Goal: Check status: Check status

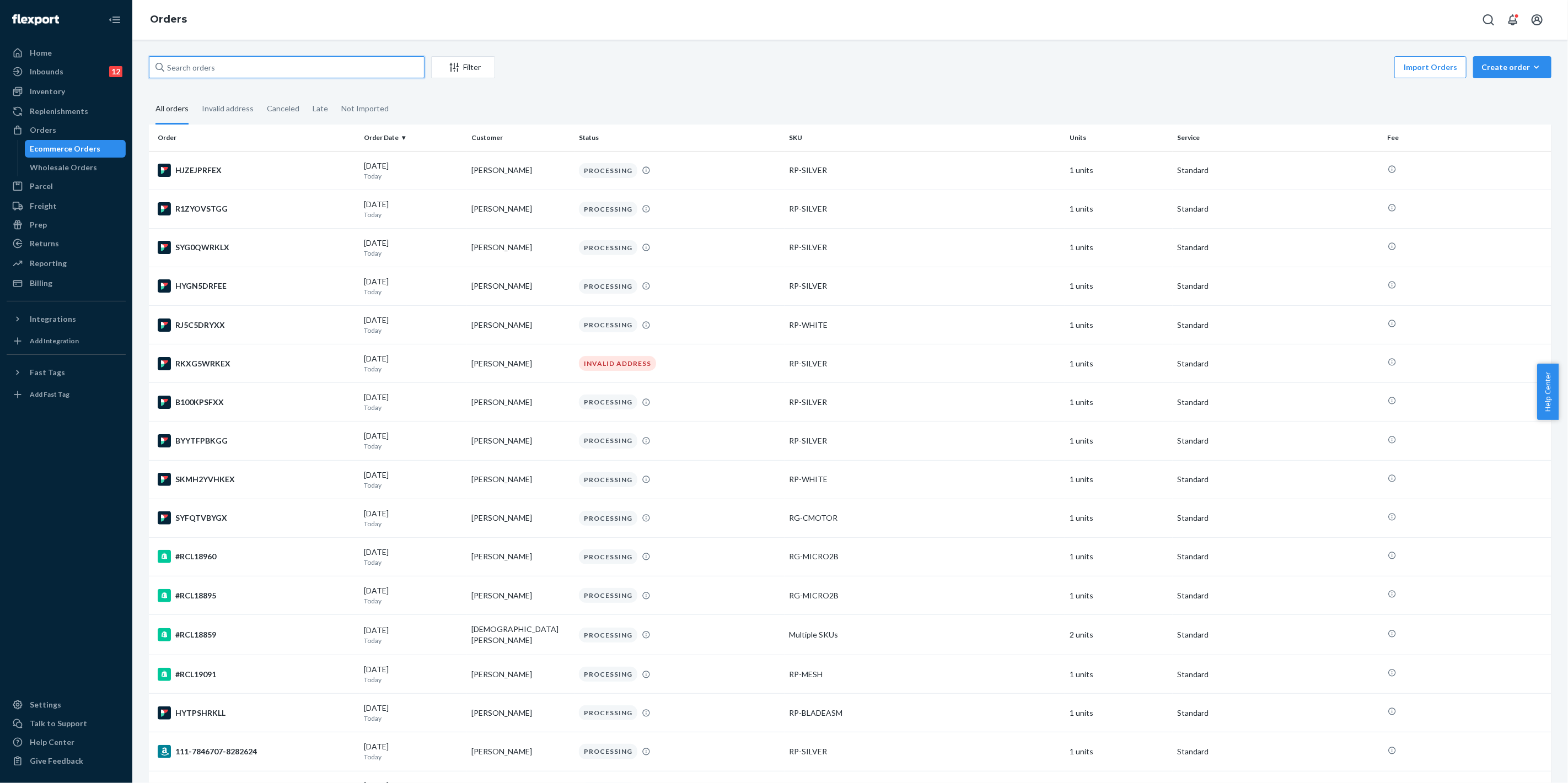
click at [203, 69] on input "text" at bounding box center [287, 67] width 276 height 22
paste input "[PERSON_NAME]"
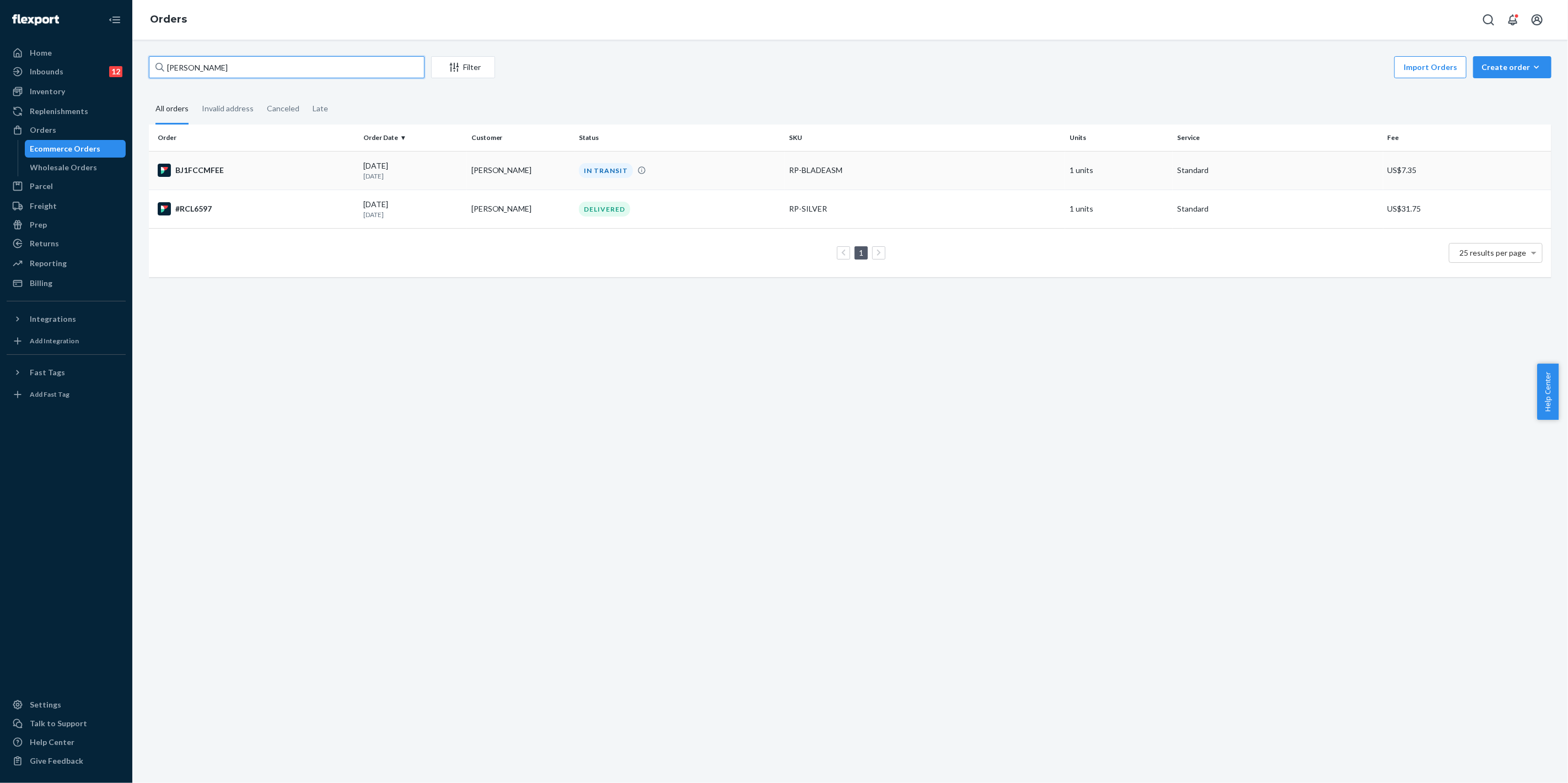
type input "[PERSON_NAME]"
click at [691, 167] on div "IN TRANSIT" at bounding box center [679, 170] width 206 height 15
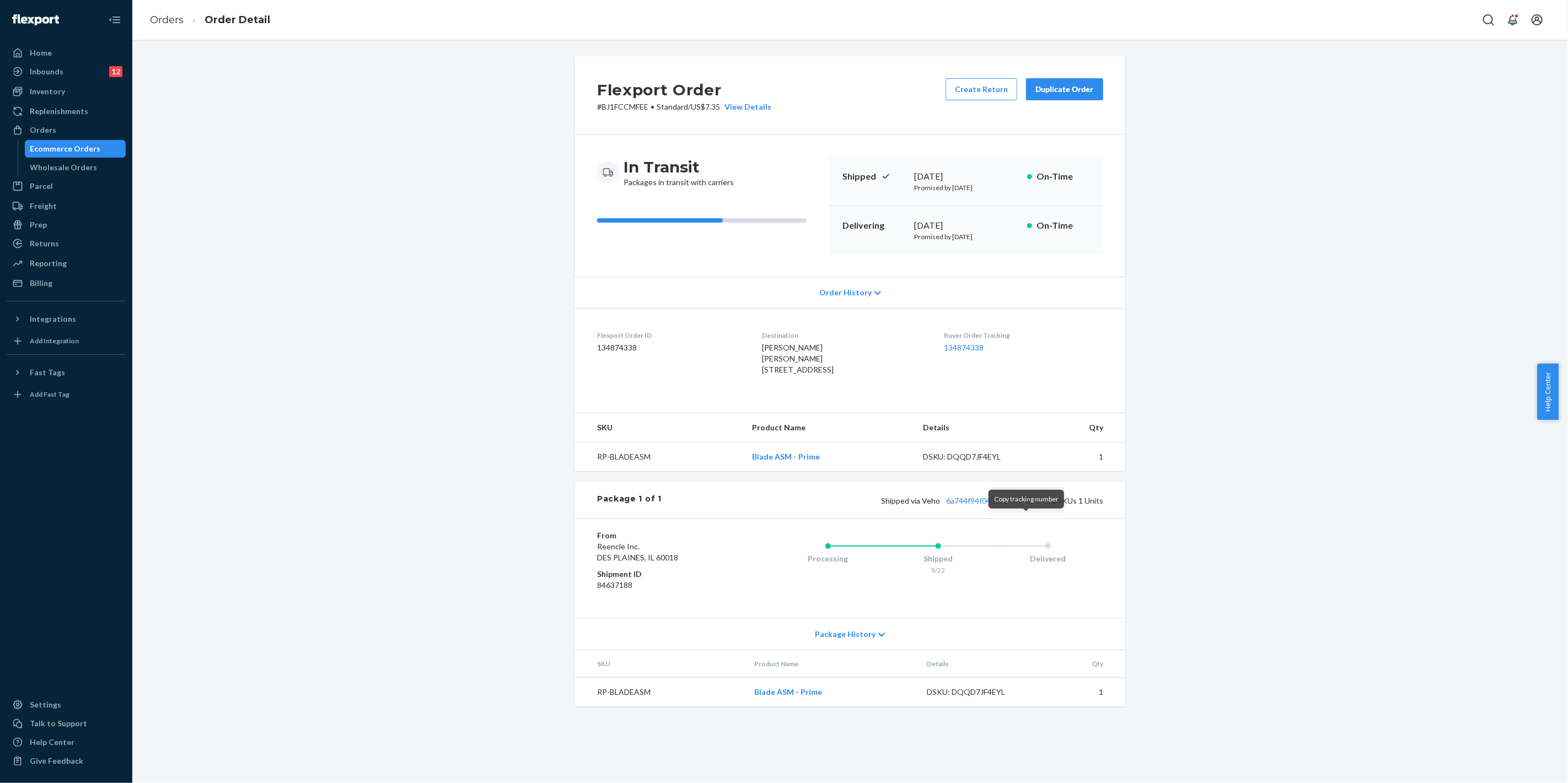
click at [1027, 507] on button "Copy tracking number" at bounding box center [1029, 501] width 15 height 15
click at [82, 130] on div "Orders" at bounding box center [66, 130] width 117 height 15
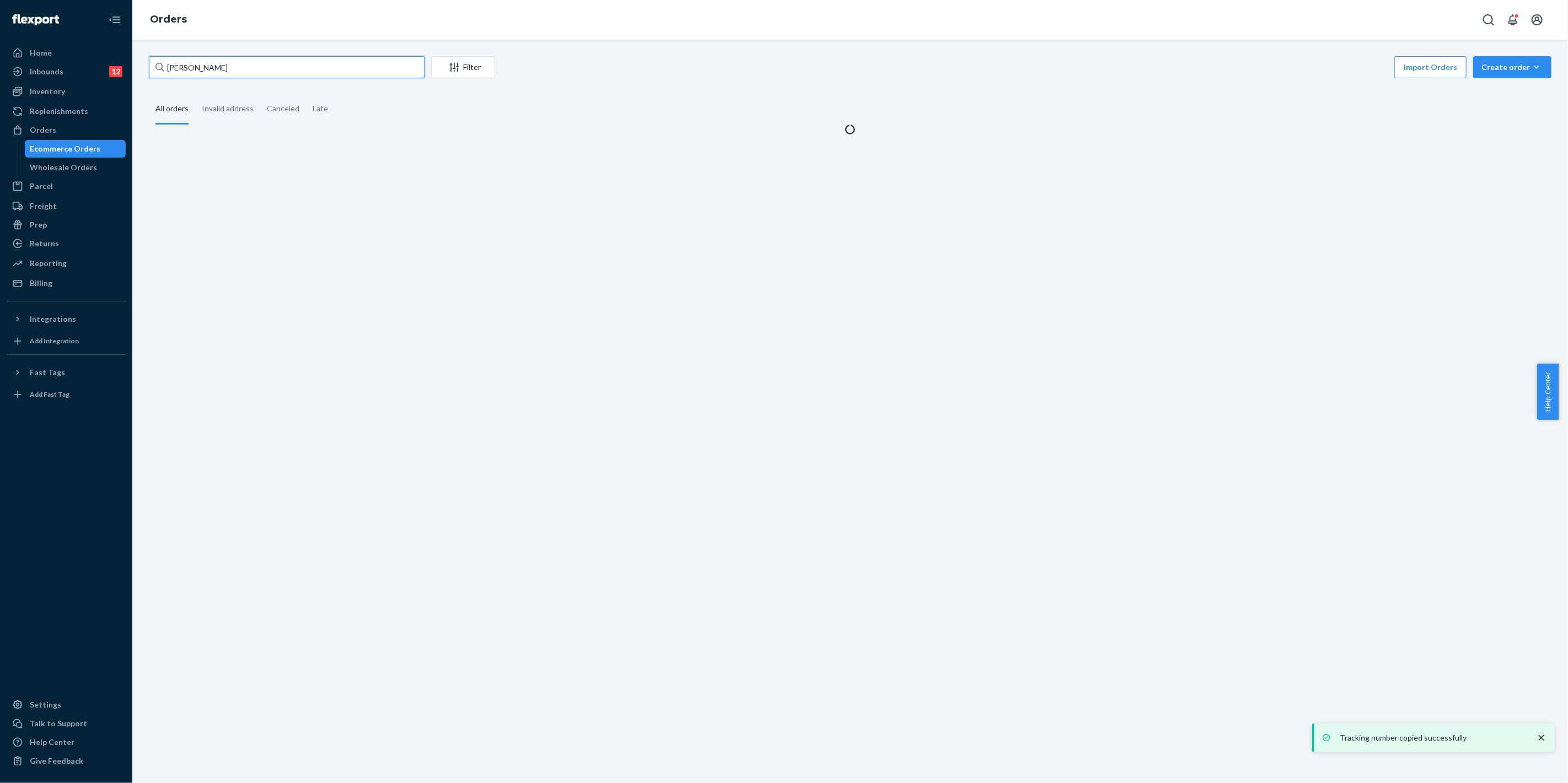
drag, startPoint x: 217, startPoint y: 68, endPoint x: 167, endPoint y: 83, distance: 52.2
click at [52, 71] on div "Home Inbounds 12 Shipping Plans Problems 12 Inventory Products Replenishments O…" at bounding box center [784, 391] width 1568 height 783
paste input "[PERSON_NAME]"
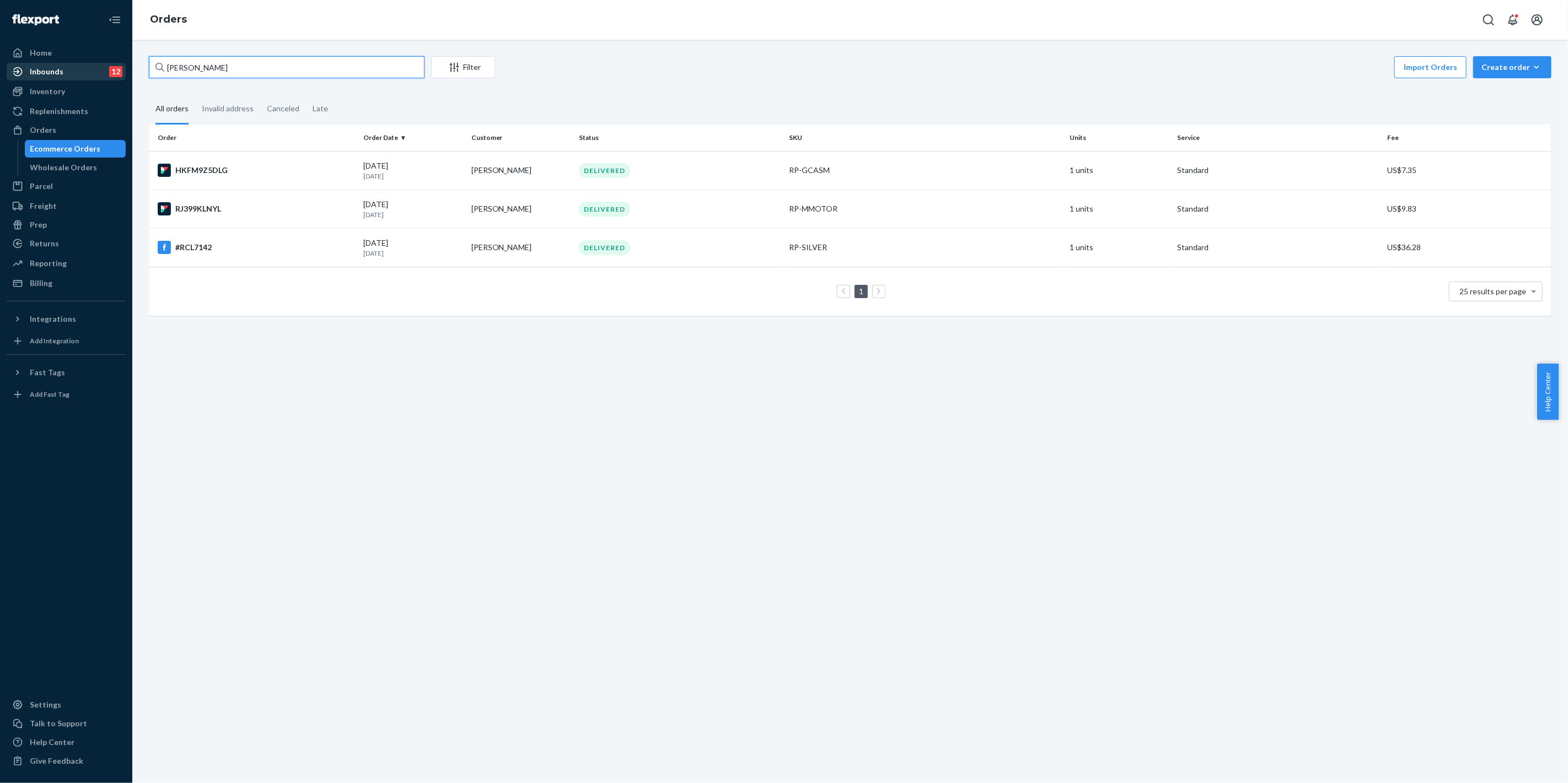
drag, startPoint x: 226, startPoint y: 60, endPoint x: 105, endPoint y: 68, distance: 121.3
click at [91, 70] on div "Home Inbounds 12 Shipping Plans Problems 12 Inventory Products Replenishments O…" at bounding box center [784, 391] width 1568 height 783
paste input "[PERSON_NAME]"
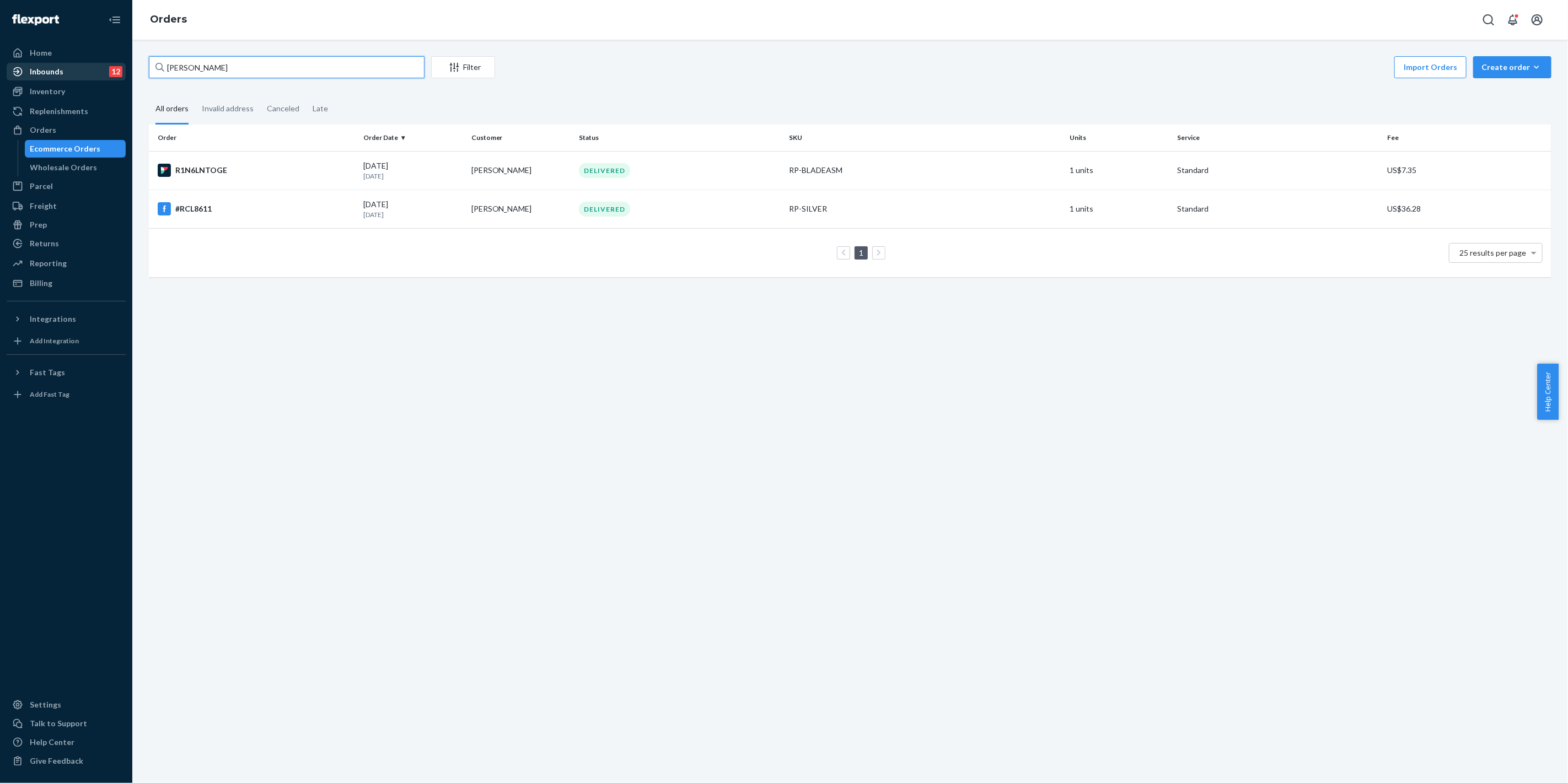
drag, startPoint x: 246, startPoint y: 68, endPoint x: 43, endPoint y: 63, distance: 203.1
click at [40, 63] on div "Home Inbounds 12 Shipping Plans Problems 12 Inventory Products Replenishments O…" at bounding box center [784, 391] width 1568 height 783
paste input "[PERSON_NAME]"
drag, startPoint x: 225, startPoint y: 68, endPoint x: 88, endPoint y: 54, distance: 137.7
click at [85, 54] on div "Home Inbounds 12 Shipping Plans Problems 12 Inventory Products Replenishments O…" at bounding box center [784, 391] width 1568 height 783
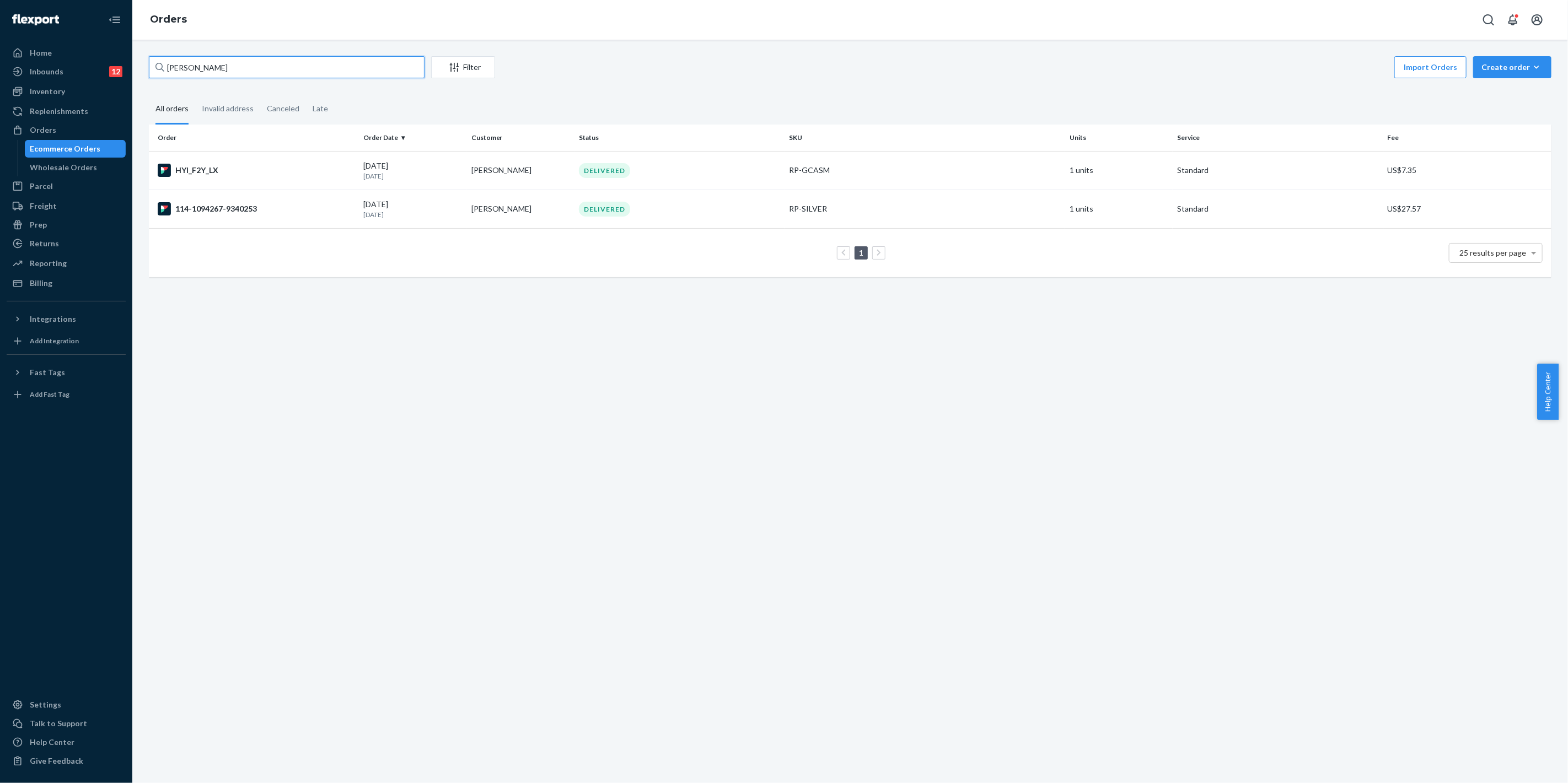
paste input "[PERSON_NAME]"
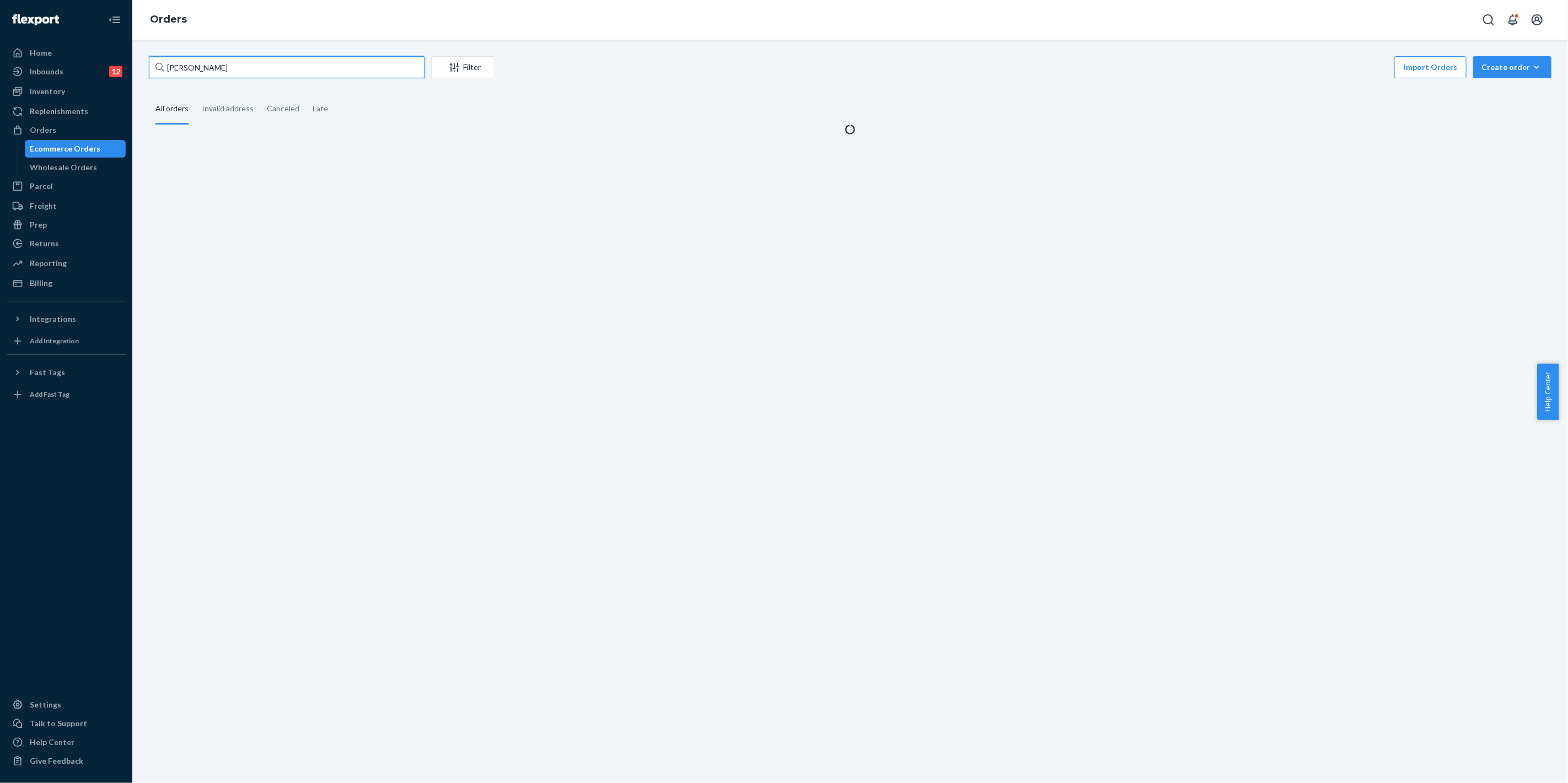
type input "[PERSON_NAME]"
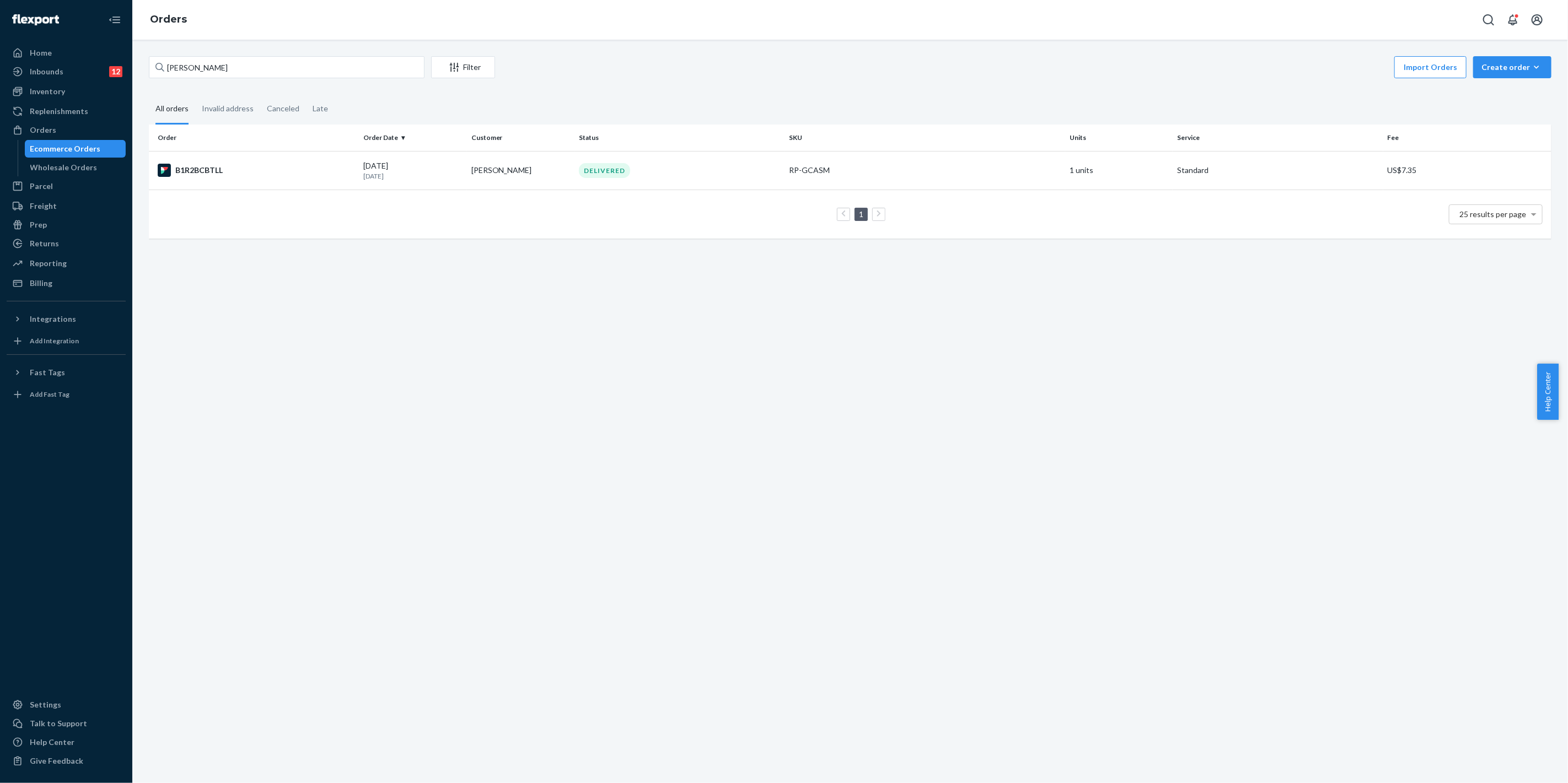
drag, startPoint x: 690, startPoint y: 167, endPoint x: 709, endPoint y: 175, distance: 20.6
click at [690, 167] on div "DELIVERED" at bounding box center [679, 170] width 206 height 15
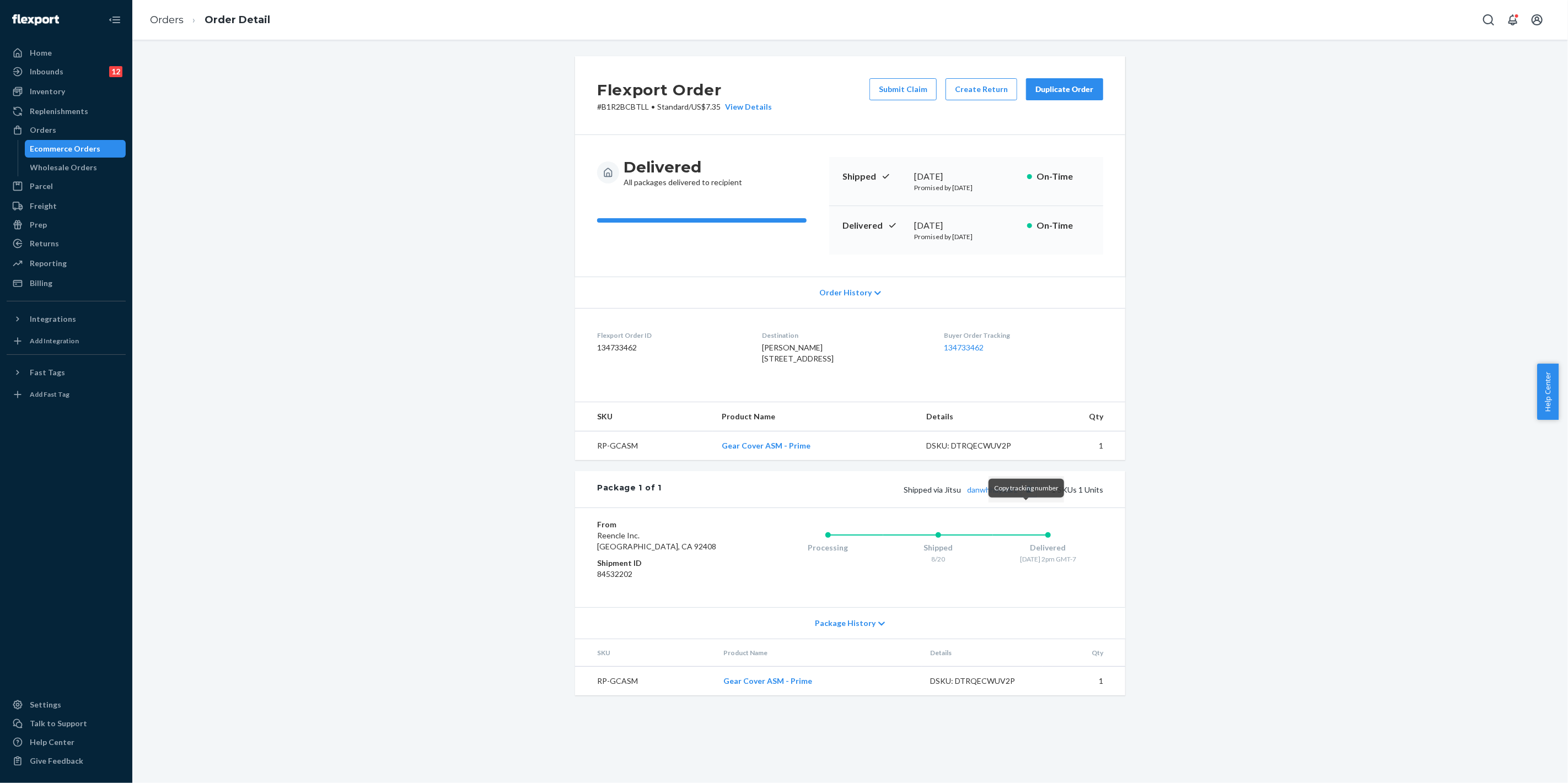
click at [1028, 496] on button "Copy tracking number" at bounding box center [1029, 490] width 15 height 15
click at [46, 125] on div "Orders" at bounding box center [43, 130] width 26 height 11
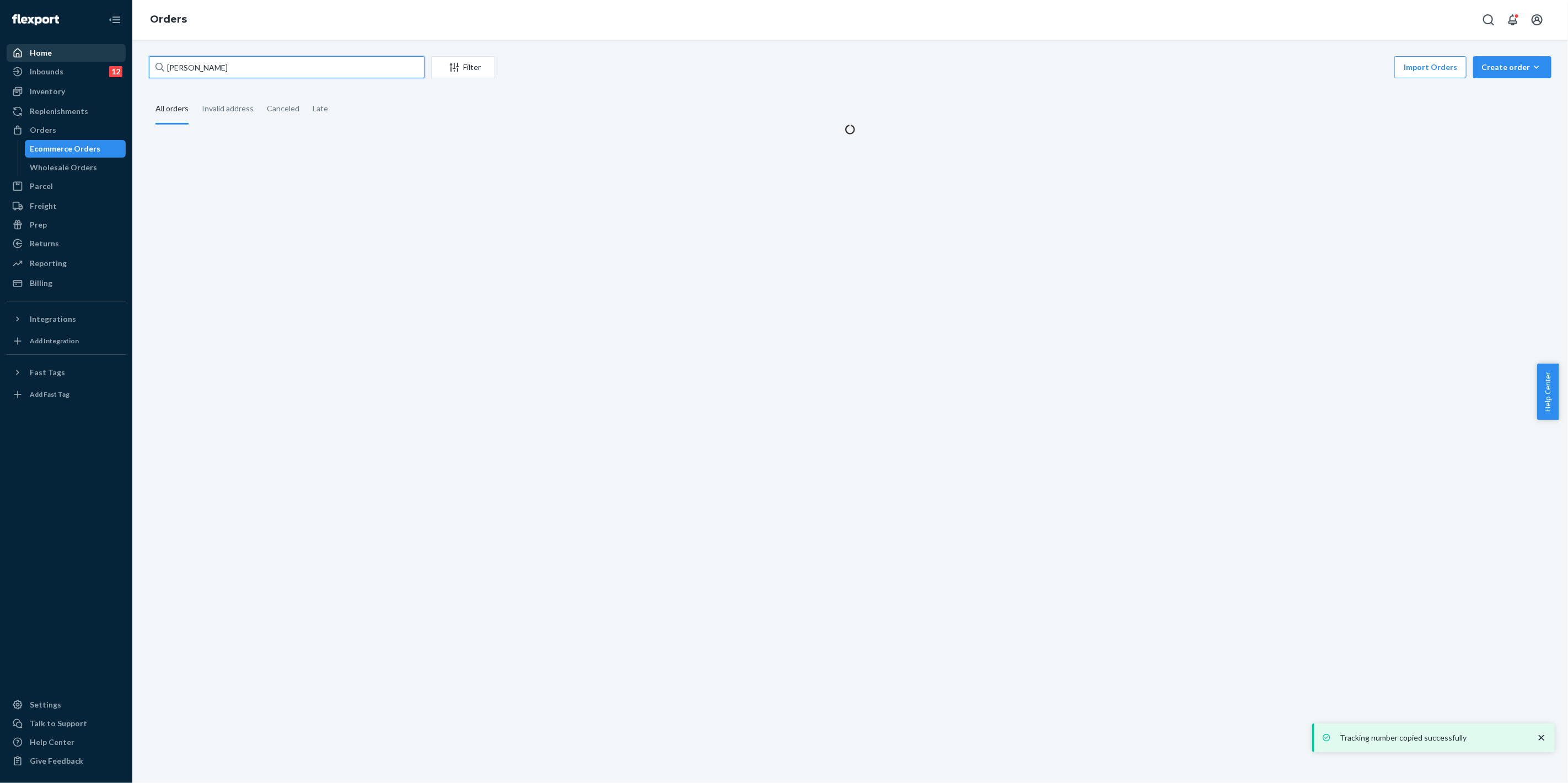
drag, startPoint x: 261, startPoint y: 60, endPoint x: 58, endPoint y: 57, distance: 203.0
click at [58, 57] on div "Home Inbounds 12 Shipping Plans Problems 12 Inventory Products Replenishments O…" at bounding box center [784, 391] width 1568 height 783
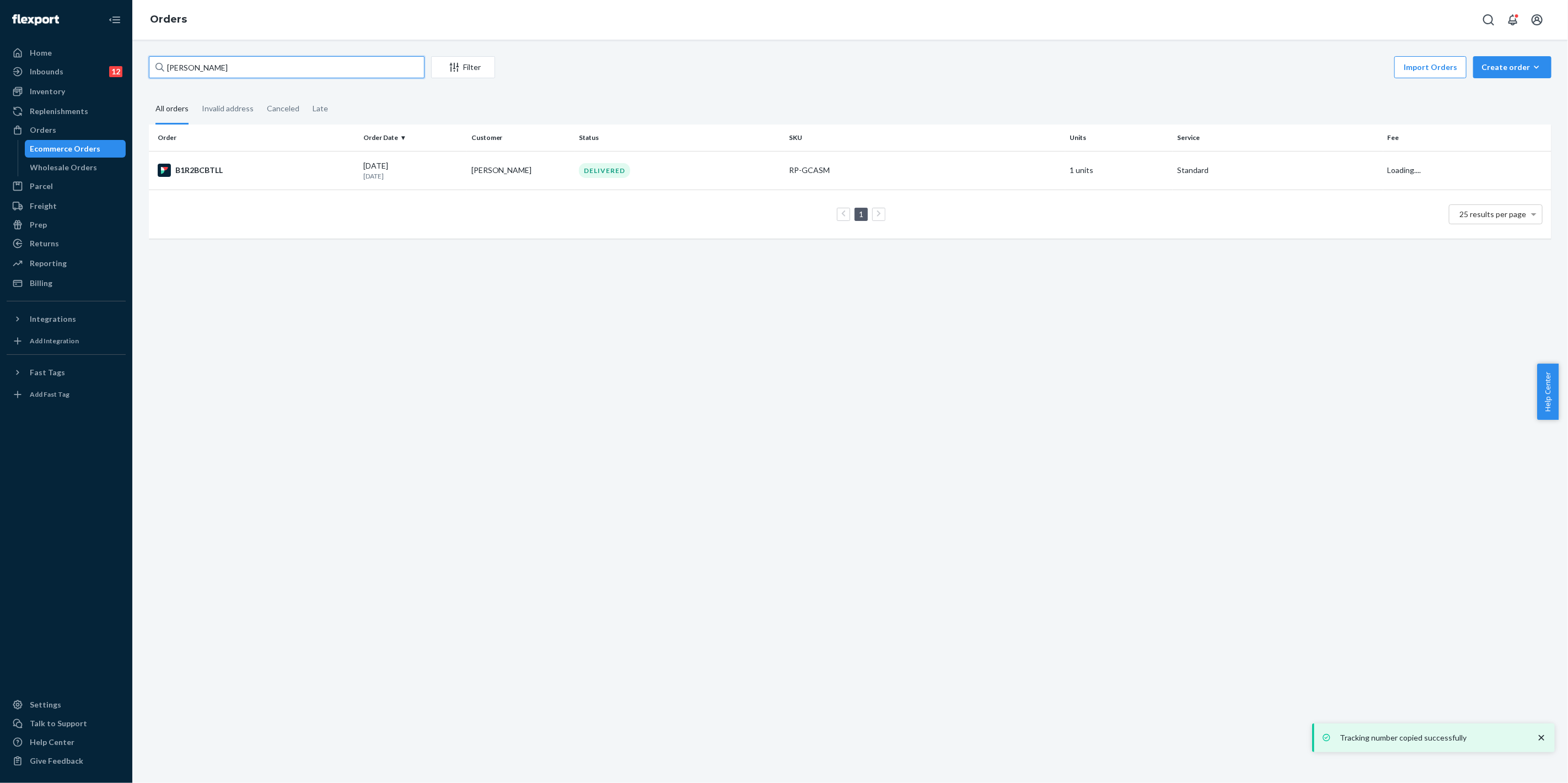
paste input "[PERSON_NAME]"
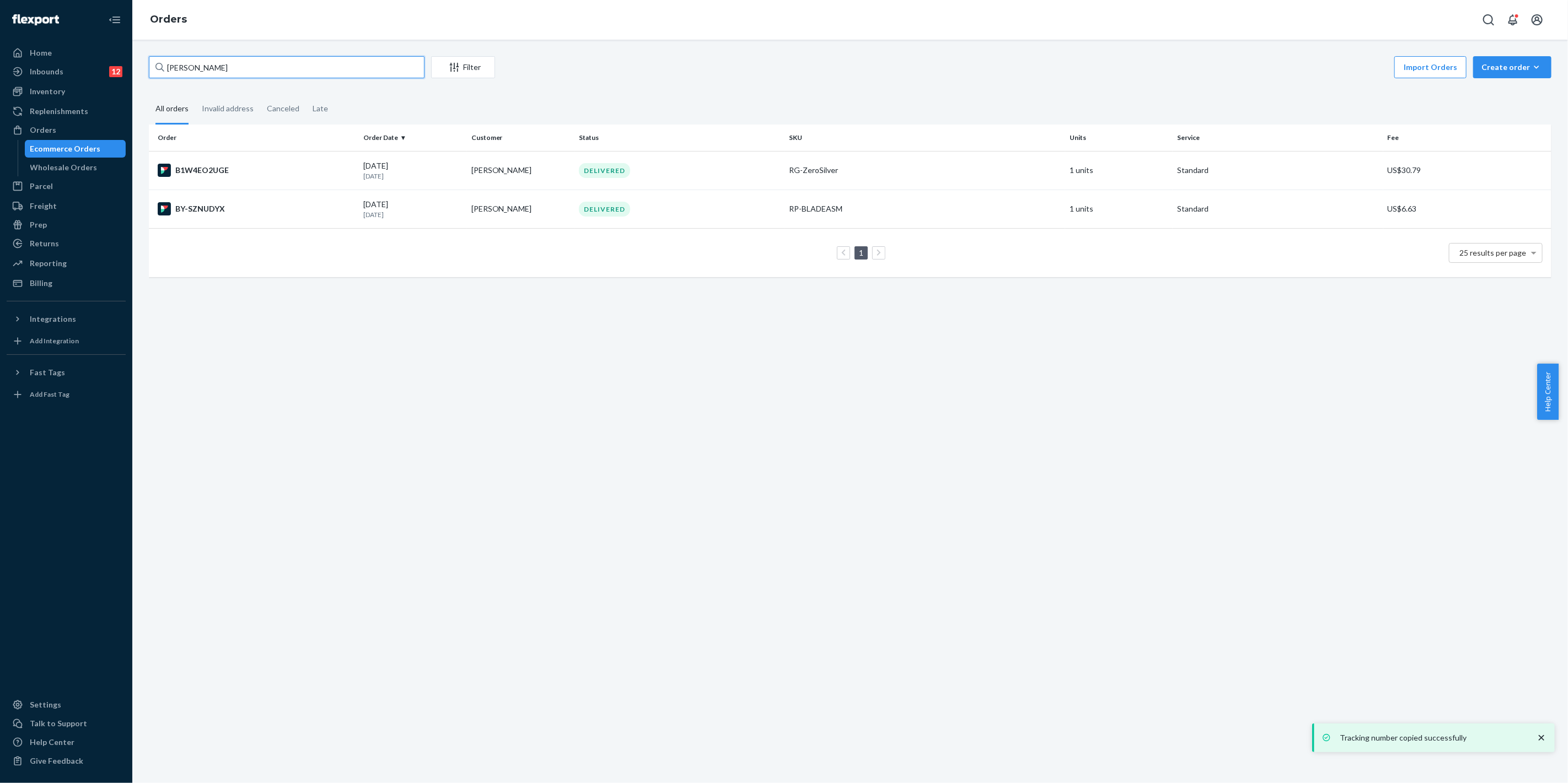
drag, startPoint x: 161, startPoint y: 64, endPoint x: 197, endPoint y: 56, distance: 36.9
click at [89, 61] on div "Home Inbounds 12 Shipping Plans Problems 12 Inventory Products Replenishments O…" at bounding box center [784, 391] width 1568 height 783
paste input "[PERSON_NAME]"
drag, startPoint x: 97, startPoint y: 64, endPoint x: 83, endPoint y: 63, distance: 14.0
click at [83, 63] on div "Home Inbounds 12 Shipping Plans Problems 12 Inventory Products Replenishments O…" at bounding box center [784, 391] width 1568 height 783
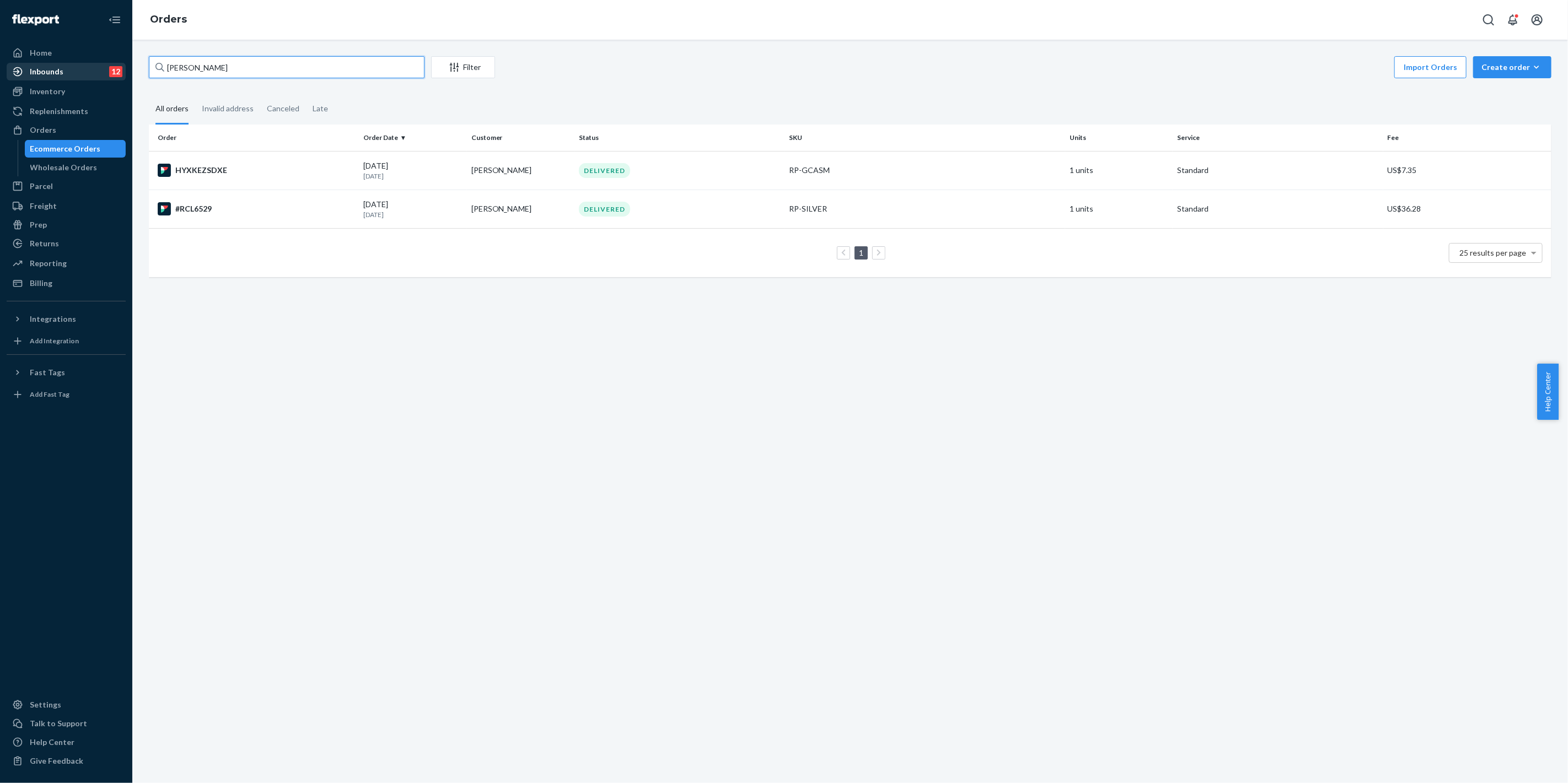
paste input "[PERSON_NAME]"
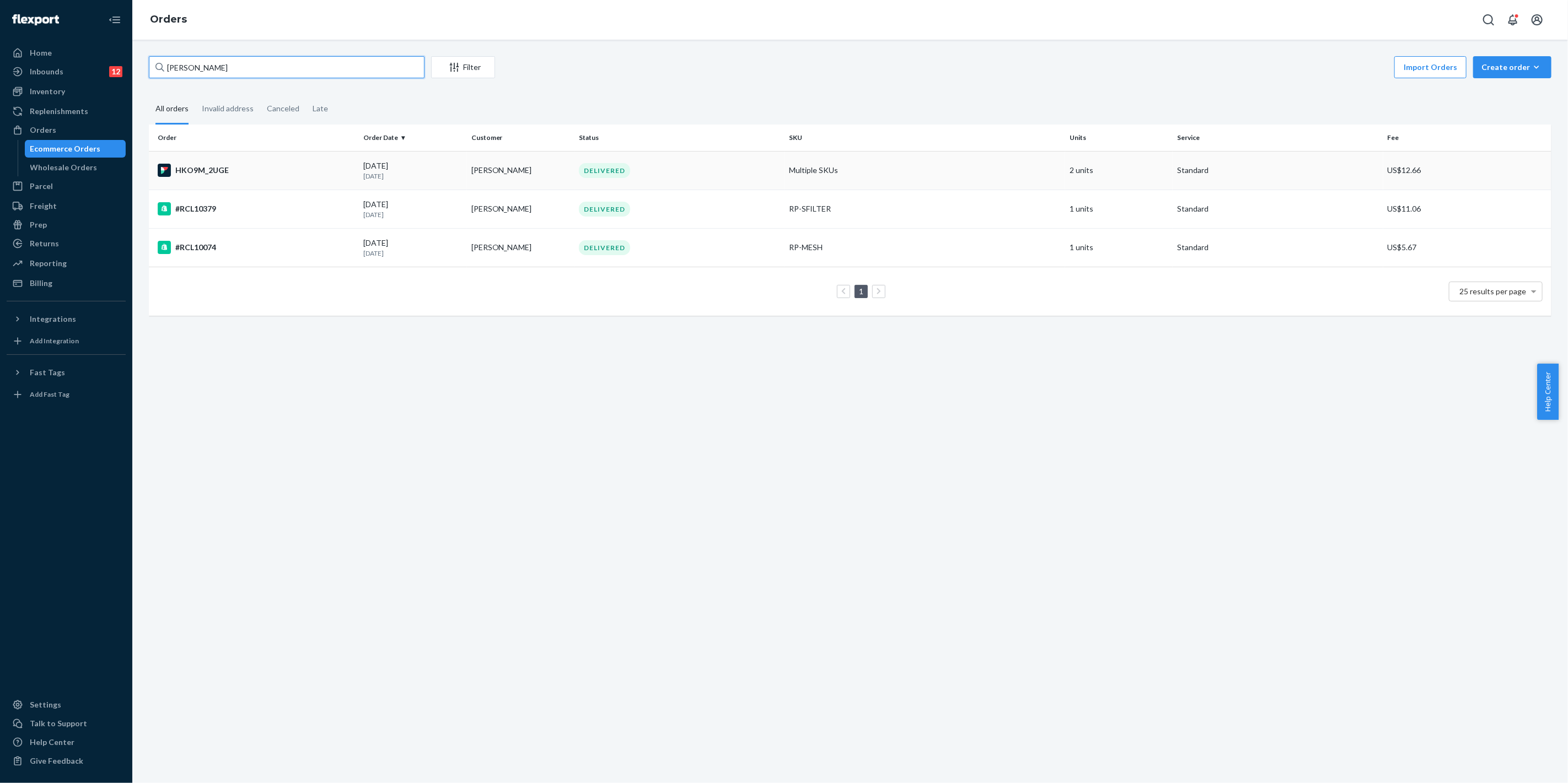
type input "[PERSON_NAME]"
click at [719, 181] on td "DELIVERED" at bounding box center [680, 170] width 211 height 38
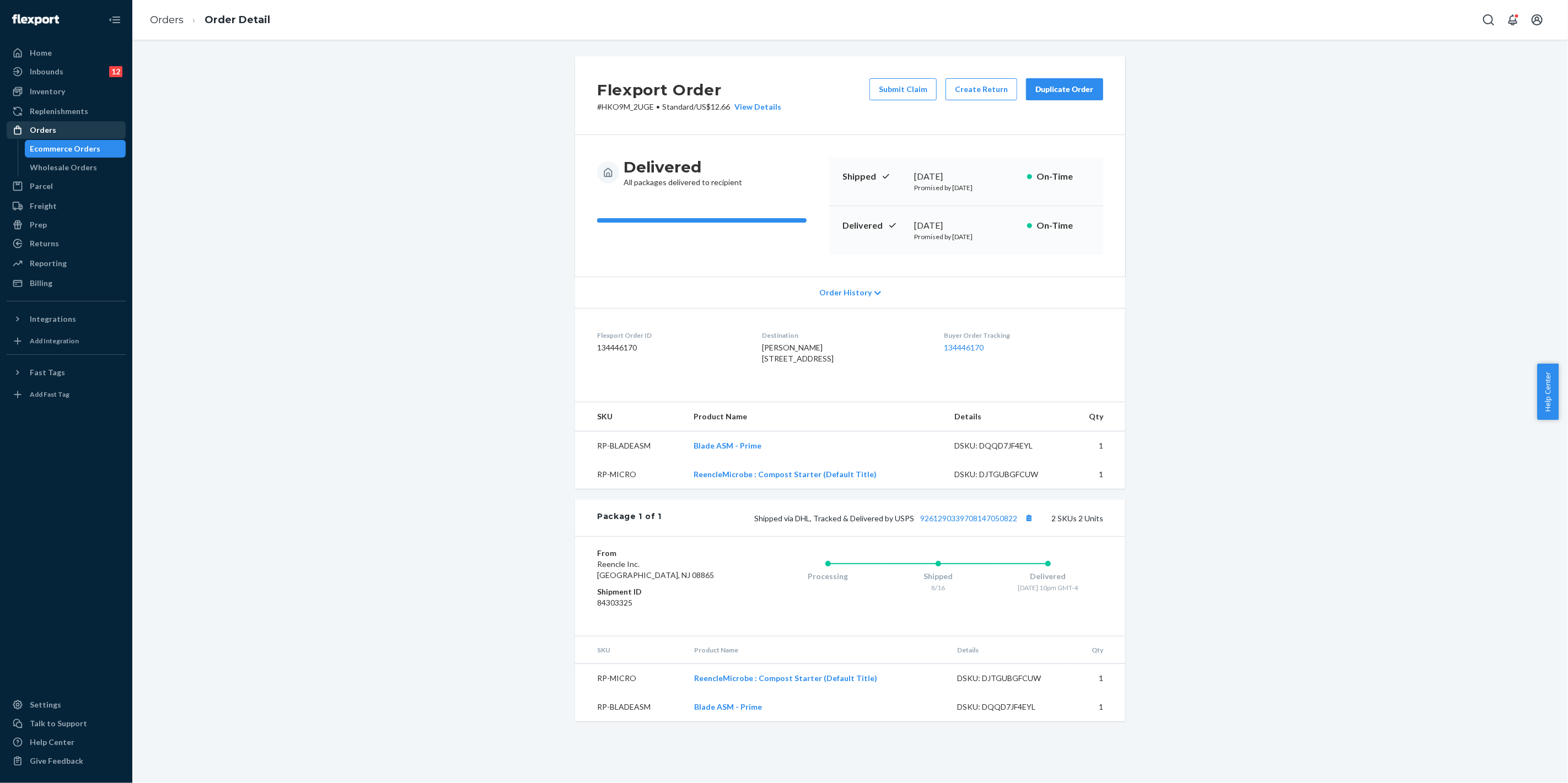
click at [96, 131] on div "Orders" at bounding box center [66, 130] width 117 height 15
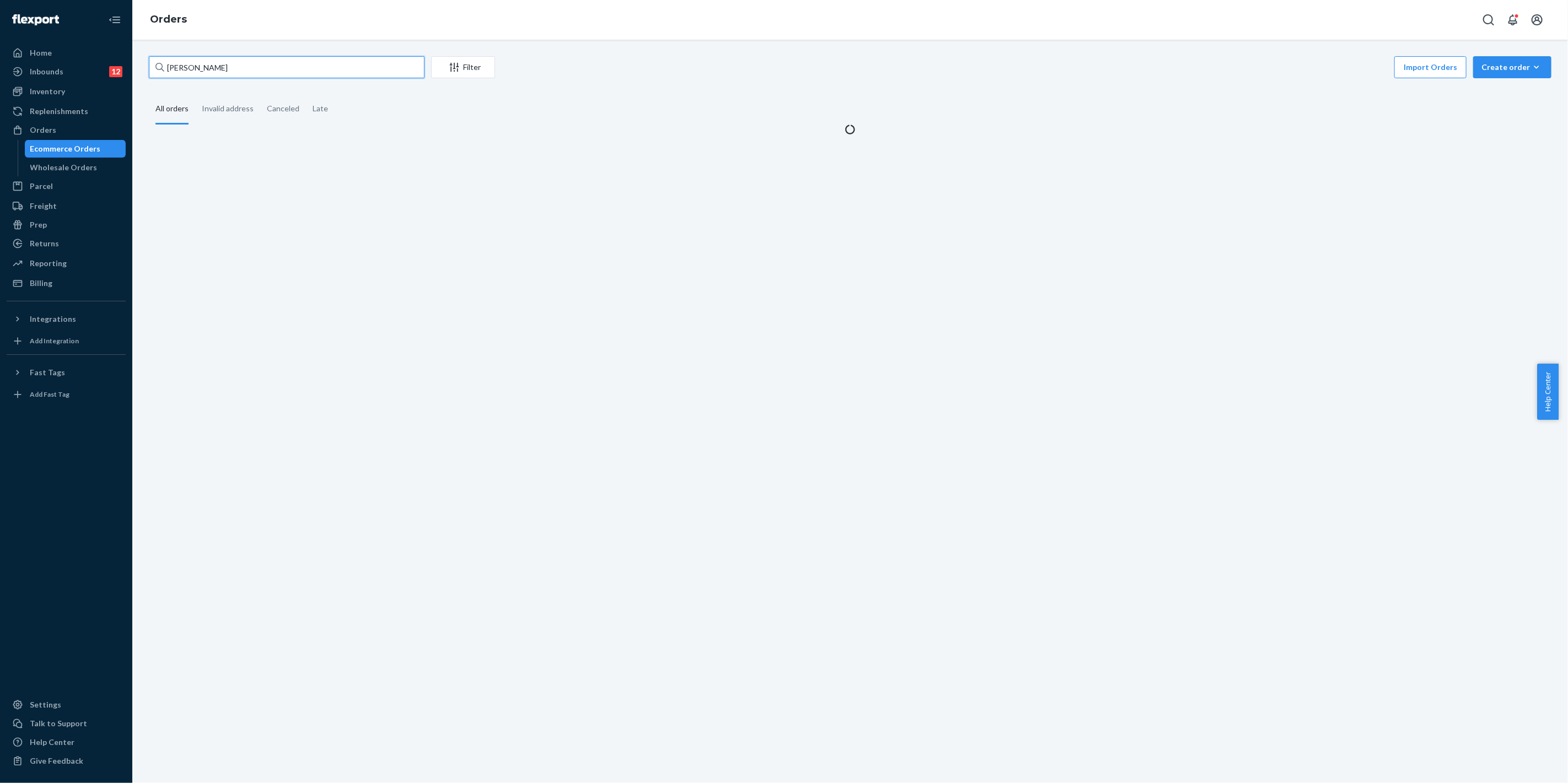
drag, startPoint x: 202, startPoint y: 64, endPoint x: 208, endPoint y: 68, distance: 7.2
click at [206, 67] on input "[PERSON_NAME]" at bounding box center [287, 67] width 276 height 22
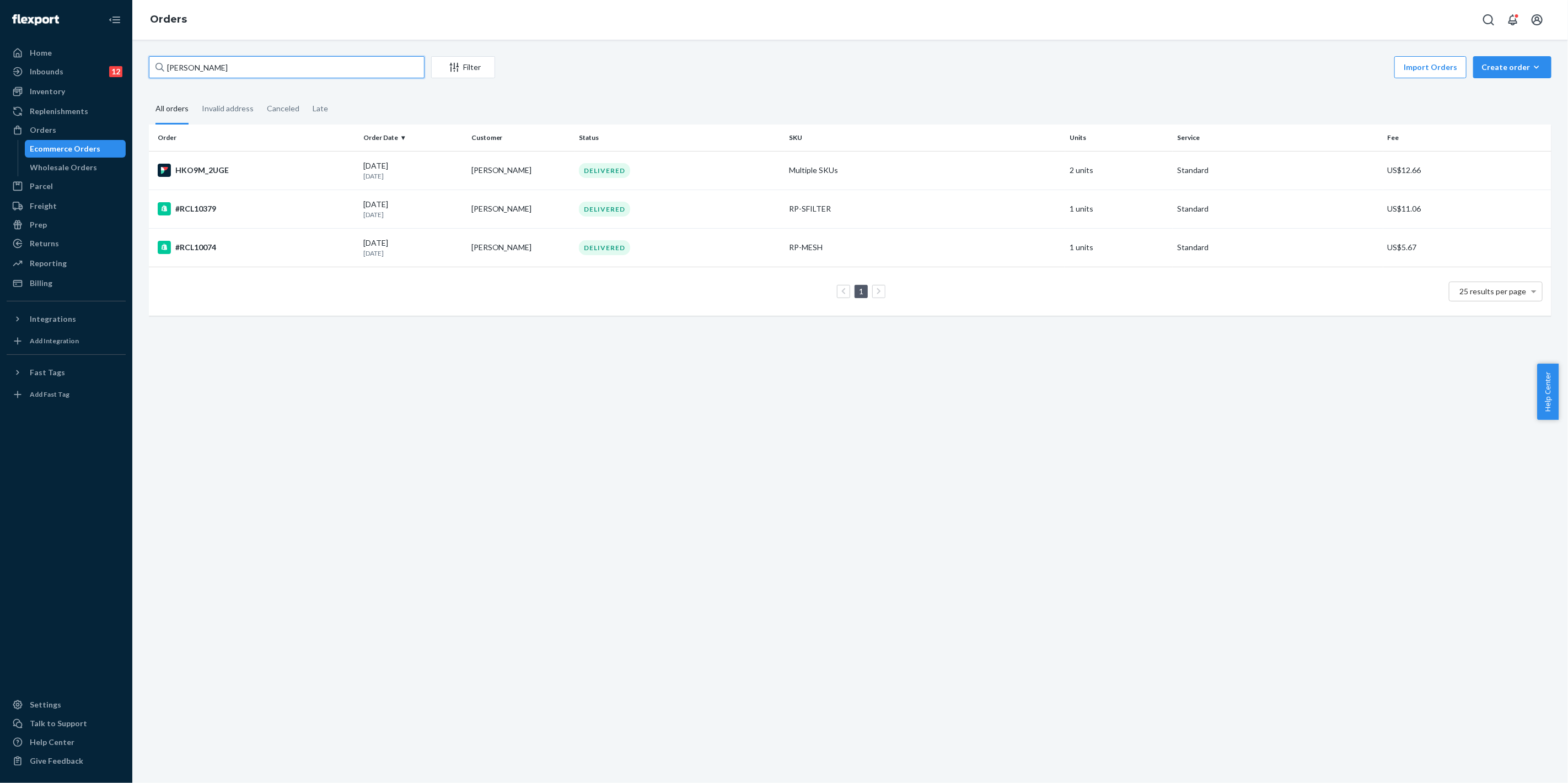
drag, startPoint x: 142, startPoint y: 72, endPoint x: 183, endPoint y: 74, distance: 41.0
click at [136, 72] on div "Naoto Inoue Filter Import Orders Create order Ecommerce order Removal order All…" at bounding box center [850, 411] width 1436 height 743
paste input "[PERSON_NAME]"
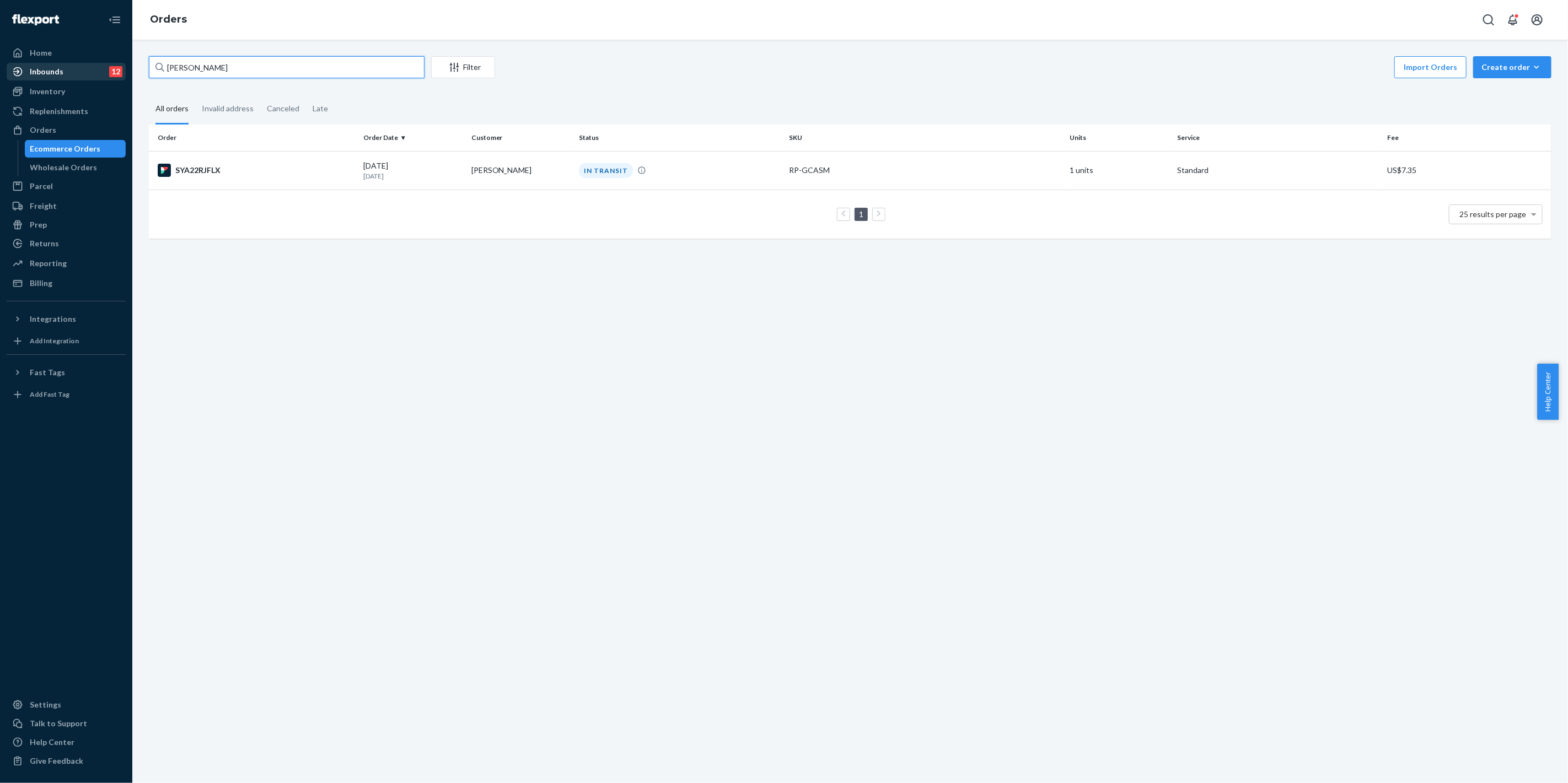
drag, startPoint x: 276, startPoint y: 73, endPoint x: 85, endPoint y: 74, distance: 191.0
click at [86, 74] on div "Home Inbounds 12 Shipping Plans Problems 12 Inventory Products Replenishments O…" at bounding box center [784, 391] width 1568 height 783
paste input "[PERSON_NAME]"
drag, startPoint x: 245, startPoint y: 61, endPoint x: 91, endPoint y: 57, distance: 154.1
click at [91, 57] on div "Home Inbounds 12 Shipping Plans Problems 12 Inventory Products Replenishments O…" at bounding box center [784, 391] width 1568 height 783
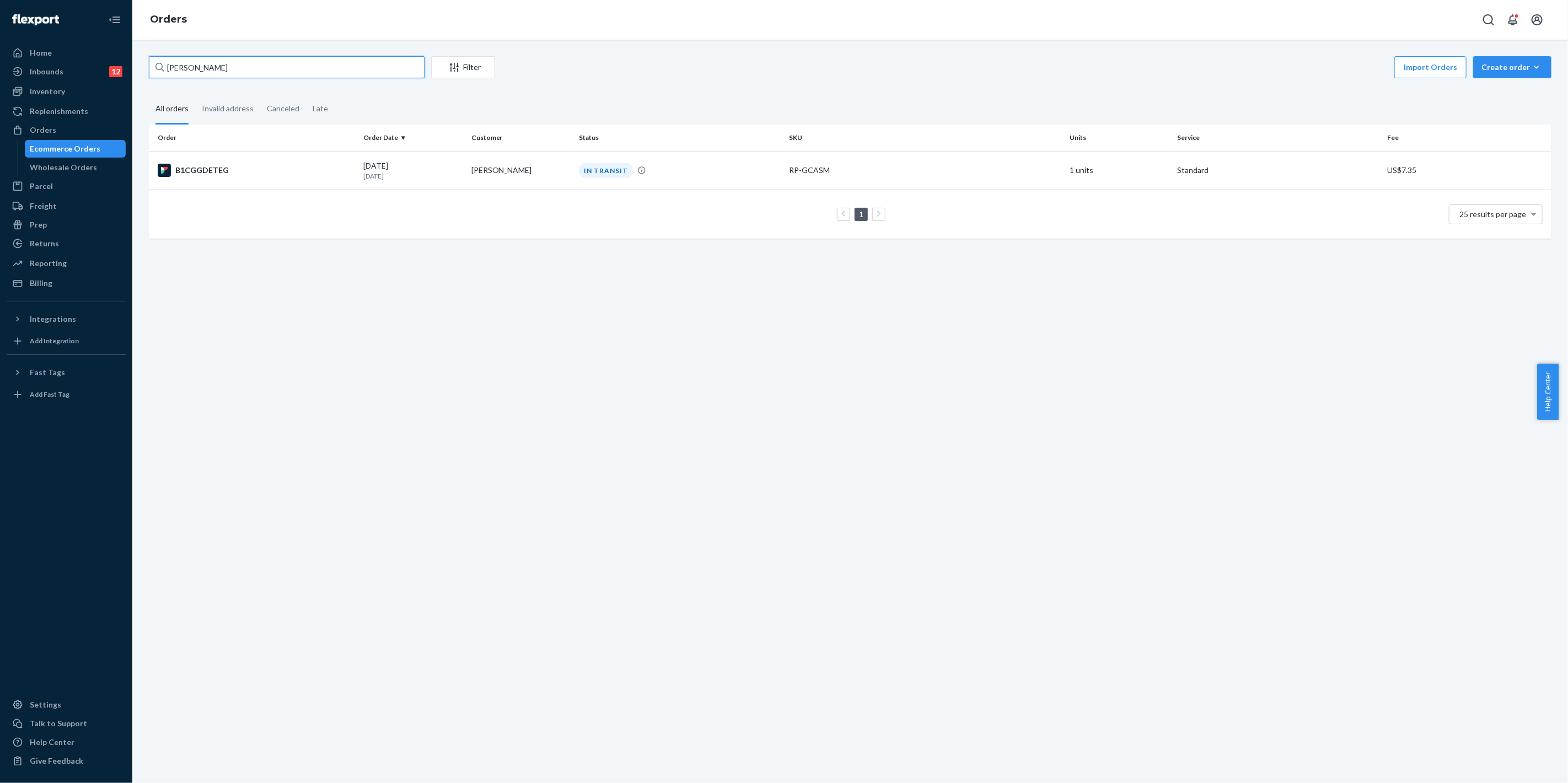
paste input "[PERSON_NAME]"
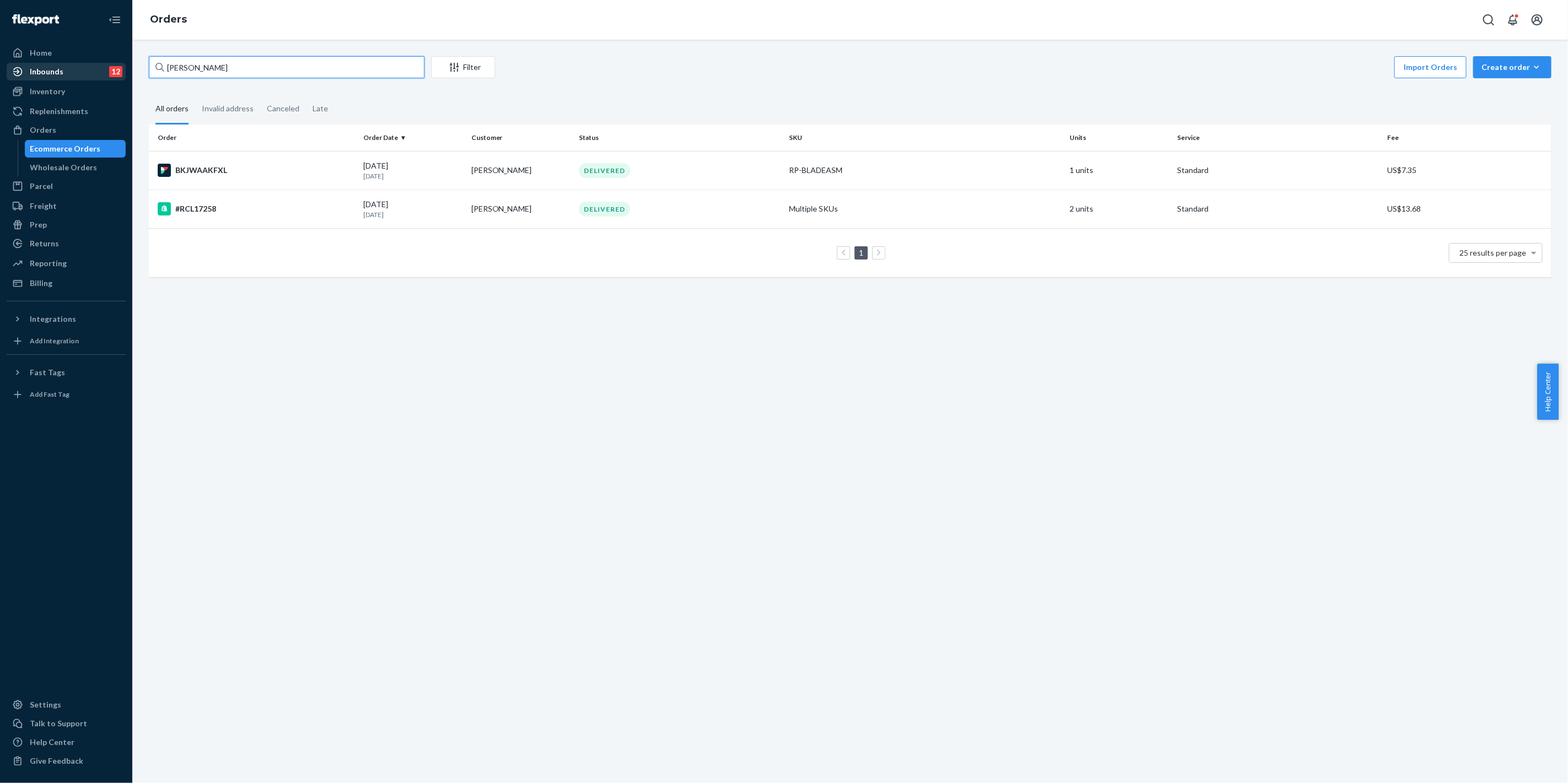
drag, startPoint x: 270, startPoint y: 68, endPoint x: 97, endPoint y: 65, distance: 173.0
click at [97, 65] on div "Home Inbounds 12 Shipping Plans Problems 12 Inventory Products Replenishments O…" at bounding box center [784, 391] width 1568 height 783
paste input "[PERSON_NAME]"
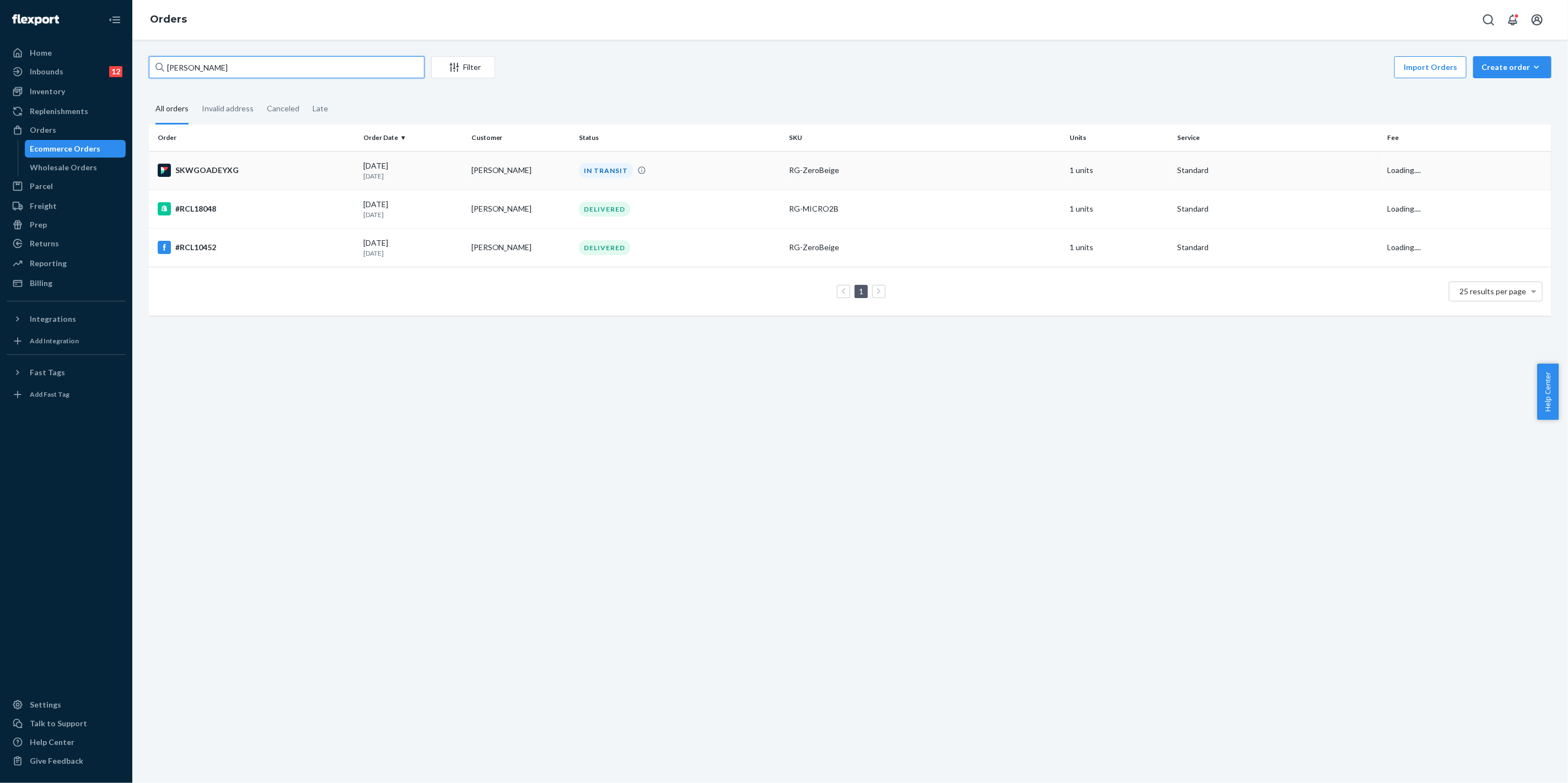
type input "[PERSON_NAME]"
click at [709, 173] on div "IN TRANSIT" at bounding box center [679, 170] width 206 height 15
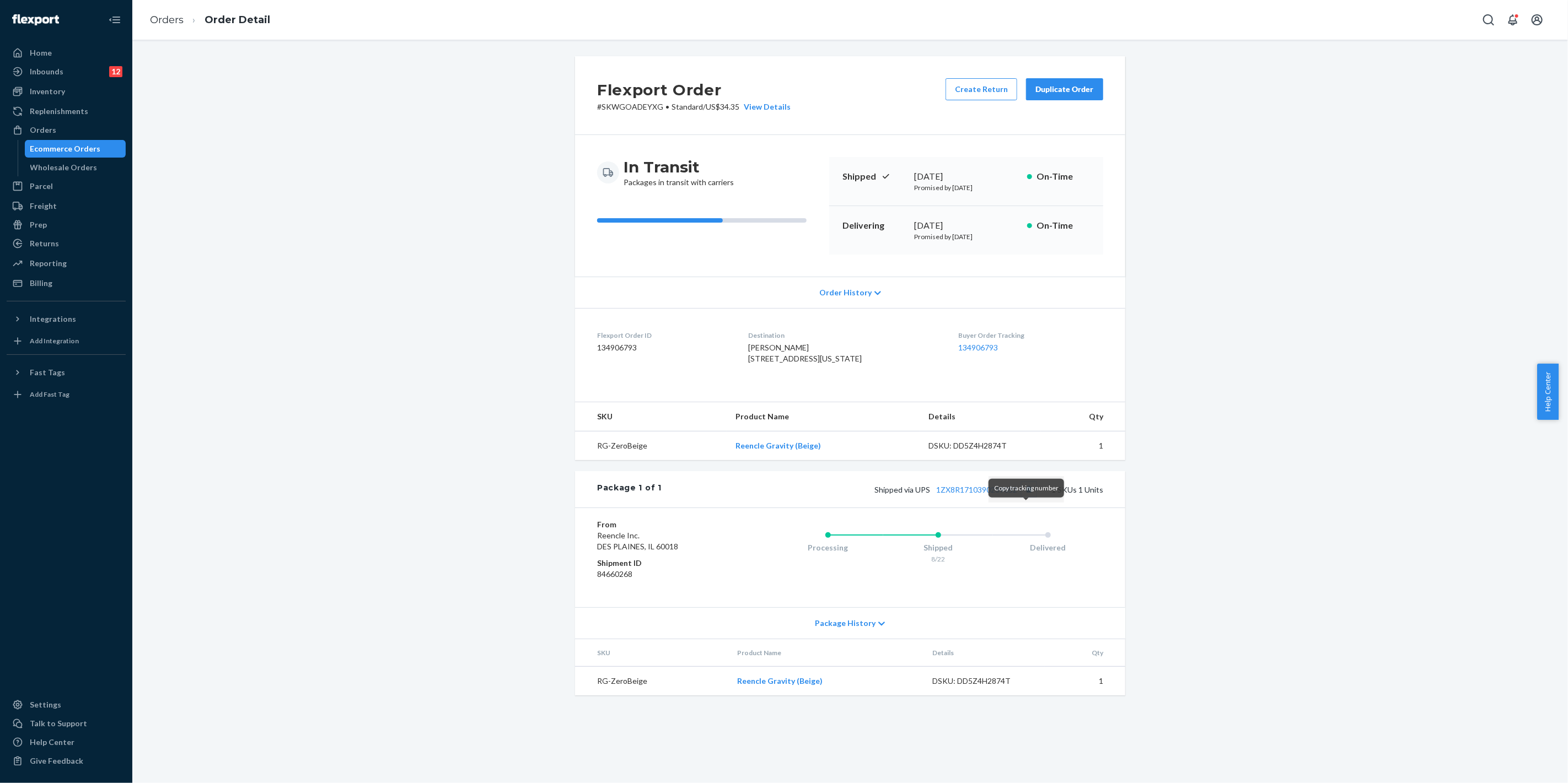
click at [1027, 496] on button "Copy tracking number" at bounding box center [1029, 490] width 15 height 15
click at [80, 126] on div "Orders" at bounding box center [66, 130] width 117 height 15
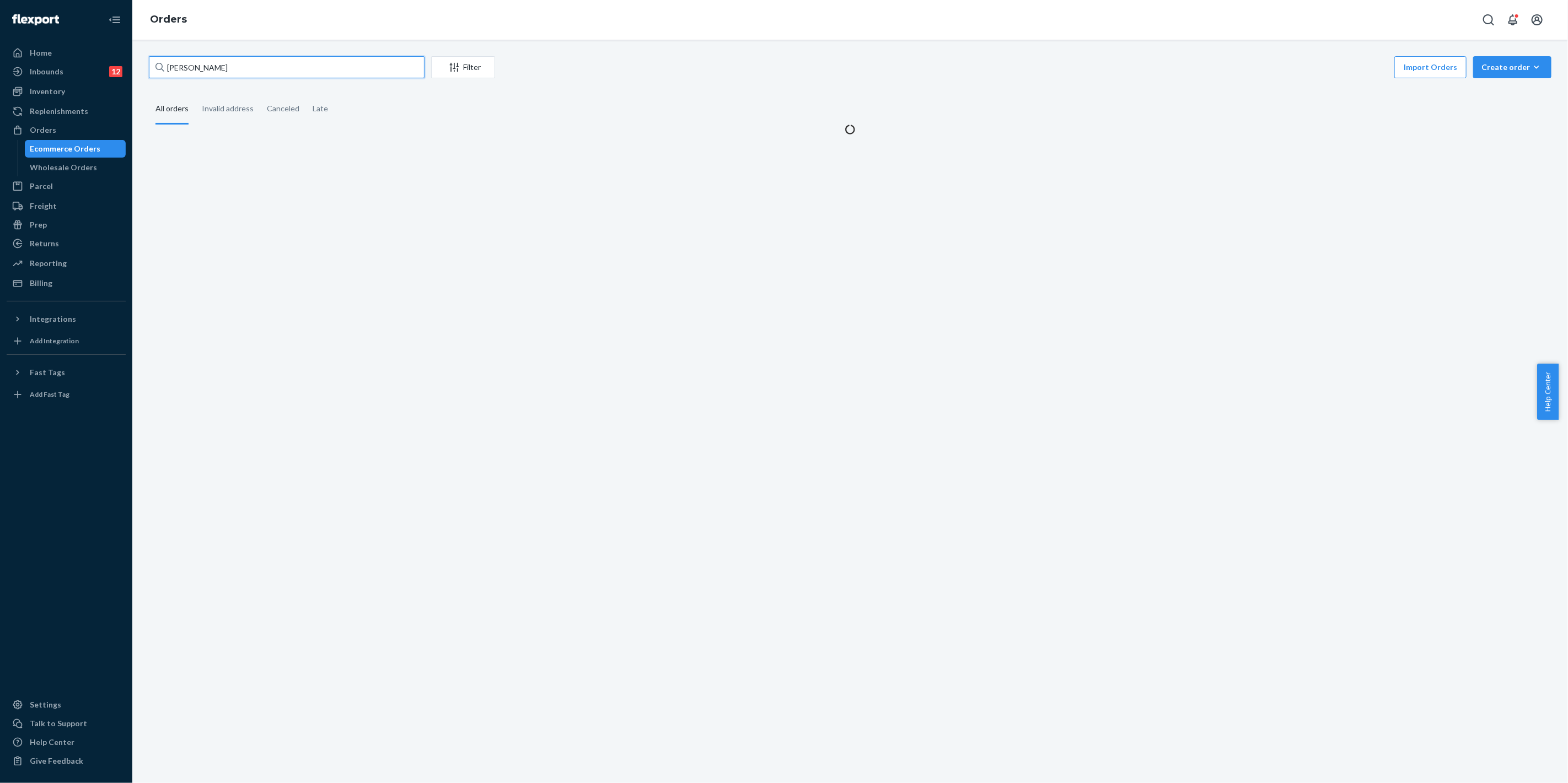
drag, startPoint x: 117, startPoint y: 68, endPoint x: 127, endPoint y: 69, distance: 10.0
click at [94, 66] on div "Home Inbounds 12 Shipping Plans Problems 12 Inventory Products Replenishments O…" at bounding box center [784, 391] width 1568 height 783
paste input "[PERSON_NAME]"
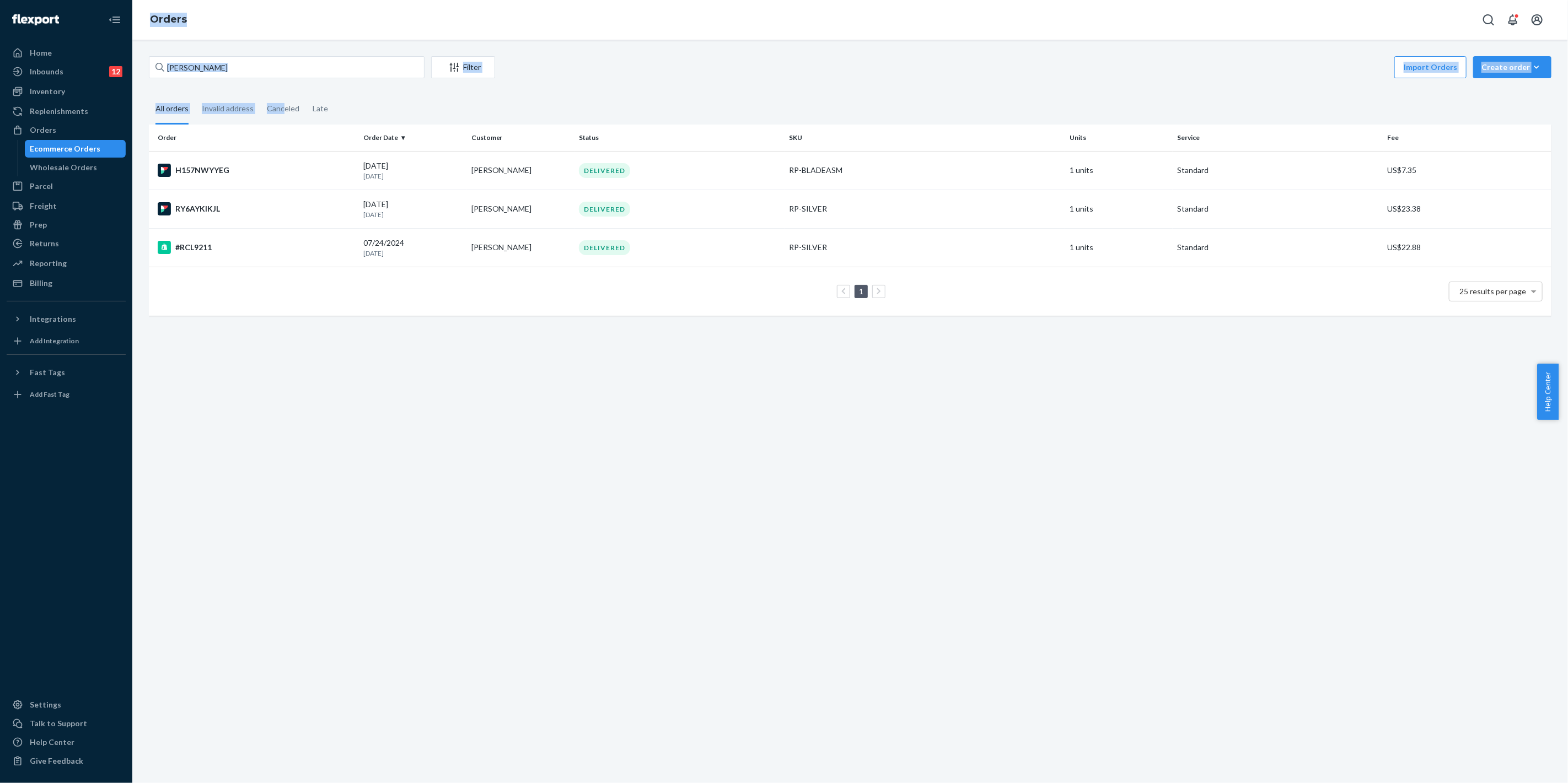
drag, startPoint x: 282, startPoint y: 82, endPoint x: 127, endPoint y: 63, distance: 156.2
click at [124, 64] on div "Home Inbounds 12 Shipping Plans Problems 12 Inventory Products Replenishments O…" at bounding box center [784, 391] width 1568 height 783
click at [231, 63] on input "[PERSON_NAME]" at bounding box center [287, 67] width 276 height 22
click at [251, 63] on input "[PERSON_NAME]" at bounding box center [287, 67] width 276 height 22
click at [133, 61] on div "[PERSON_NAME] Filter Import Orders Create order Ecommerce order Removal order A…" at bounding box center [850, 411] width 1436 height 743
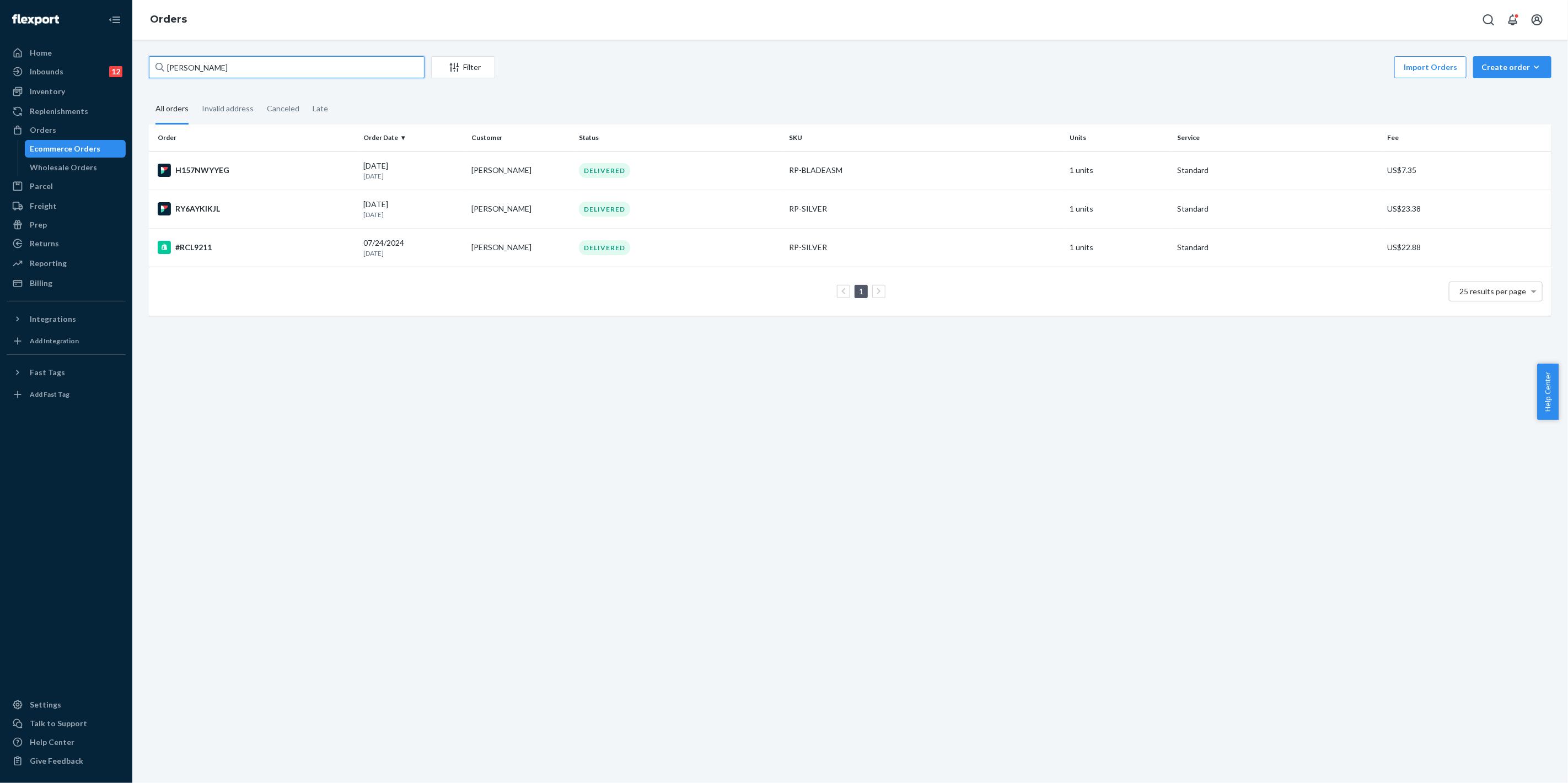
paste input "[PERSON_NAME]"
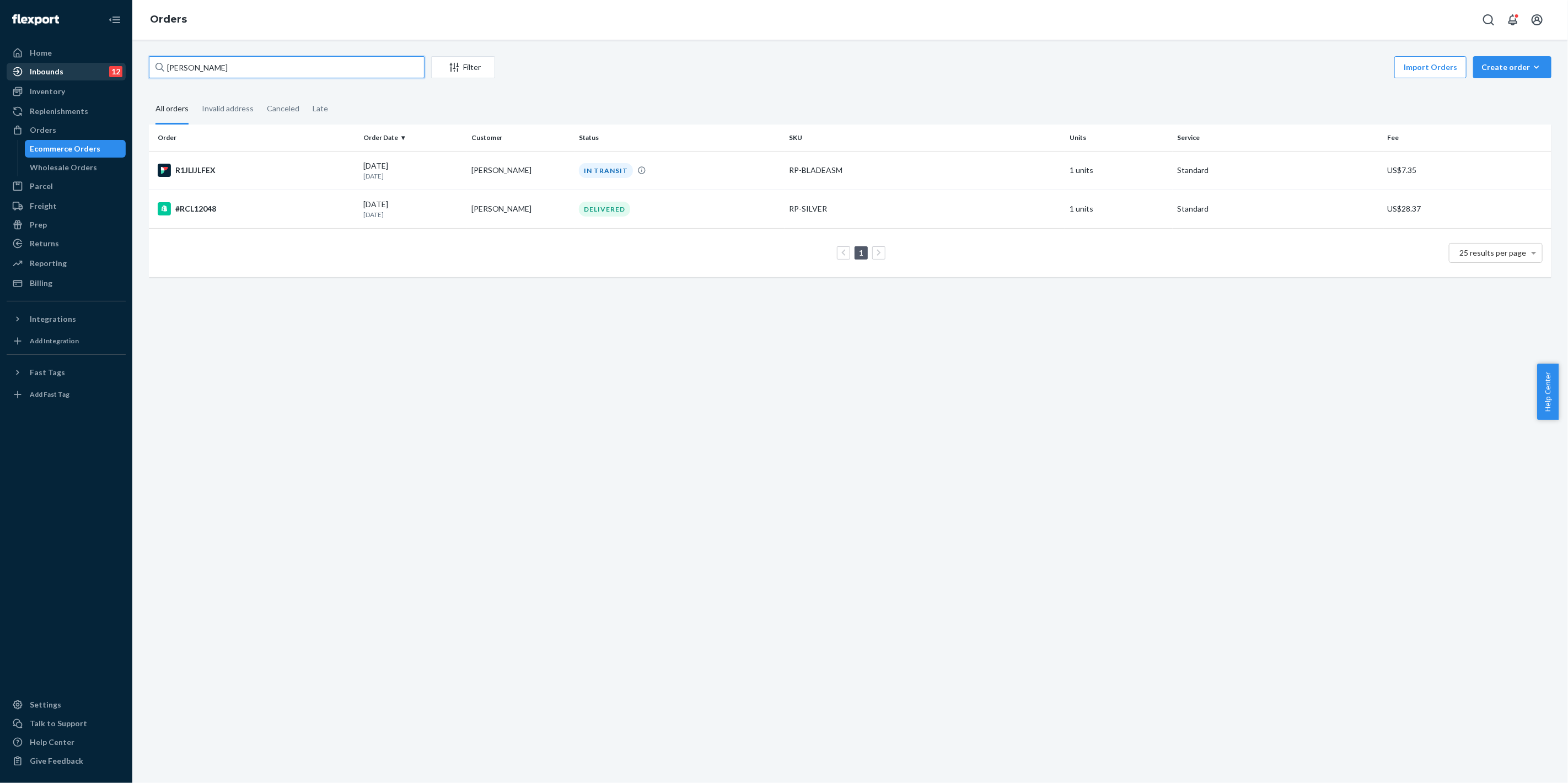
drag, startPoint x: 295, startPoint y: 68, endPoint x: 73, endPoint y: 66, distance: 222.0
click at [73, 66] on div "Home Inbounds 12 Shipping Plans Problems 12 Inventory Products Replenishments O…" at bounding box center [784, 391] width 1568 height 783
paste input "[PERSON_NAME]"
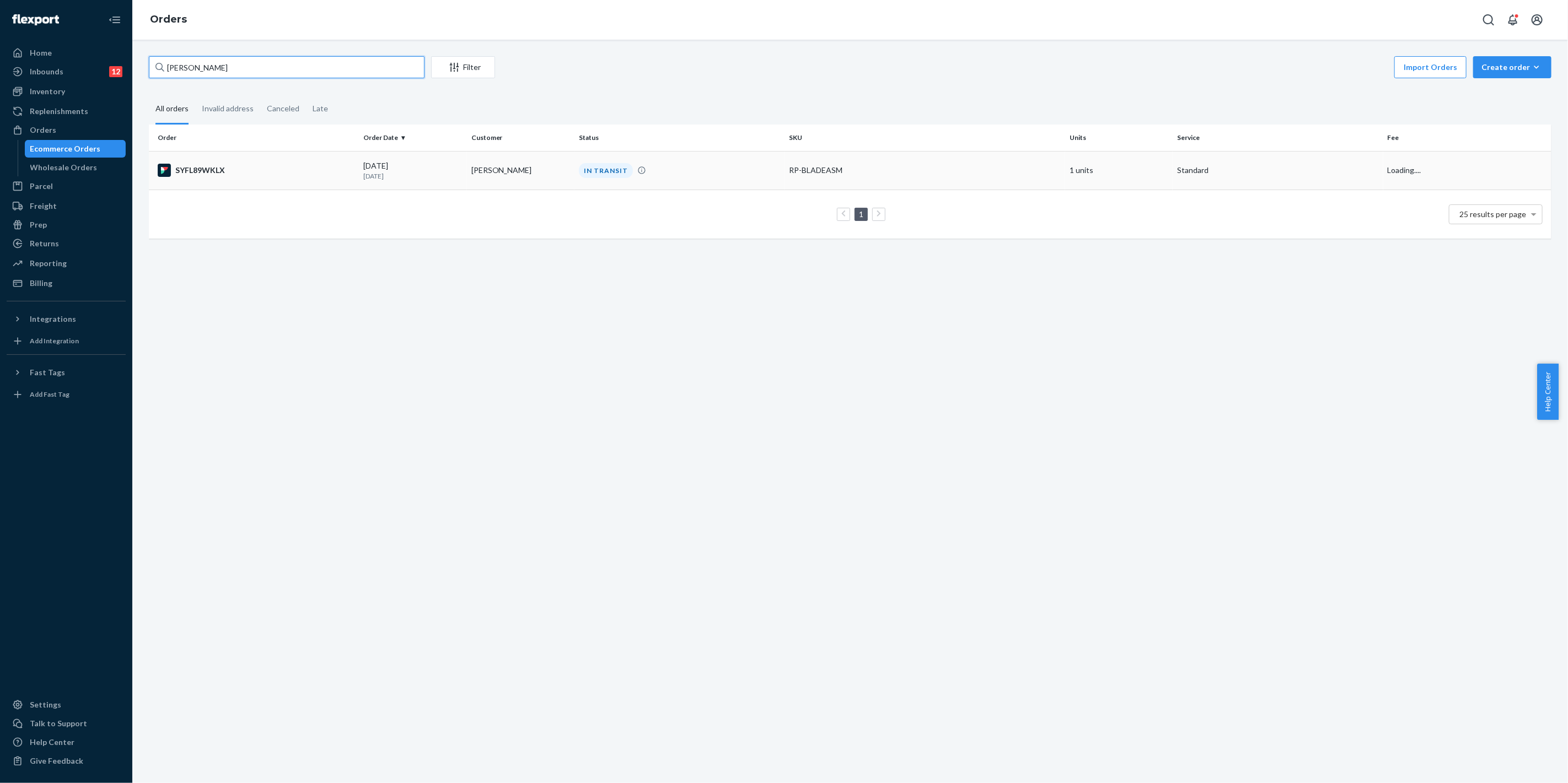
type input "[PERSON_NAME]"
click at [778, 164] on div "IN TRANSIT" at bounding box center [679, 170] width 206 height 15
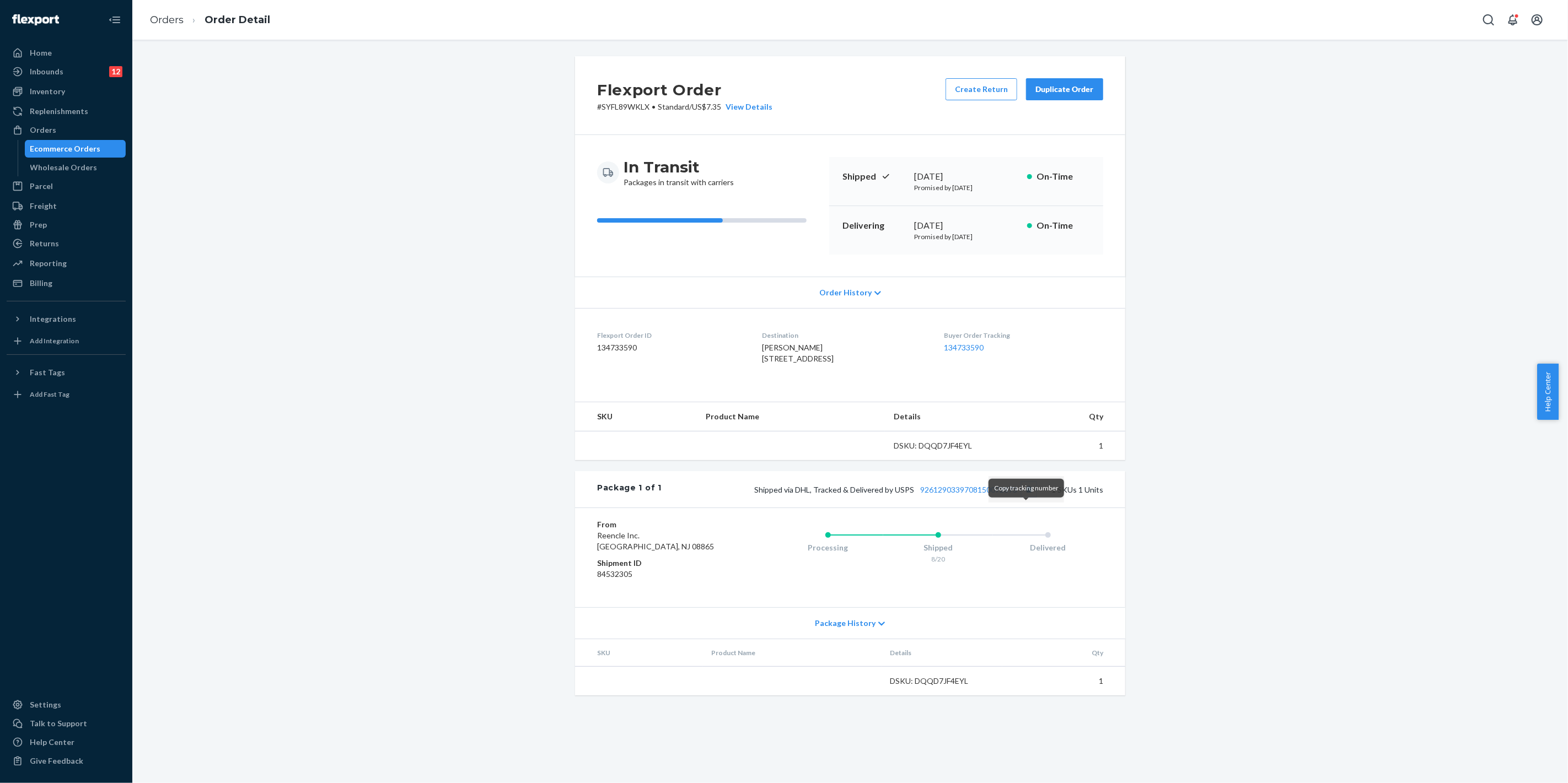
click at [1024, 496] on button "Copy tracking number" at bounding box center [1029, 490] width 15 height 15
click at [72, 128] on div "Orders" at bounding box center [66, 130] width 117 height 15
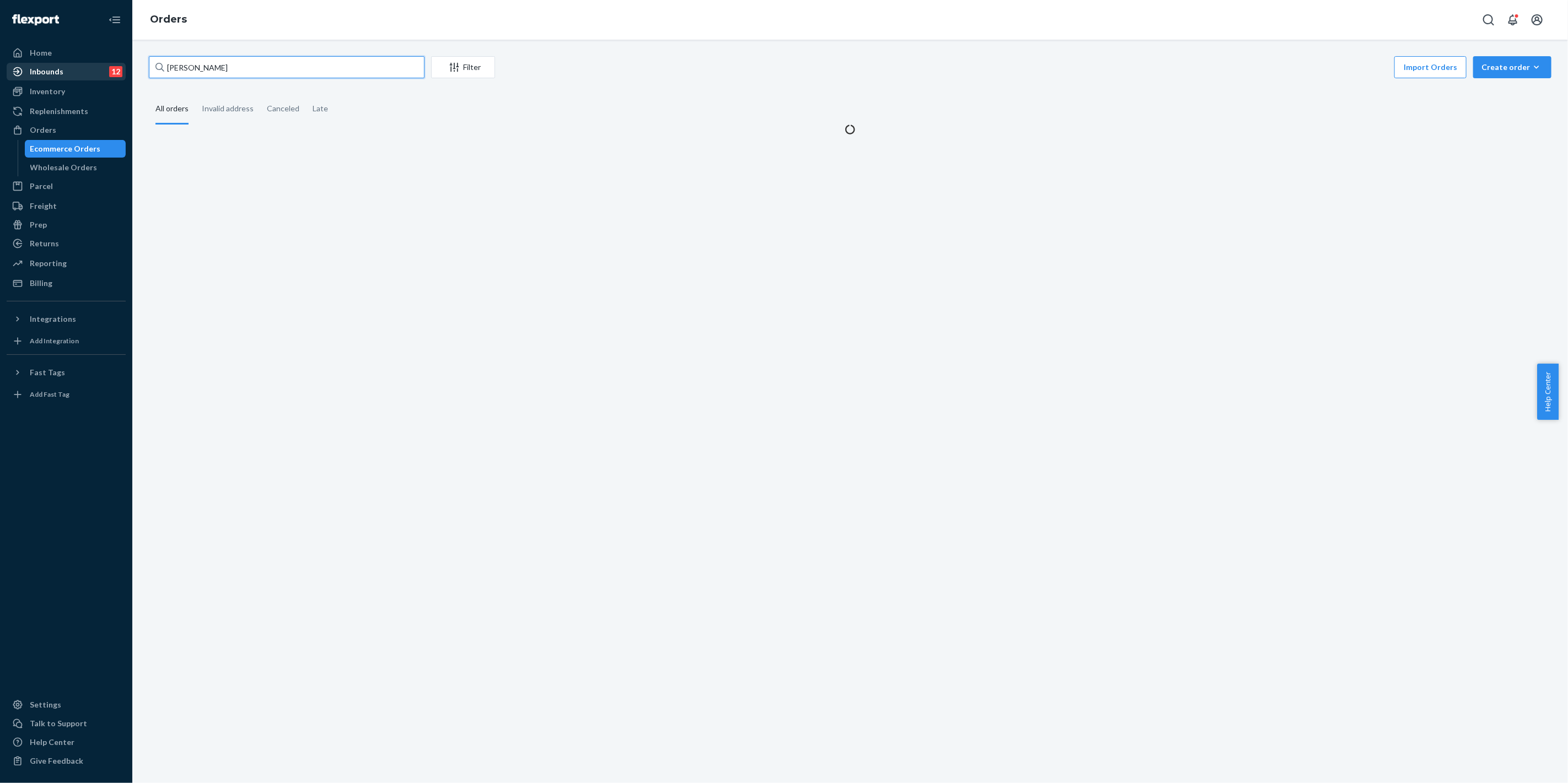
drag, startPoint x: 124, startPoint y: 63, endPoint x: 107, endPoint y: 67, distance: 17.5
click at [95, 64] on div "Home Inbounds 12 Shipping Plans Problems 12 Inventory Products Replenishments O…" at bounding box center [784, 391] width 1568 height 783
paste input "[PERSON_NAME]"
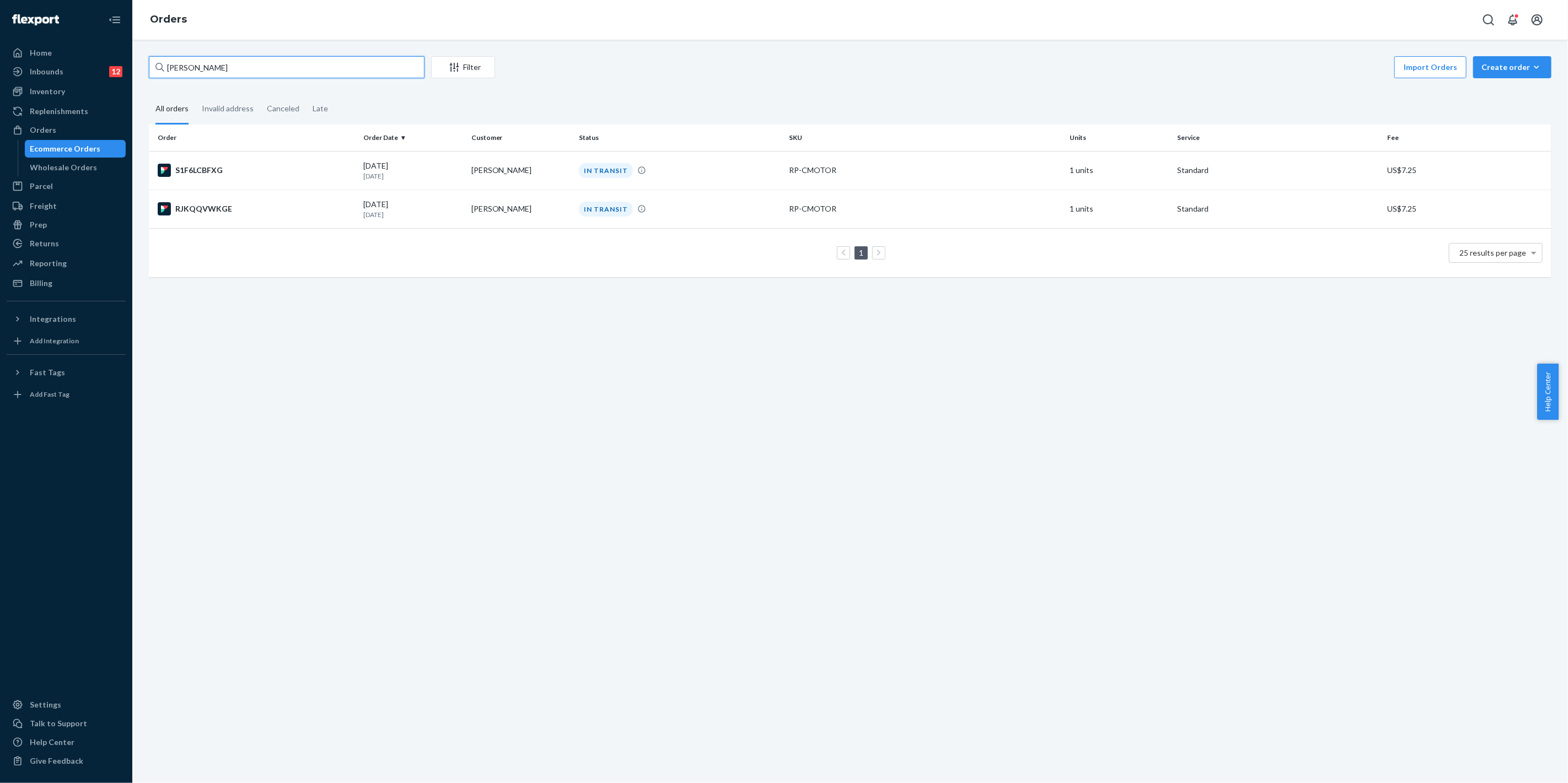
type input "[PERSON_NAME]"
click at [546, 221] on td "[PERSON_NAME]" at bounding box center [520, 209] width 108 height 38
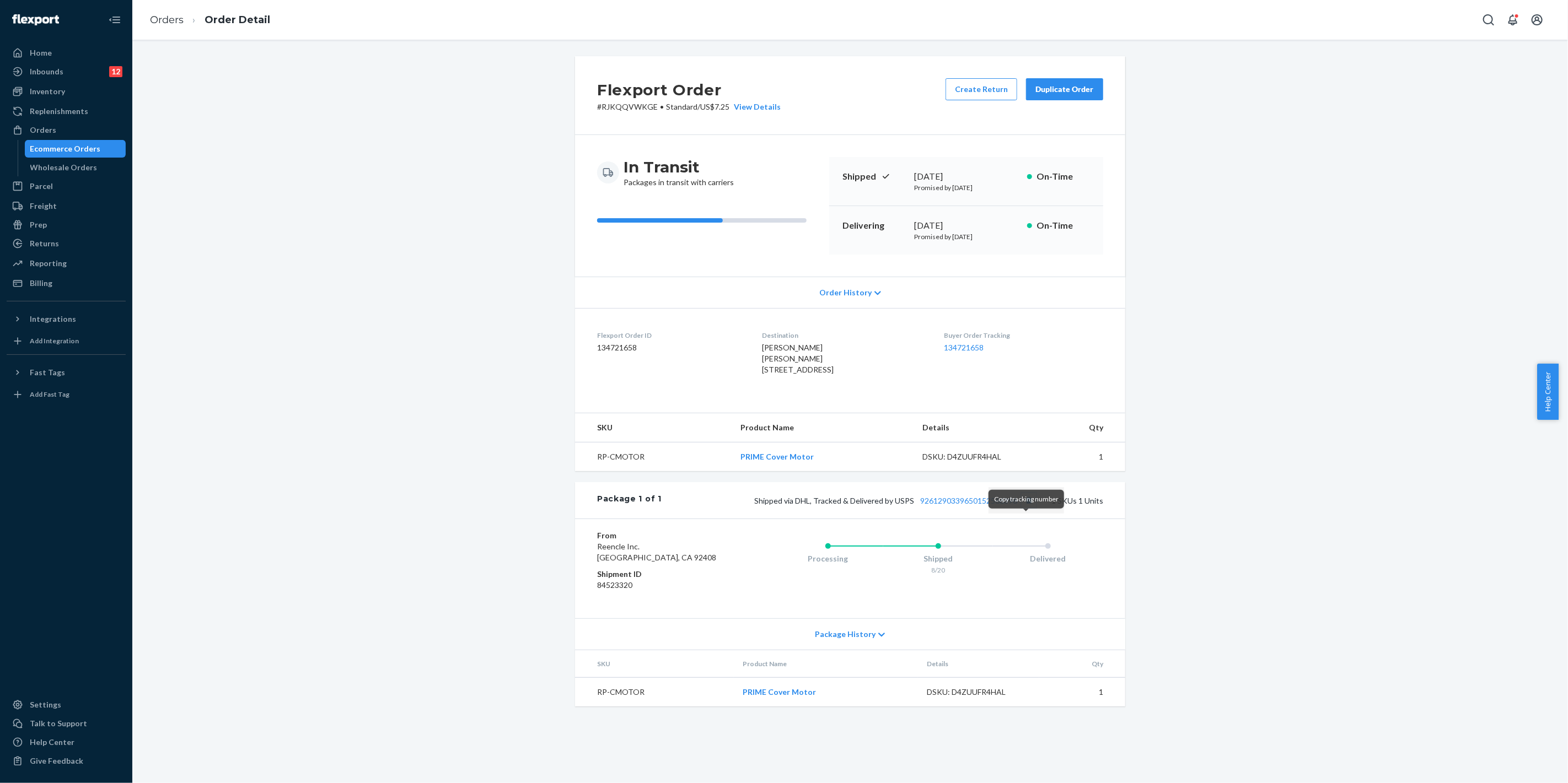
click at [1027, 507] on button "Copy tracking number" at bounding box center [1029, 501] width 15 height 15
click at [87, 150] on div "Ecommerce Orders" at bounding box center [66, 148] width 71 height 11
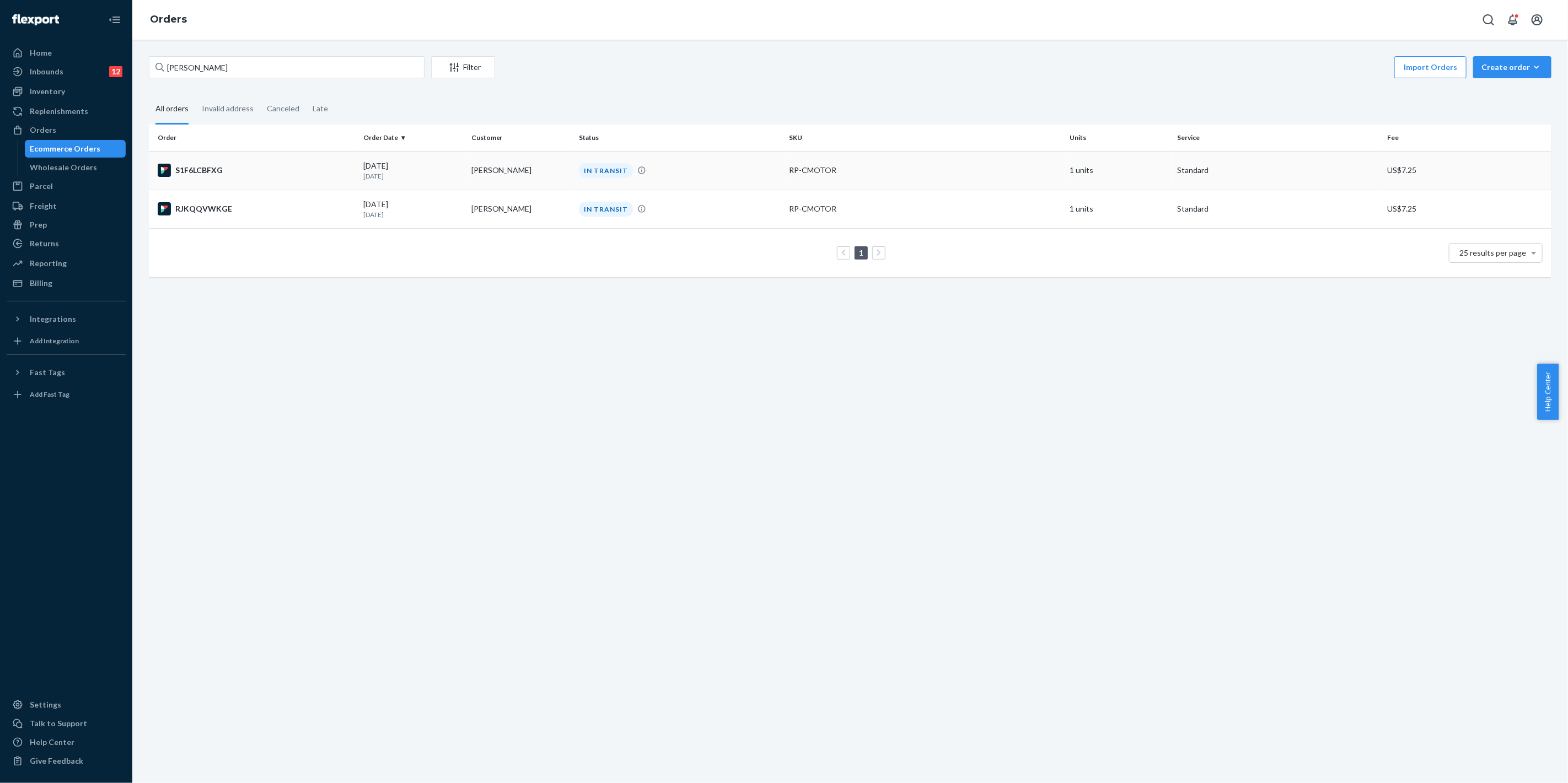
click at [702, 166] on div "IN TRANSIT" at bounding box center [679, 170] width 206 height 15
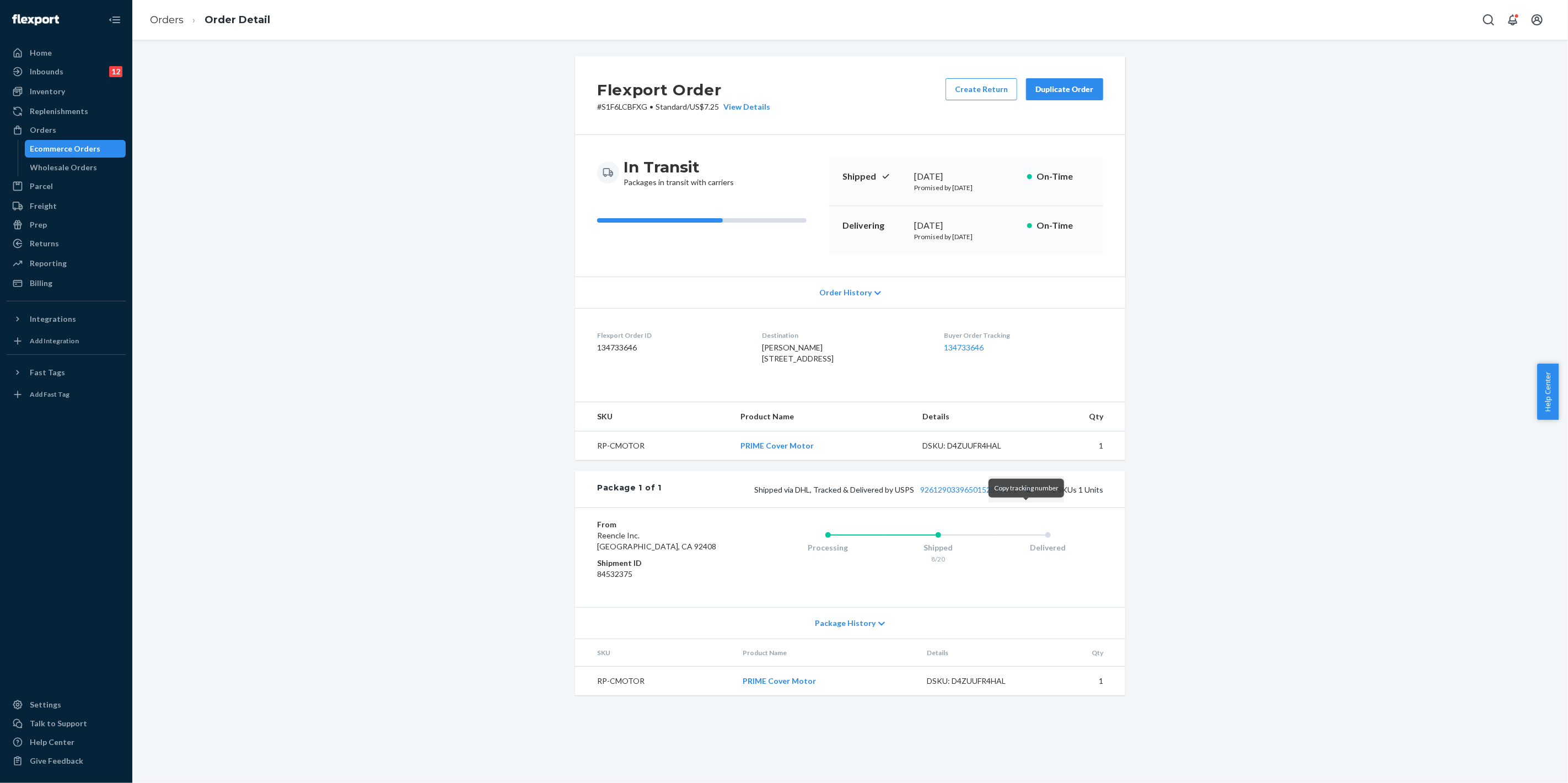
click at [1027, 496] on button "Copy tracking number" at bounding box center [1029, 490] width 15 height 15
click at [83, 133] on div "Orders" at bounding box center [66, 130] width 117 height 15
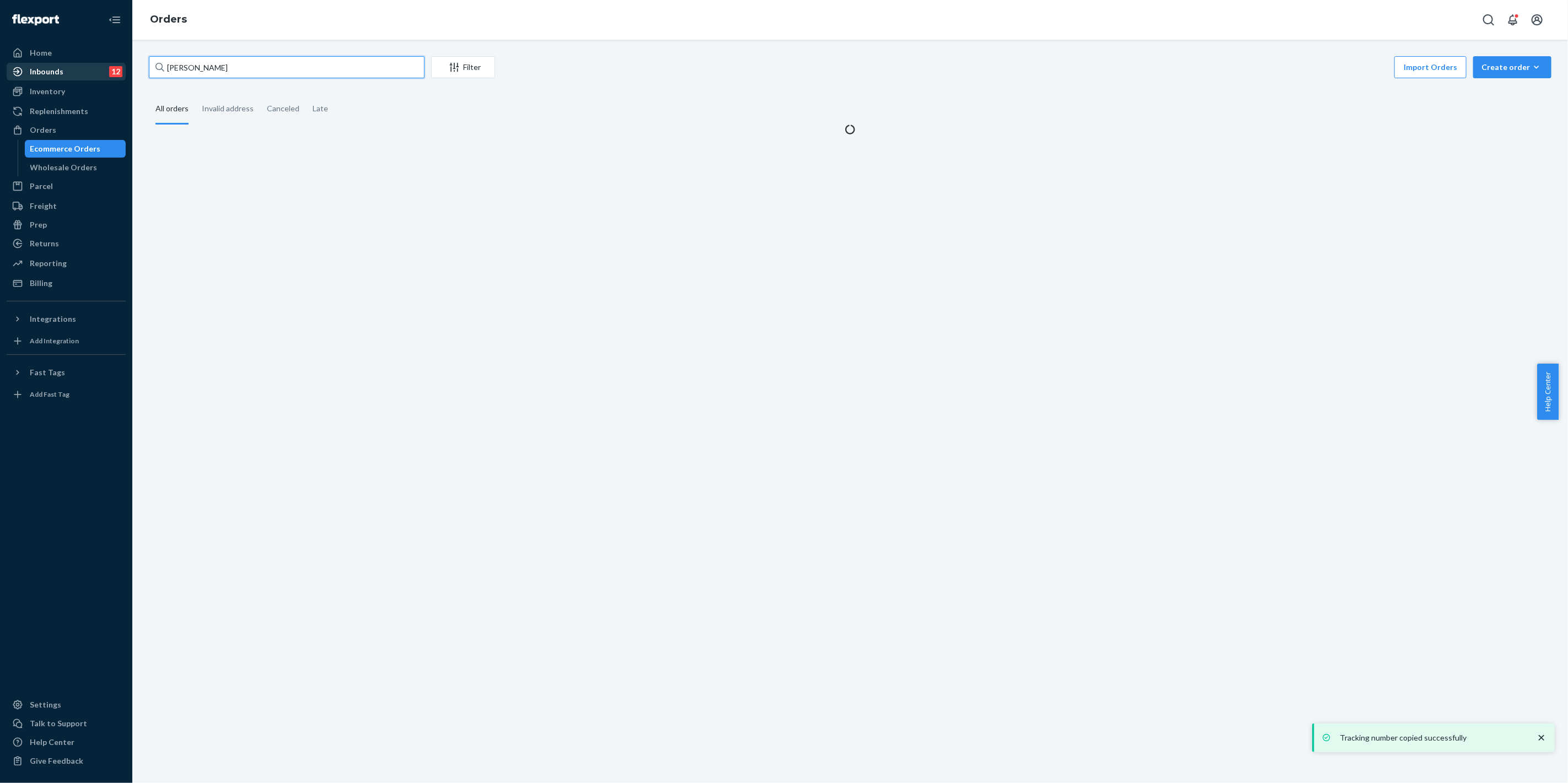
drag, startPoint x: 251, startPoint y: 68, endPoint x: 40, endPoint y: 63, distance: 211.1
click at [31, 63] on div "Home Inbounds 12 Shipping Plans Problems 12 Inventory Products Replenishments O…" at bounding box center [784, 391] width 1568 height 783
paste input "[PERSON_NAME]"
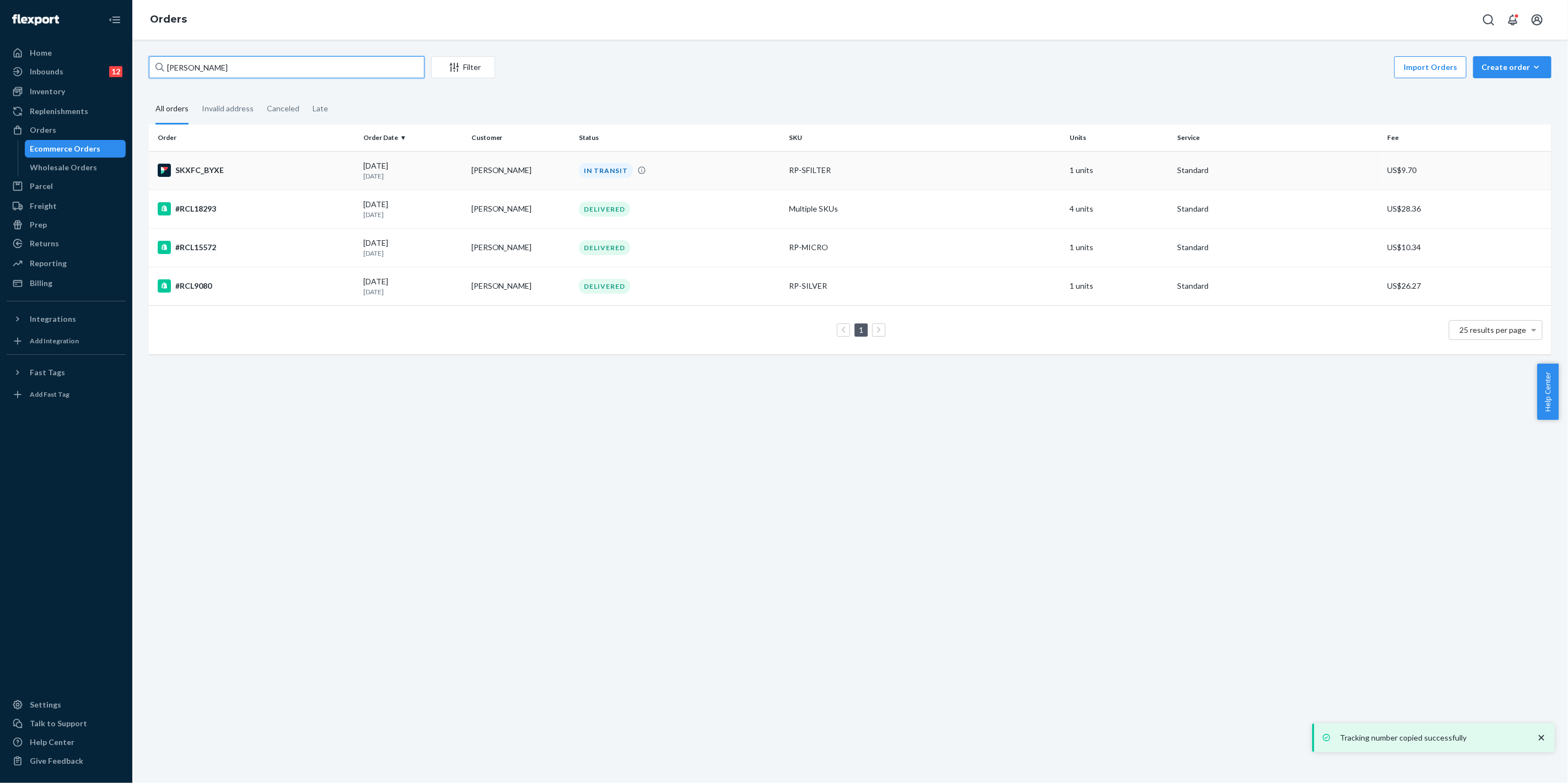
type input "[PERSON_NAME]"
click at [955, 172] on div "RP-SFILTER" at bounding box center [925, 170] width 272 height 11
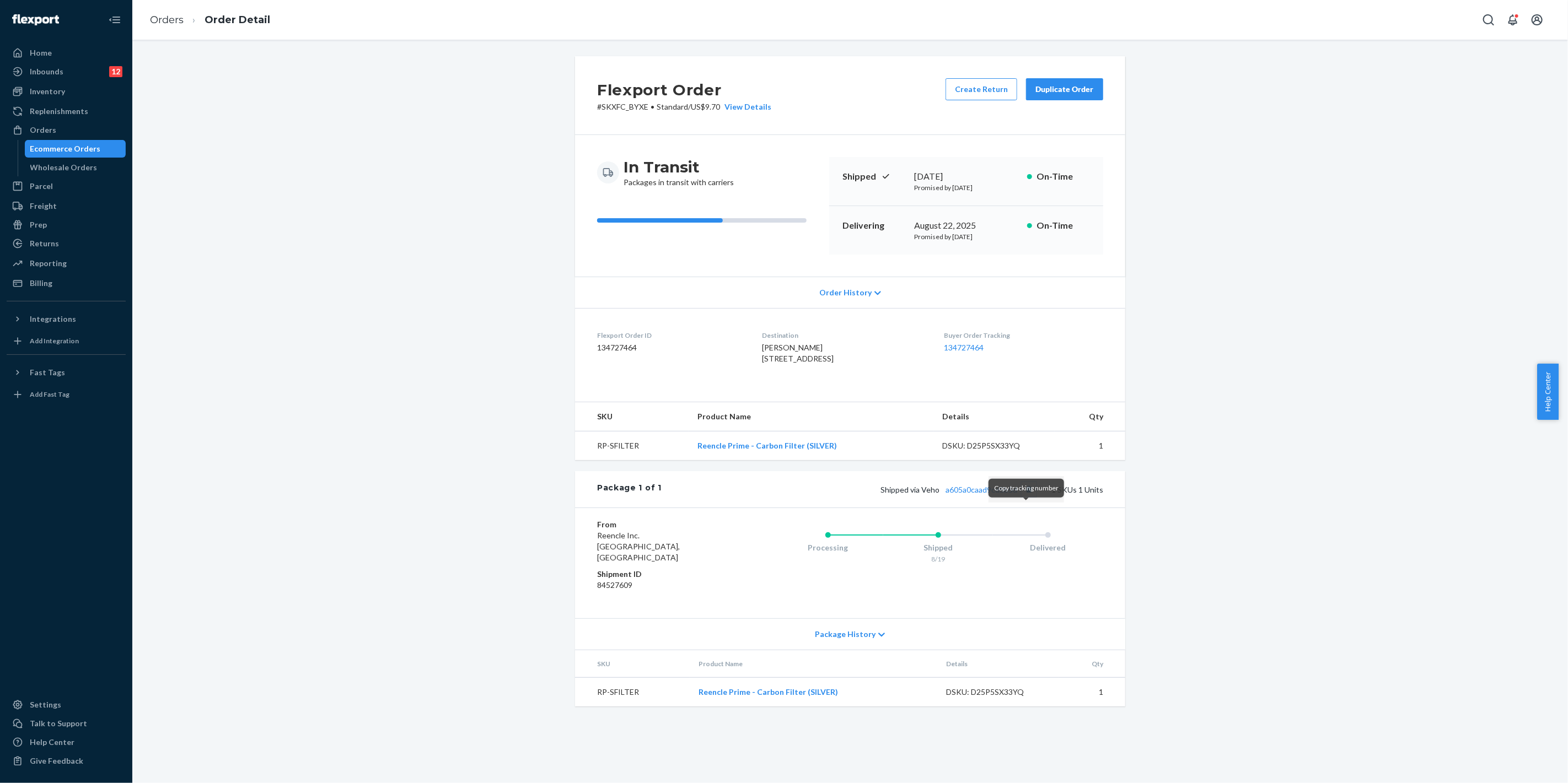
click at [1024, 496] on button "Copy tracking number" at bounding box center [1029, 490] width 15 height 15
drag, startPoint x: 78, startPoint y: 126, endPoint x: 96, endPoint y: 123, distance: 18.2
click at [78, 125] on div "Orders" at bounding box center [66, 130] width 117 height 15
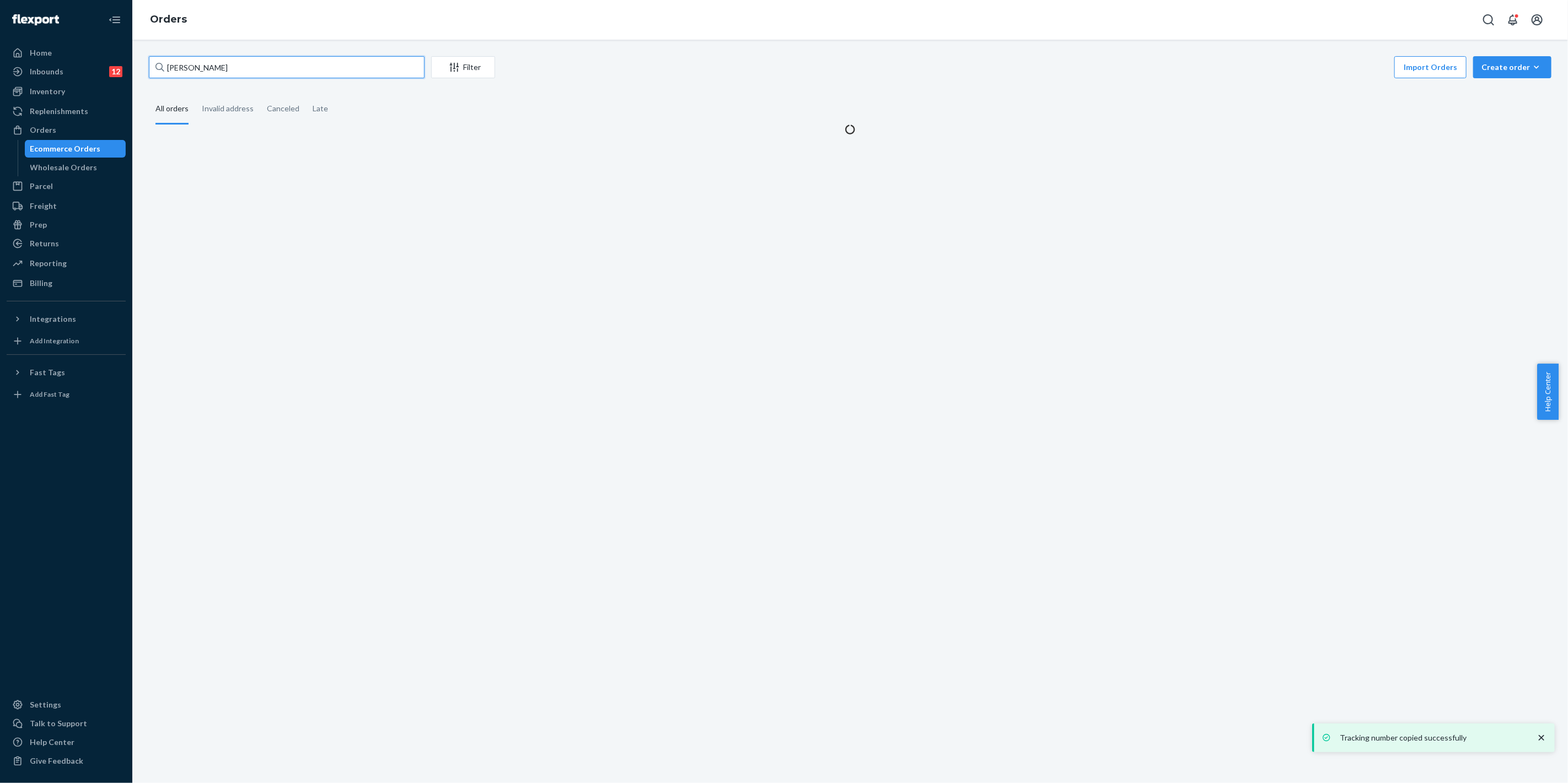
drag, startPoint x: 249, startPoint y: 63, endPoint x: 107, endPoint y: 61, distance: 142.0
click at [79, 63] on div "Home Inbounds 12 Shipping Plans Problems 12 Inventory Products Replenishments O…" at bounding box center [784, 391] width 1568 height 783
paste input "[PERSON_NAME]"
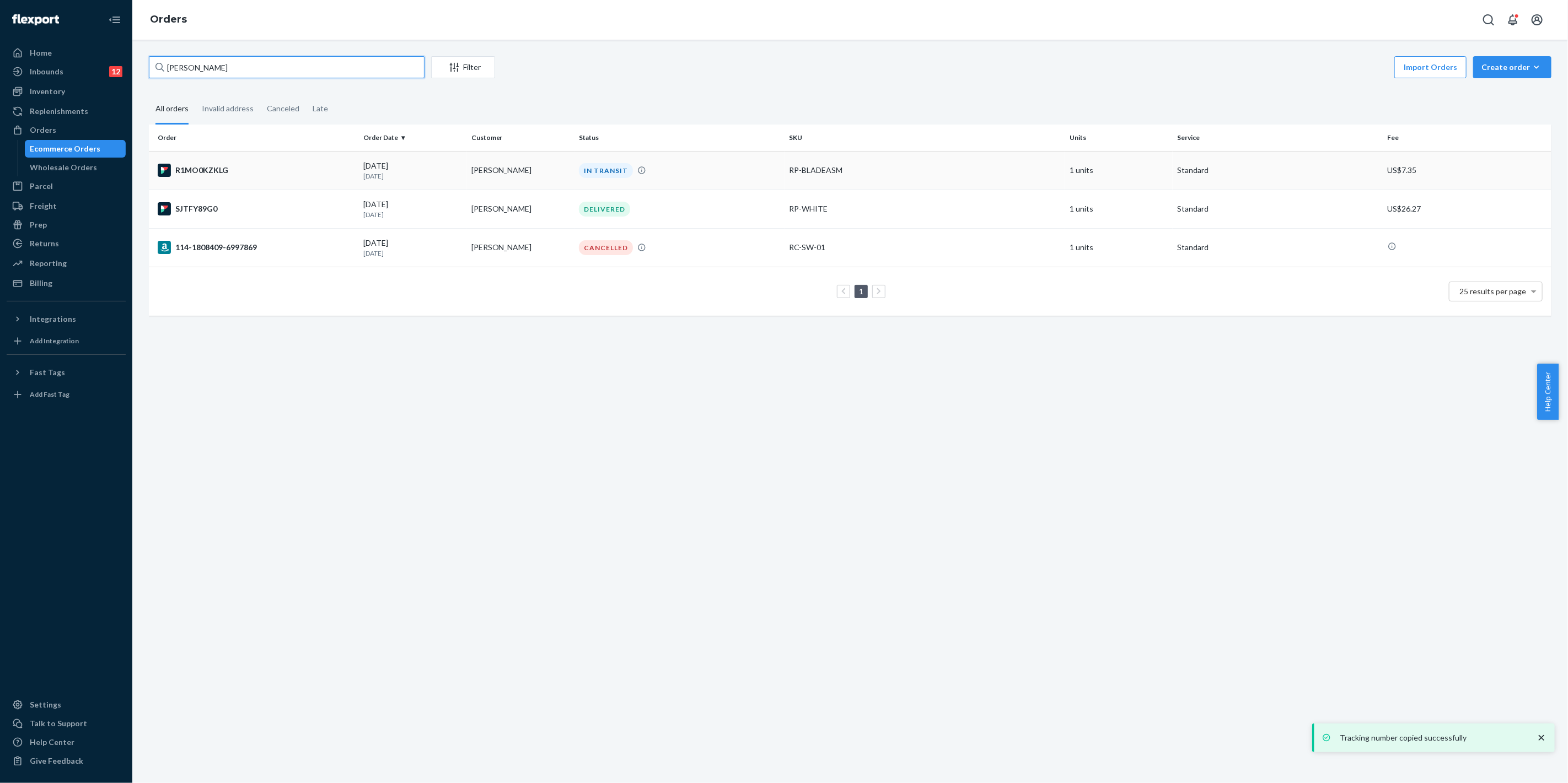
type input "[PERSON_NAME]"
click at [870, 176] on td "RP-BLADEASM" at bounding box center [925, 170] width 281 height 38
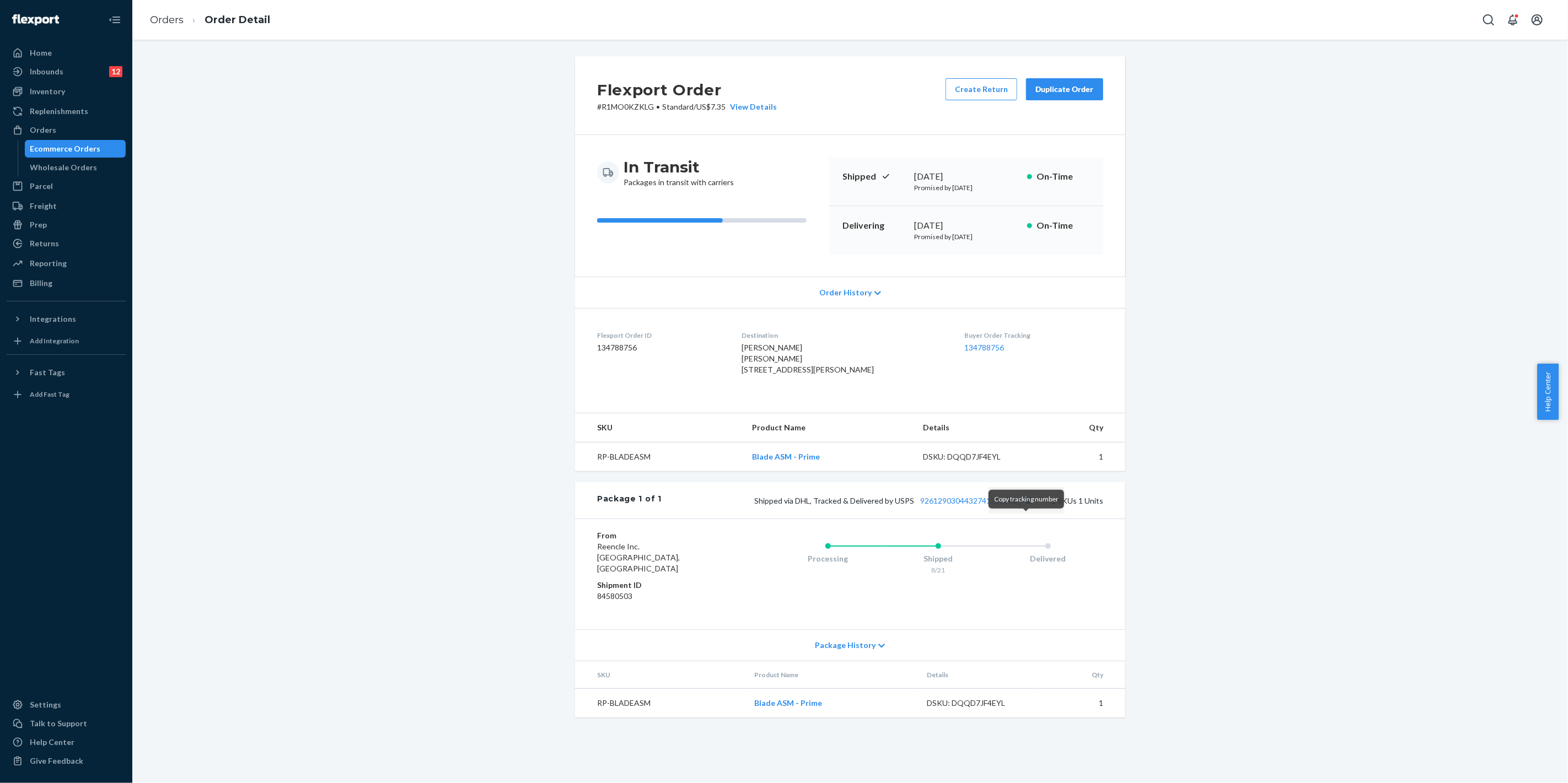
click at [1027, 507] on button "Copy tracking number" at bounding box center [1029, 501] width 15 height 15
drag, startPoint x: 55, startPoint y: 125, endPoint x: 102, endPoint y: 106, distance: 50.7
click at [55, 126] on div "Orders" at bounding box center [66, 130] width 117 height 15
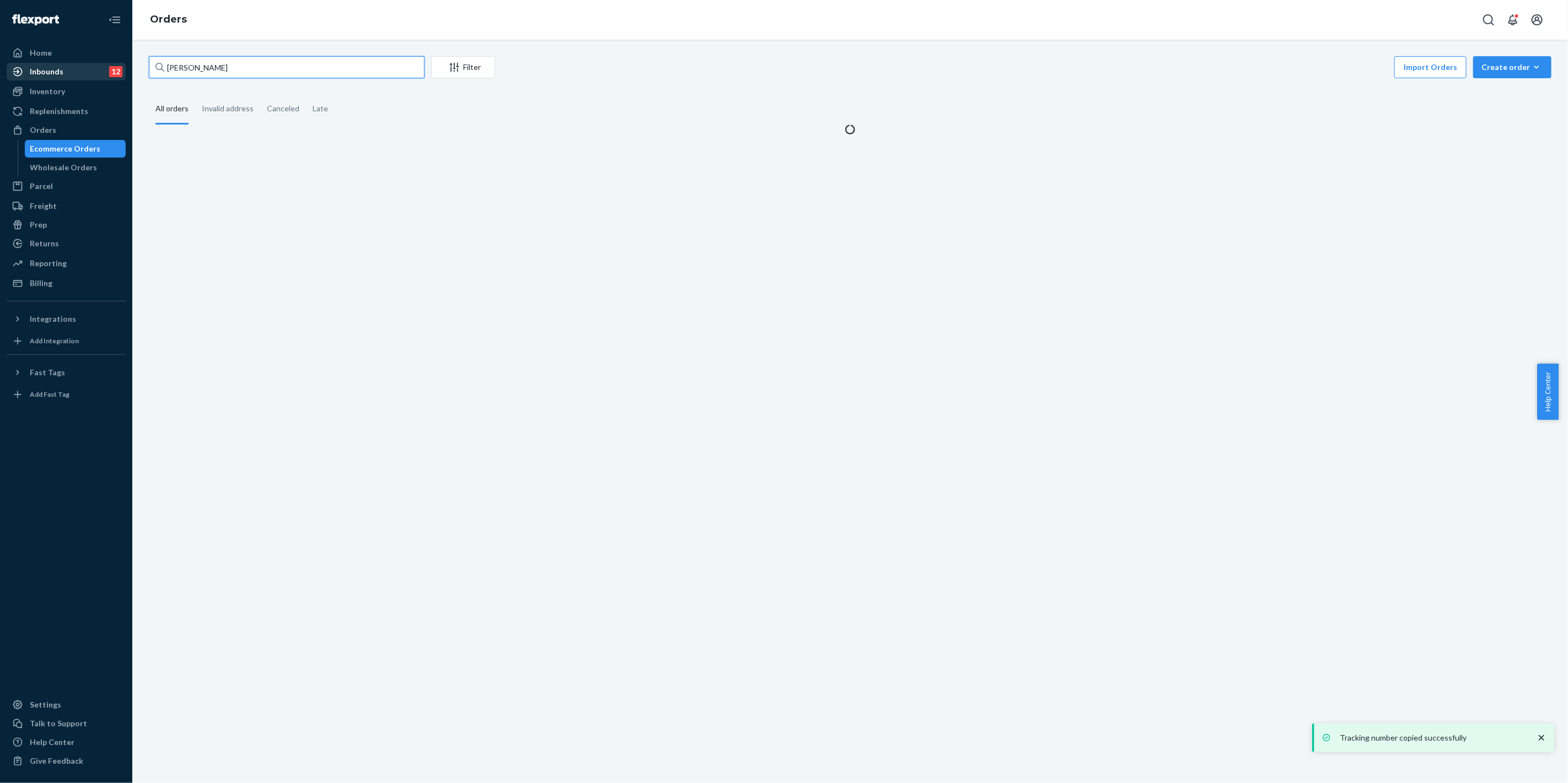
drag, startPoint x: 220, startPoint y: 71, endPoint x: 102, endPoint y: 74, distance: 118.0
click at [102, 74] on div "Home Inbounds 12 Shipping Plans Problems 12 Inventory Products Replenishments O…" at bounding box center [784, 391] width 1568 height 783
paste input "[PERSON_NAME]"
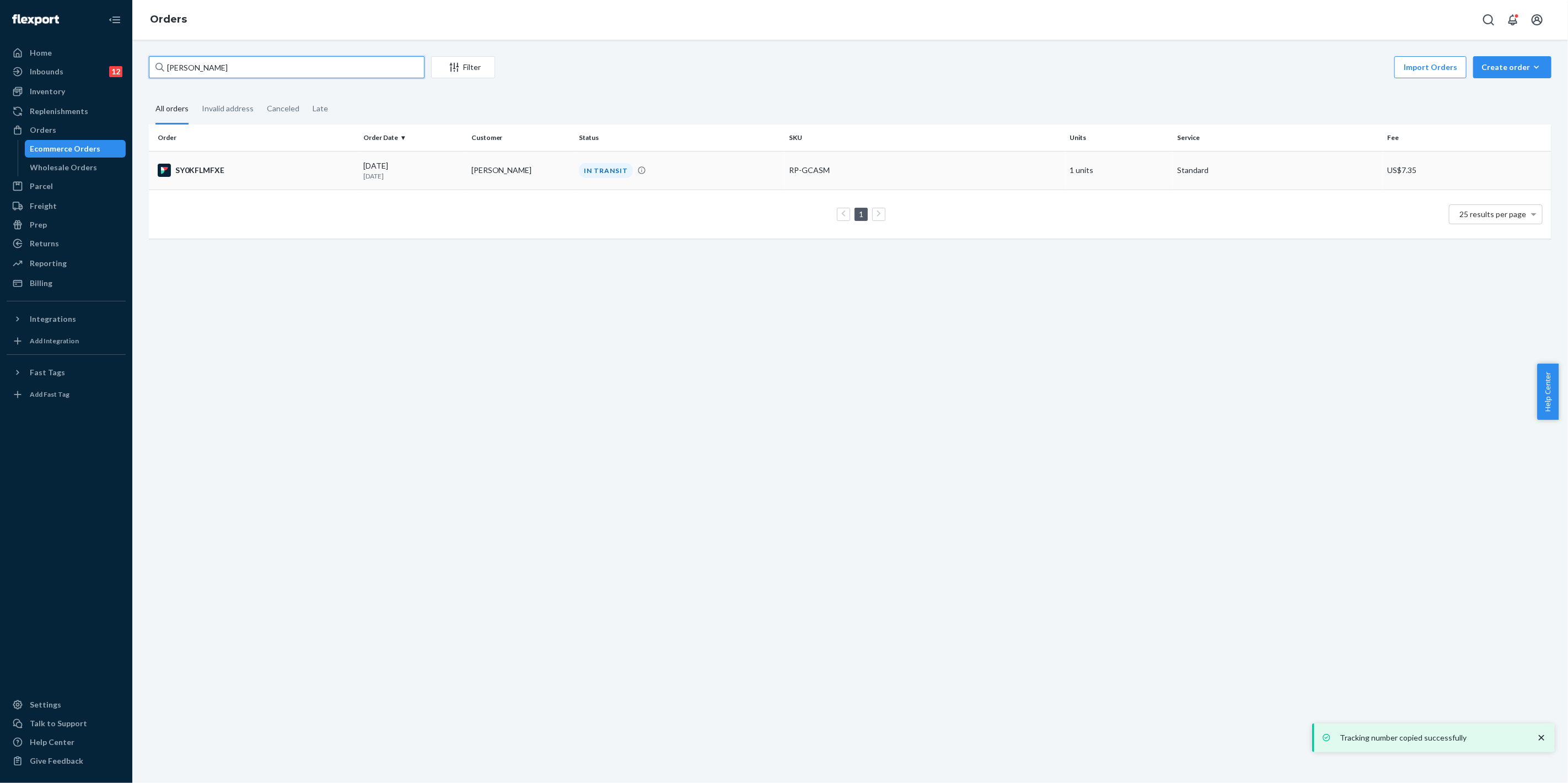
type input "[PERSON_NAME]"
click at [709, 167] on div "IN TRANSIT" at bounding box center [679, 170] width 206 height 15
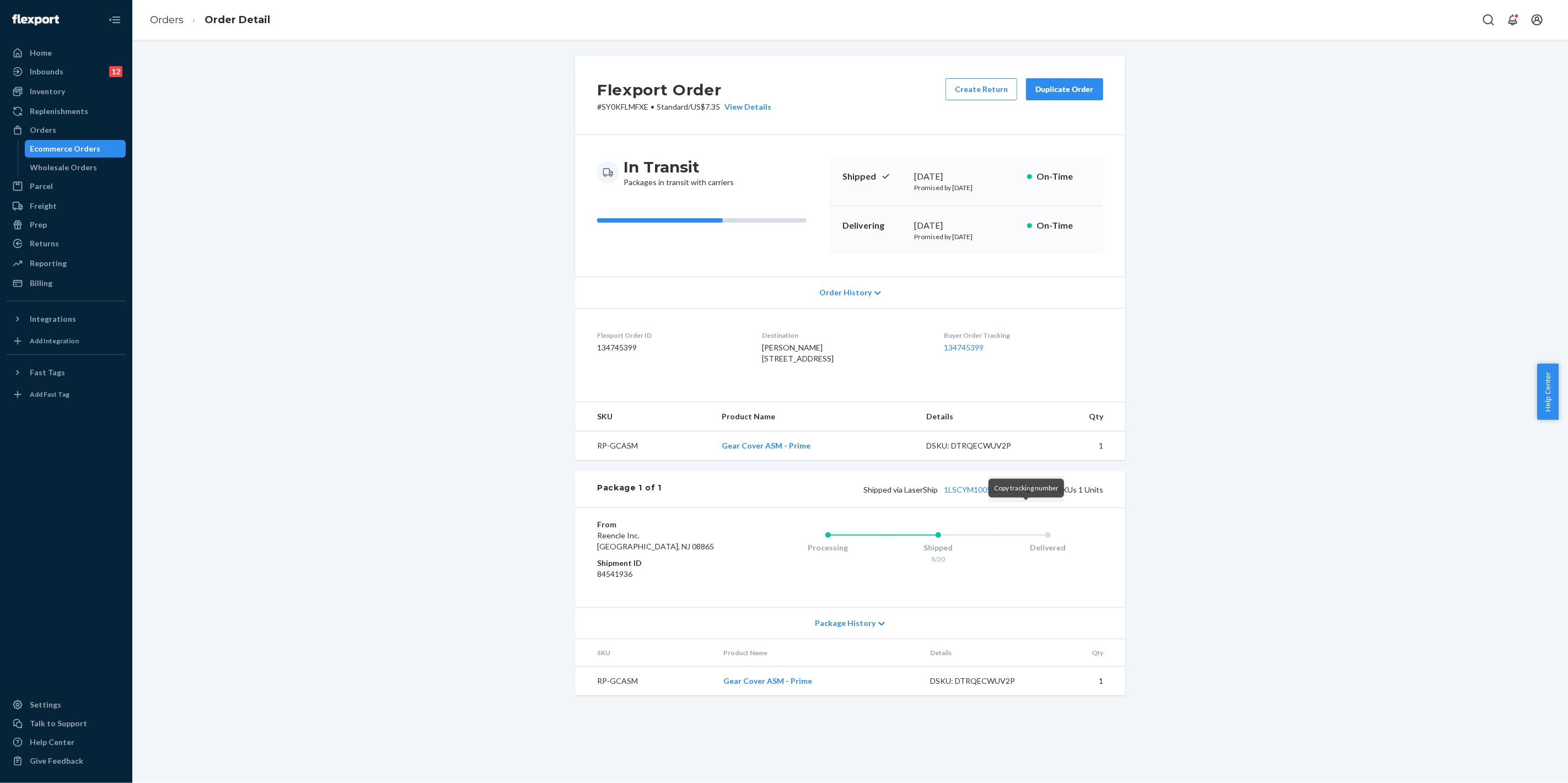
click at [1027, 496] on button "Copy tracking number" at bounding box center [1029, 490] width 15 height 15
click at [58, 129] on div "Orders" at bounding box center [66, 130] width 117 height 15
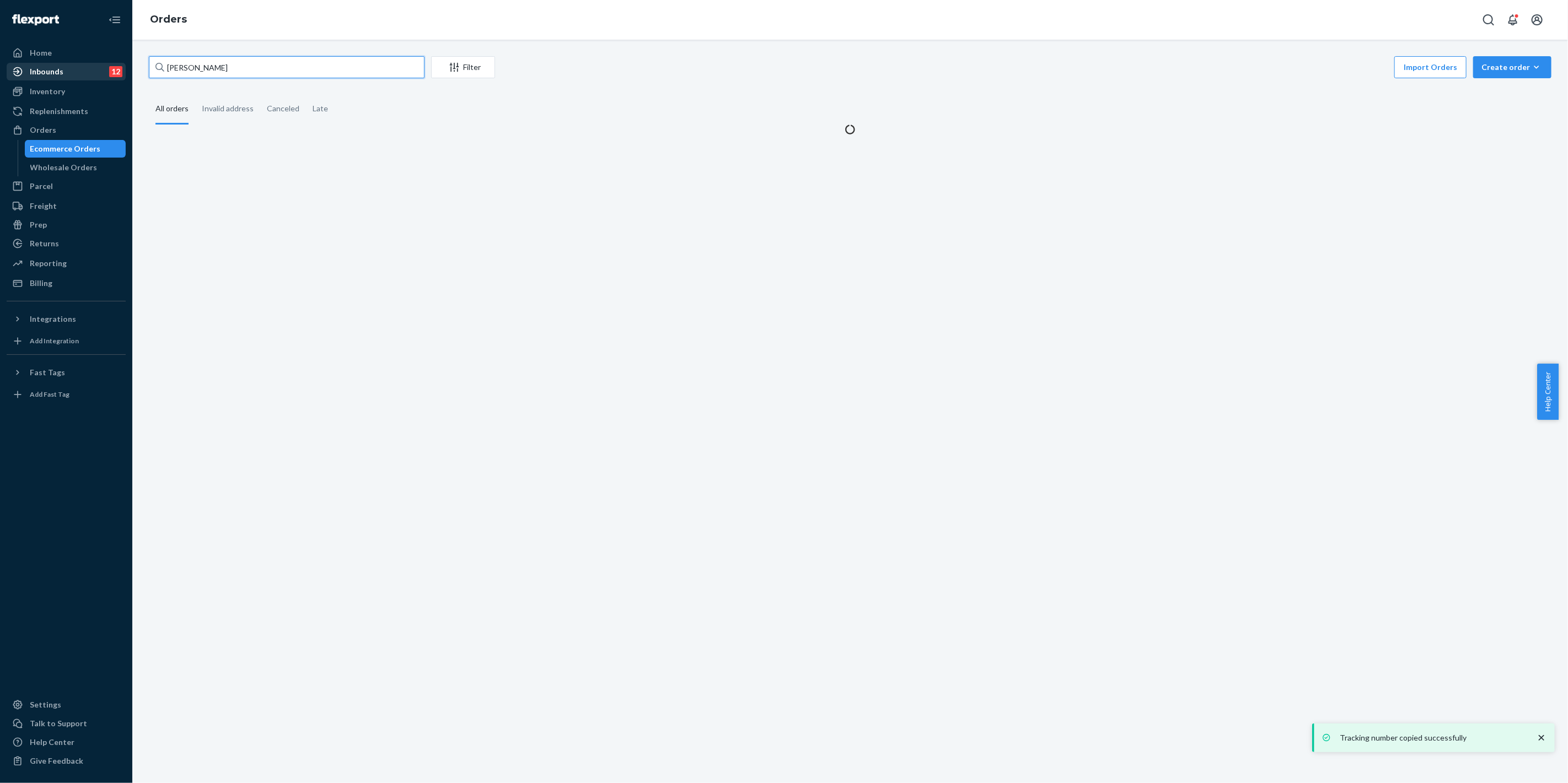
drag, startPoint x: 237, startPoint y: 73, endPoint x: 273, endPoint y: 86, distance: 38.3
click at [81, 70] on div "Home Inbounds 12 Shipping Plans Problems 12 Inventory Products Replenishments O…" at bounding box center [784, 391] width 1568 height 783
paste input "[PERSON_NAME]"
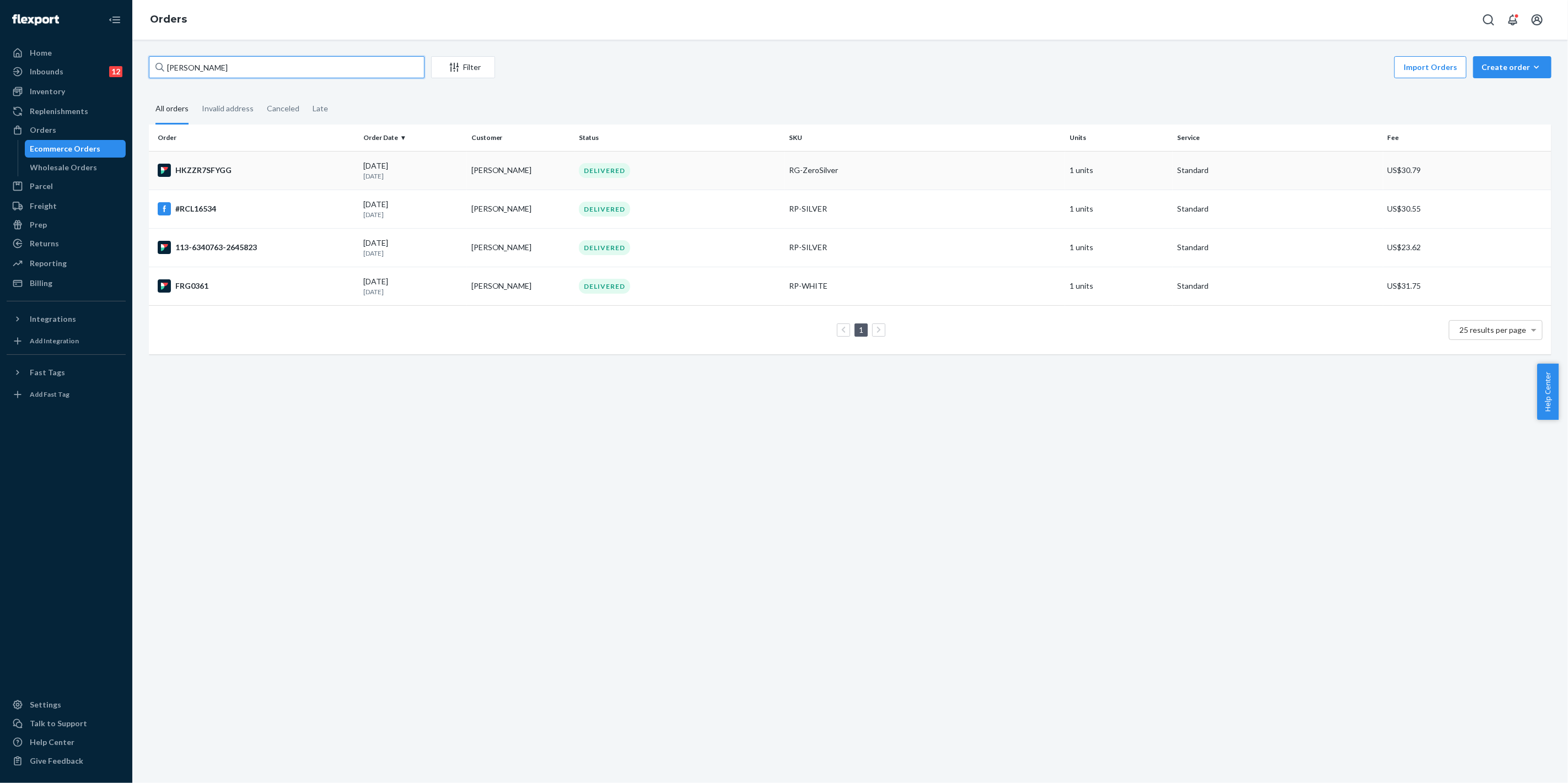
type input "[PERSON_NAME]"
click at [746, 166] on div "DELIVERED" at bounding box center [679, 170] width 206 height 15
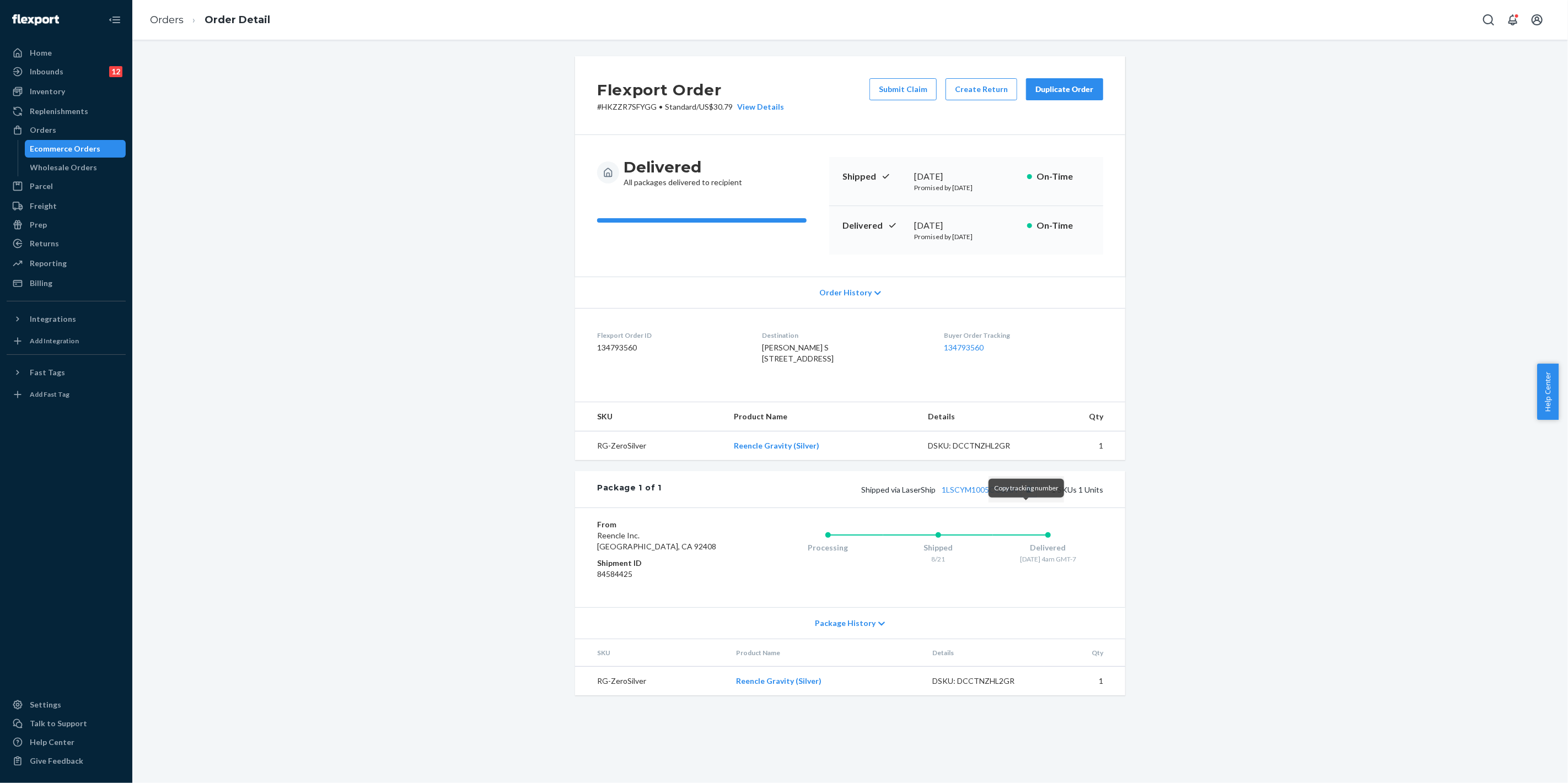
click at [1027, 496] on button "Copy tracking number" at bounding box center [1029, 490] width 15 height 15
click at [79, 140] on link "Ecommerce Orders" at bounding box center [75, 148] width 102 height 18
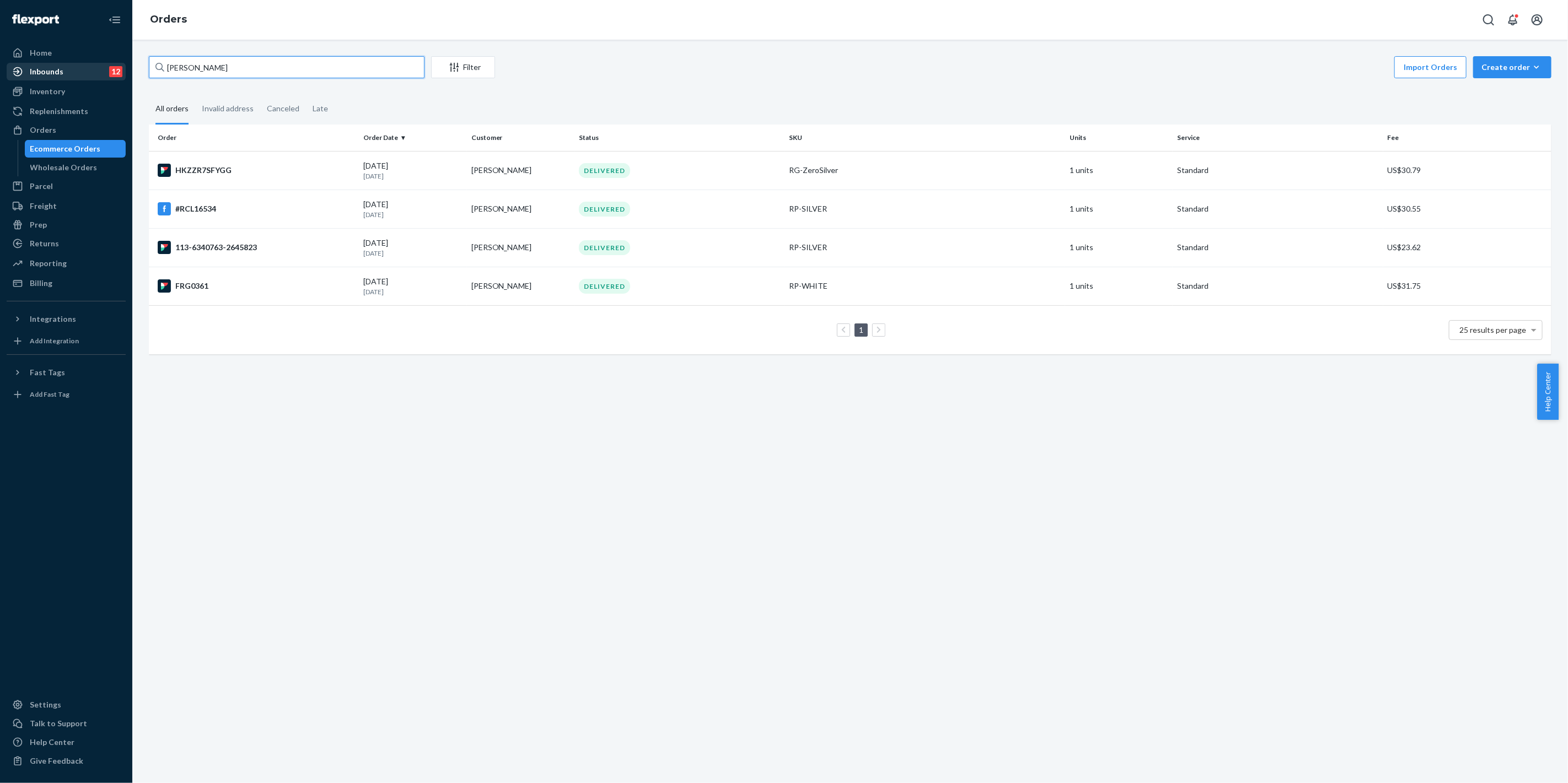
drag, startPoint x: 276, startPoint y: 69, endPoint x: 99, endPoint y: 66, distance: 177.0
click at [98, 66] on div "Home Inbounds 12 Shipping Plans Problems 12 Inventory Products Replenishments O…" at bounding box center [784, 391] width 1568 height 783
paste input "Rue Sherwood"
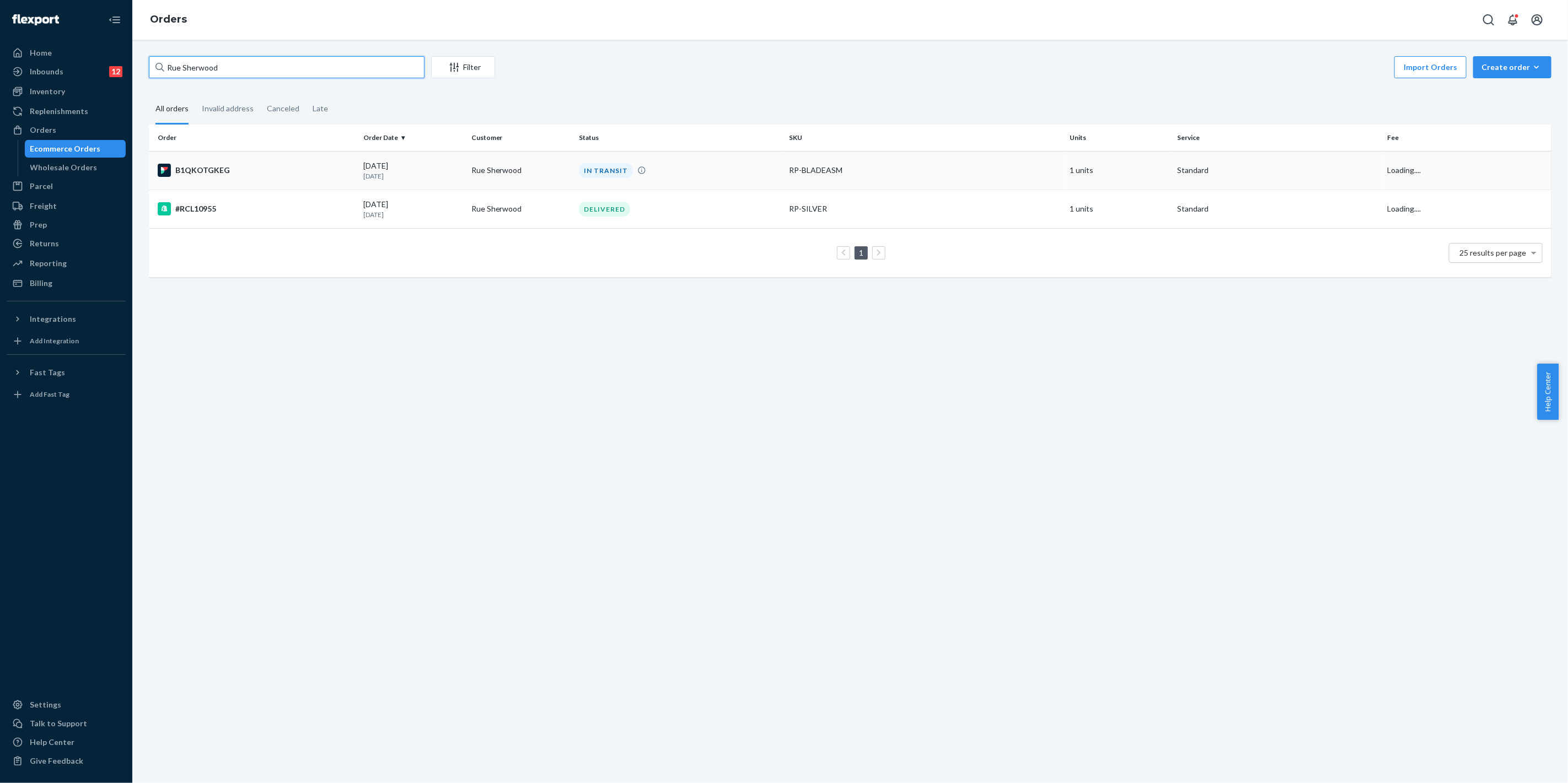
type input "Rue Sherwood"
click at [732, 175] on div "IN TRANSIT" at bounding box center [679, 170] width 206 height 15
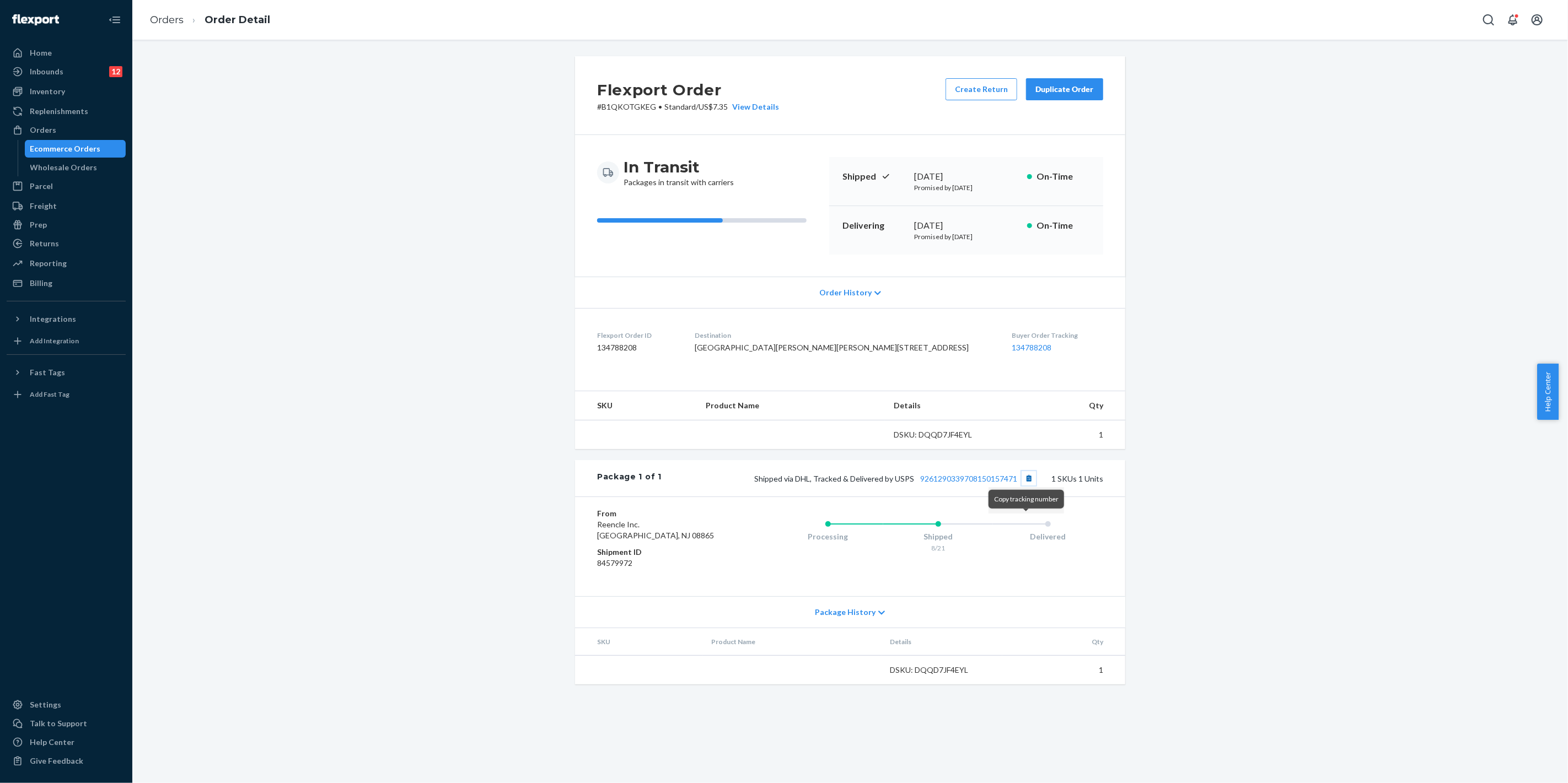
click at [1026, 485] on button "Copy tracking number" at bounding box center [1029, 478] width 15 height 15
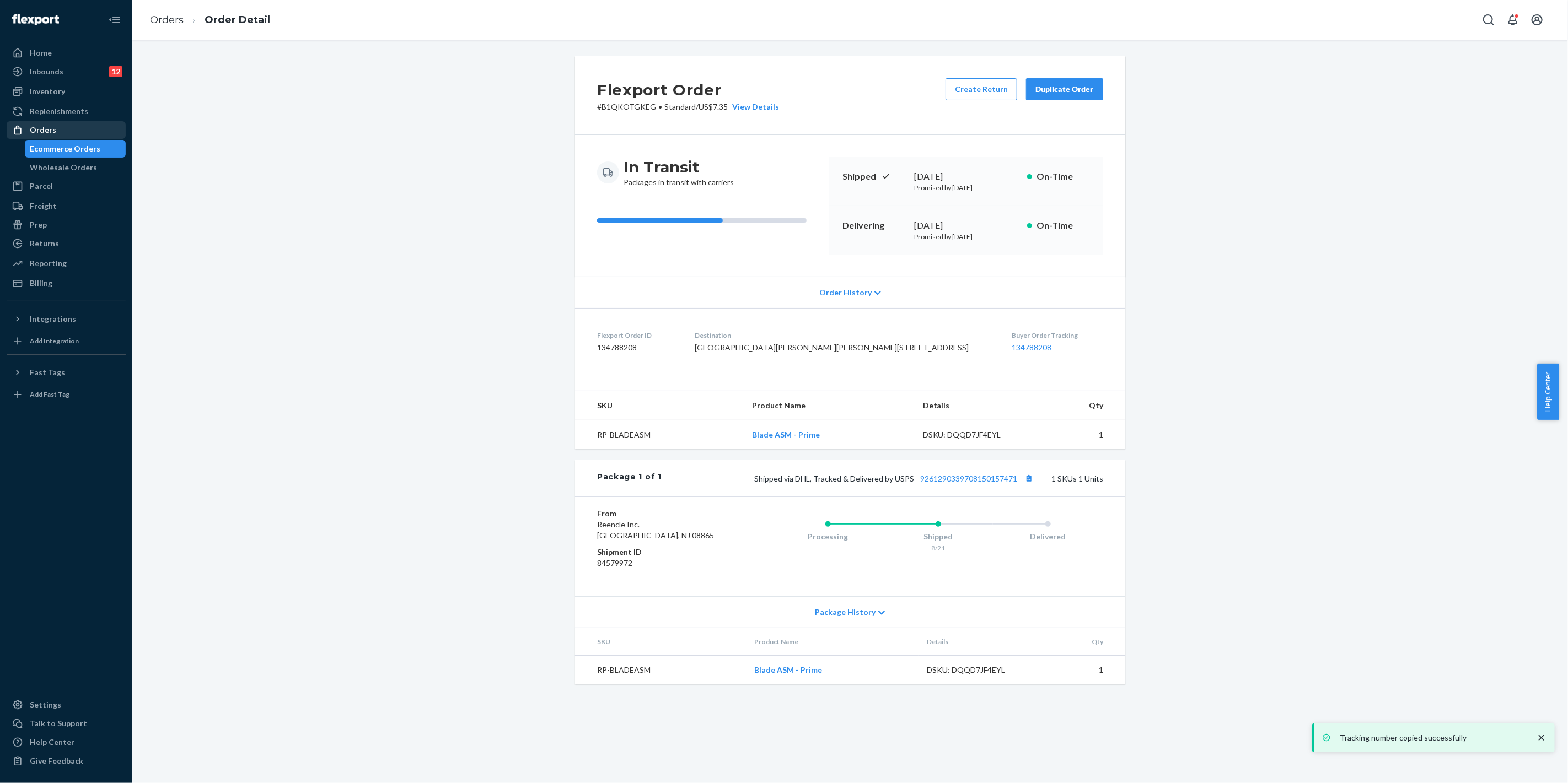
click at [72, 129] on div "Orders" at bounding box center [66, 130] width 117 height 15
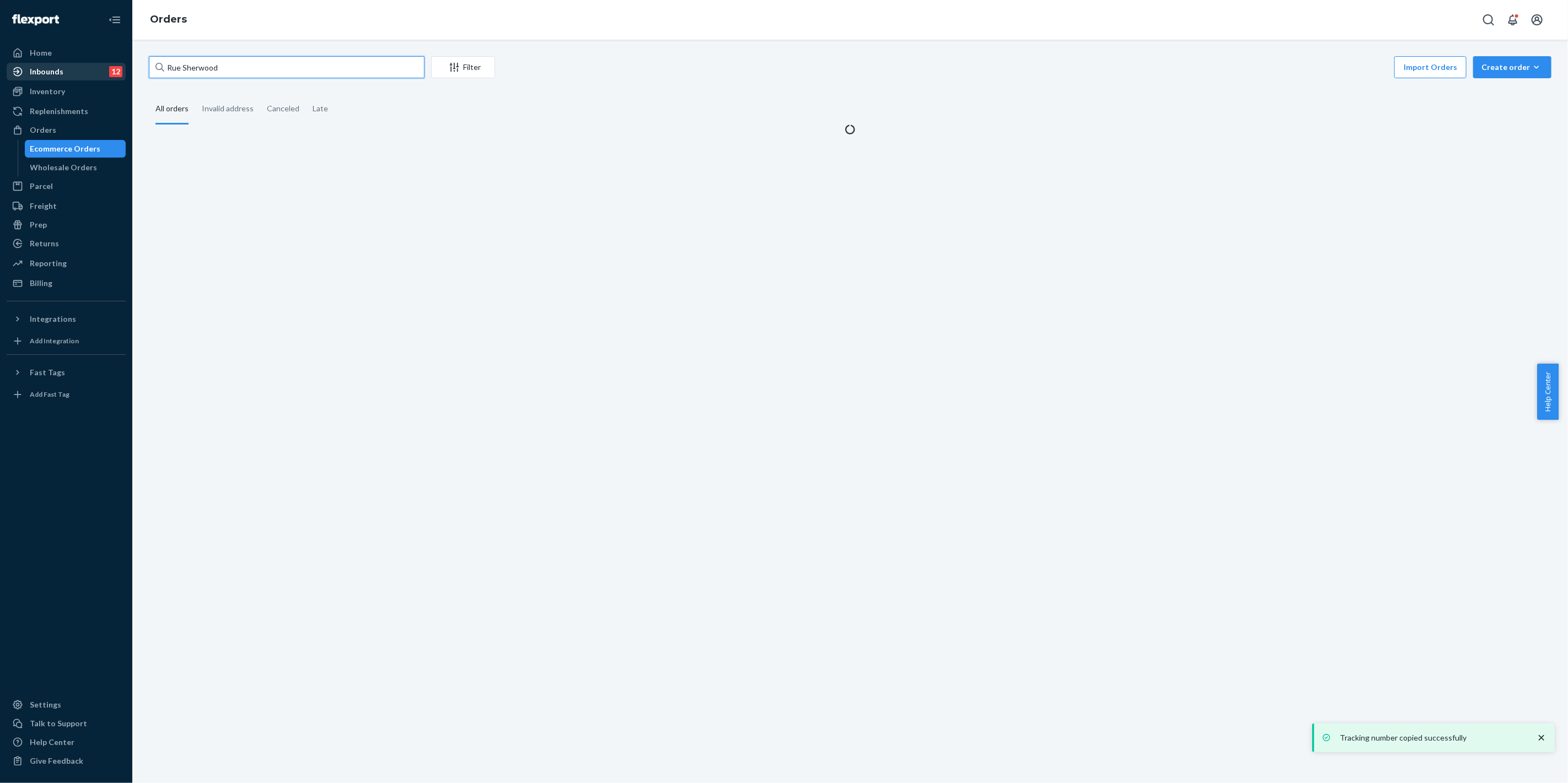
drag, startPoint x: 192, startPoint y: 68, endPoint x: 123, endPoint y: 68, distance: 69.0
click at [122, 69] on div "Home Inbounds 12 Shipping Plans Problems 12 Inventory Products Replenishments O…" at bounding box center [784, 391] width 1568 height 783
paste input "[PERSON_NAME]"
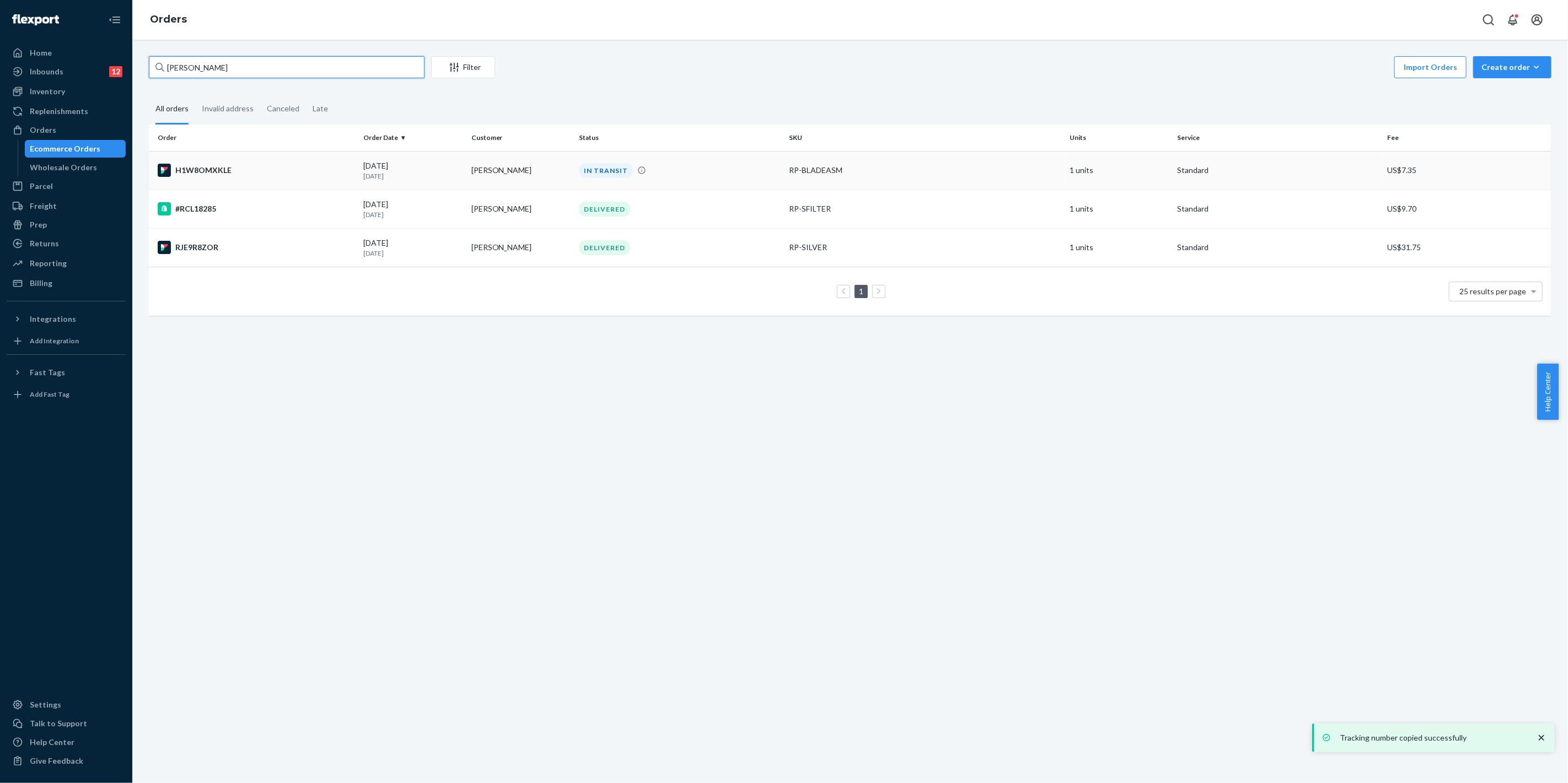
type input "[PERSON_NAME]"
click at [836, 161] on td "RP-BLADEASM" at bounding box center [925, 170] width 281 height 38
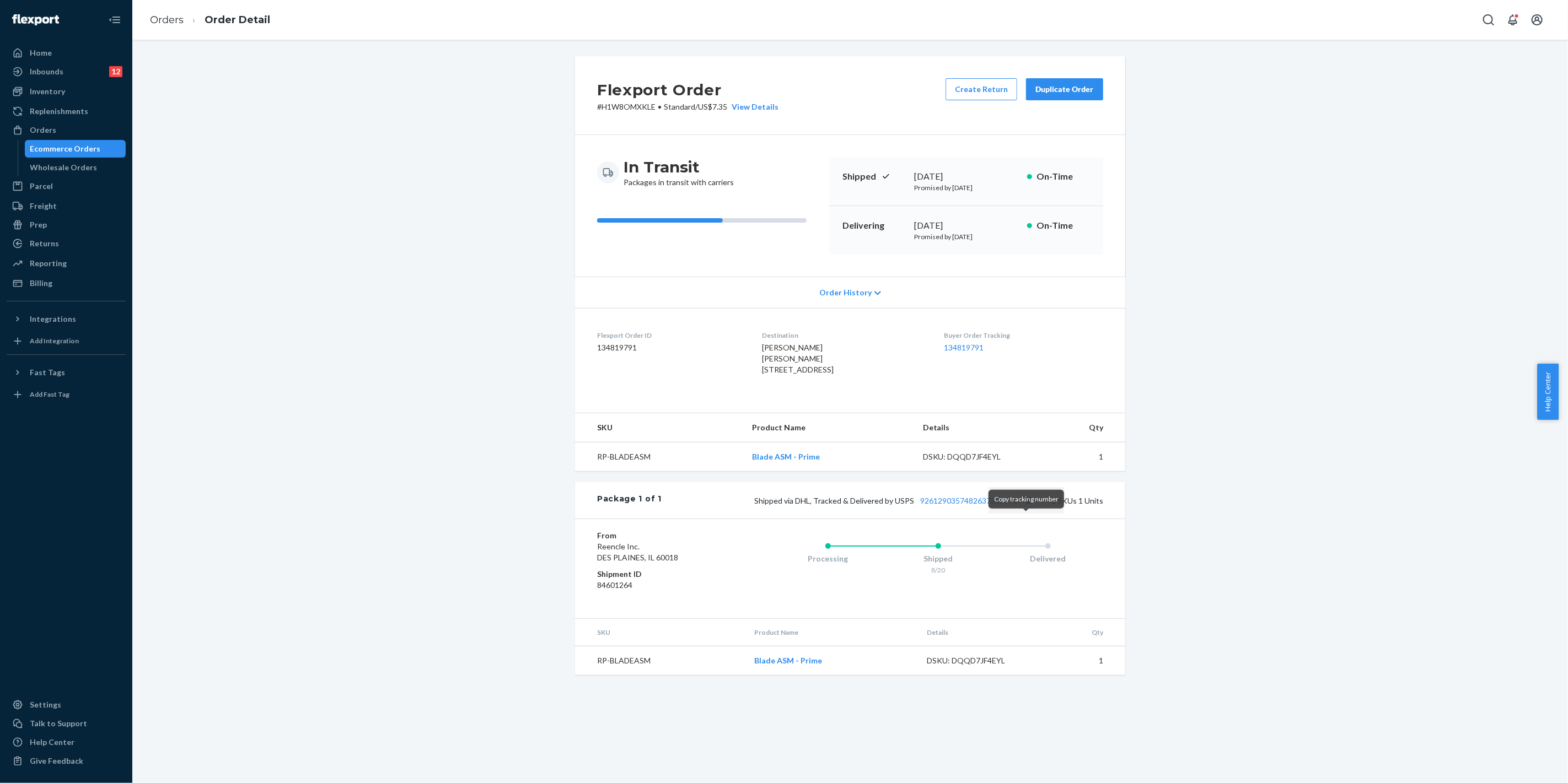
click at [1024, 507] on button "Copy tracking number" at bounding box center [1029, 501] width 15 height 15
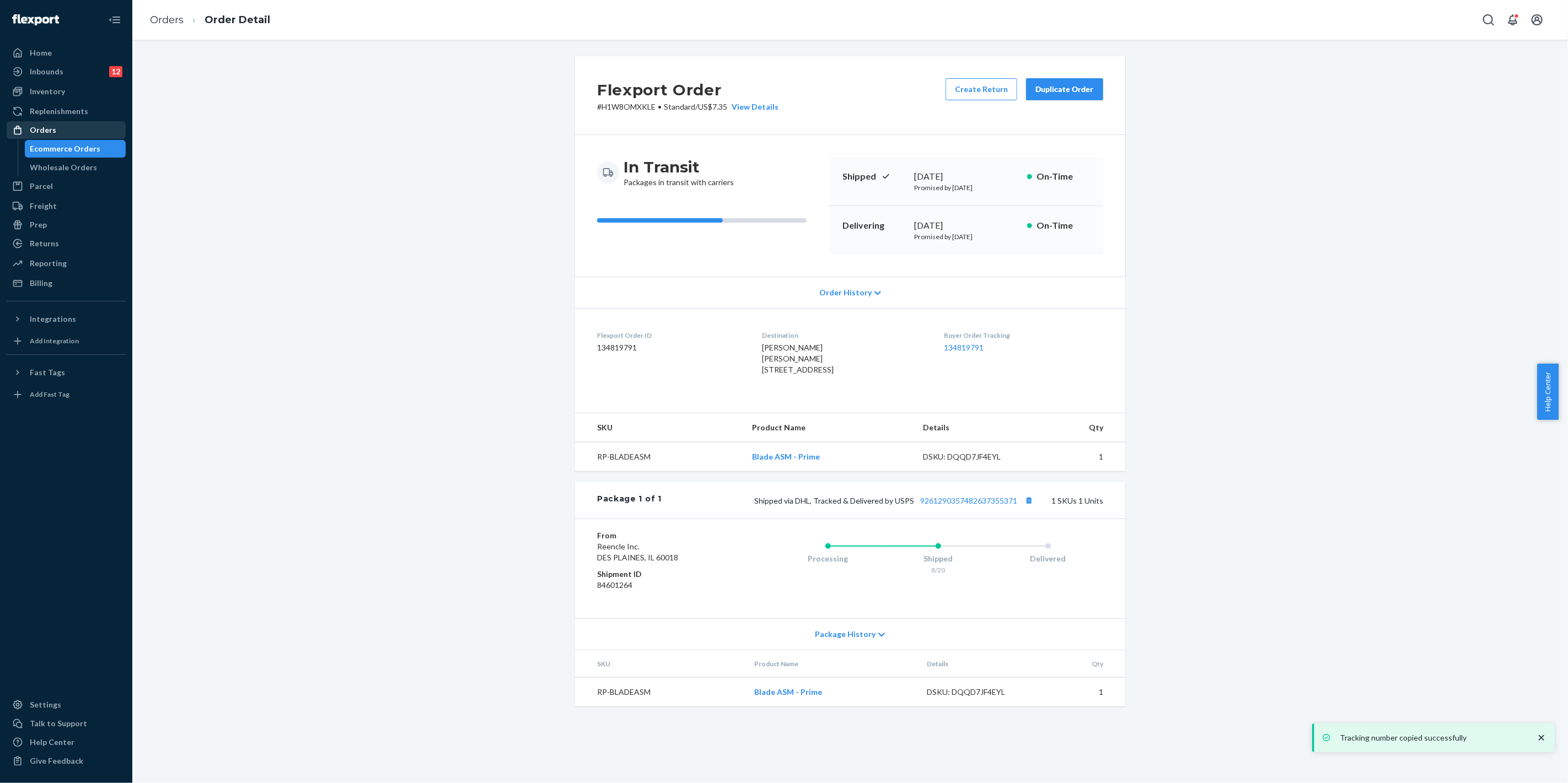
click at [71, 134] on div "Orders" at bounding box center [66, 130] width 117 height 15
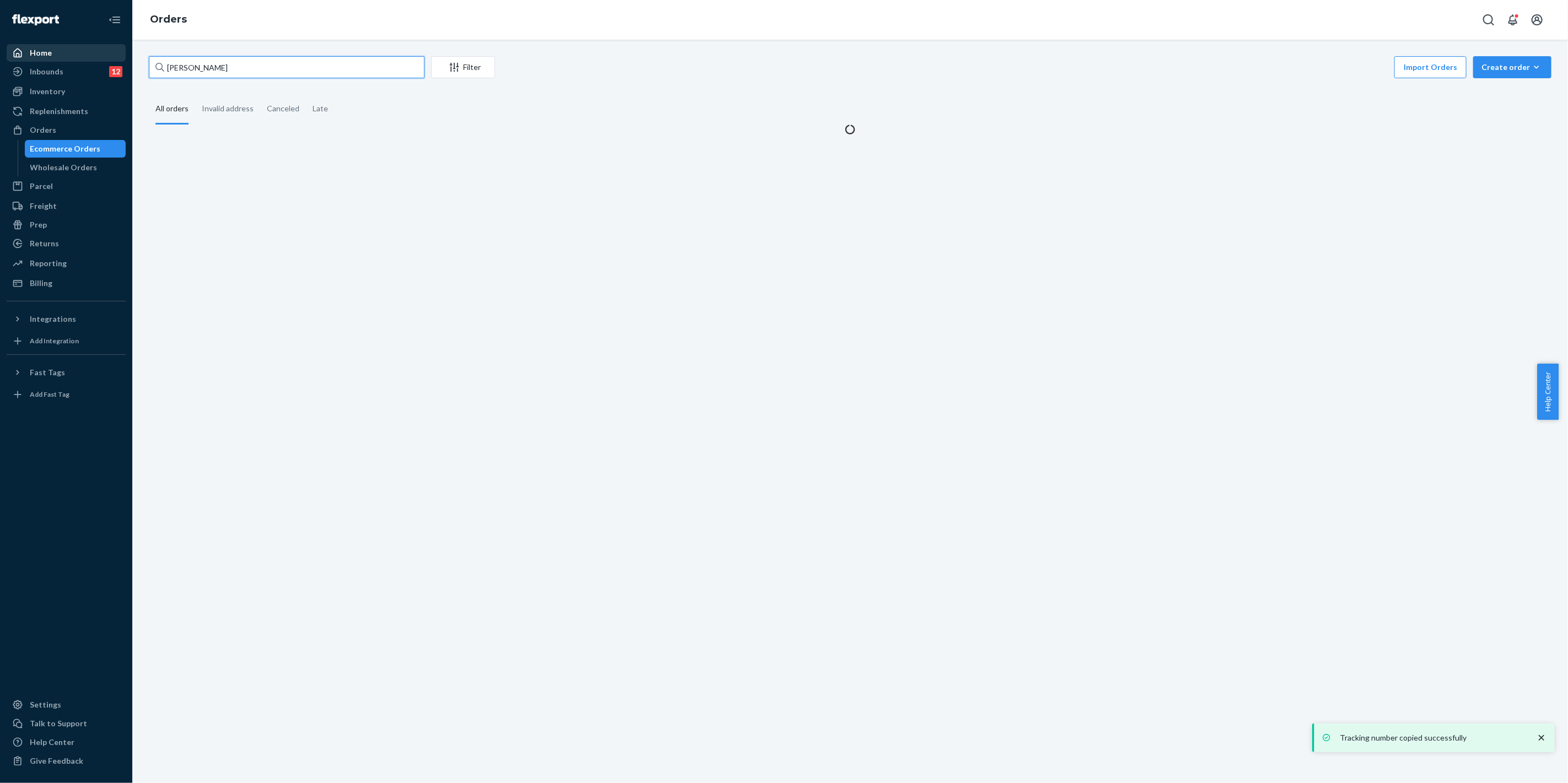
drag, startPoint x: 244, startPoint y: 66, endPoint x: 124, endPoint y: 61, distance: 120.1
click at [123, 59] on div "Home Inbounds 12 Shipping Plans Problems 12 Inventory Products Replenishments O…" at bounding box center [784, 391] width 1568 height 783
paste input "[PERSON_NAME]"
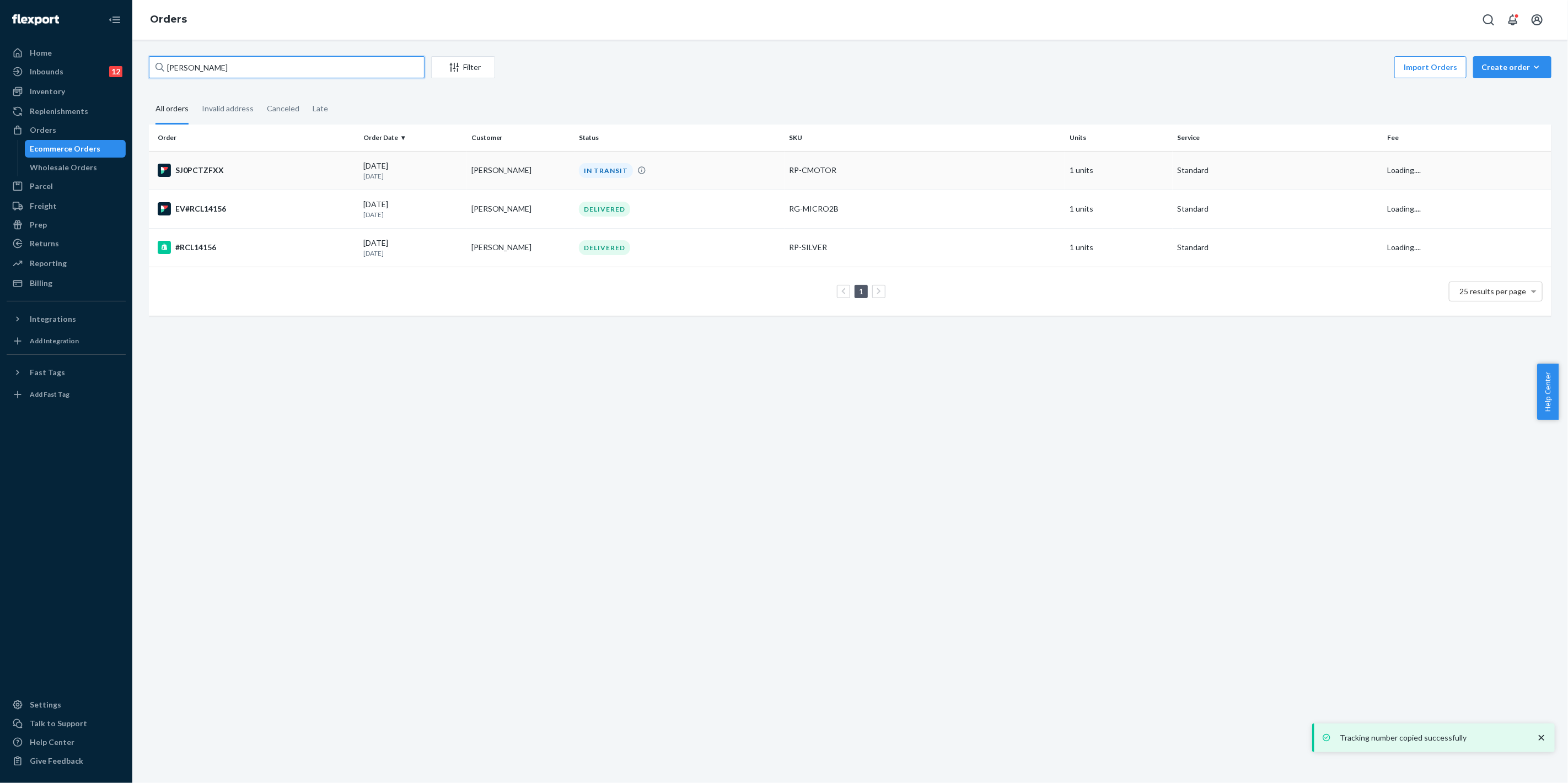
type input "[PERSON_NAME]"
click at [813, 167] on div "RP-CMOTOR" at bounding box center [925, 170] width 272 height 11
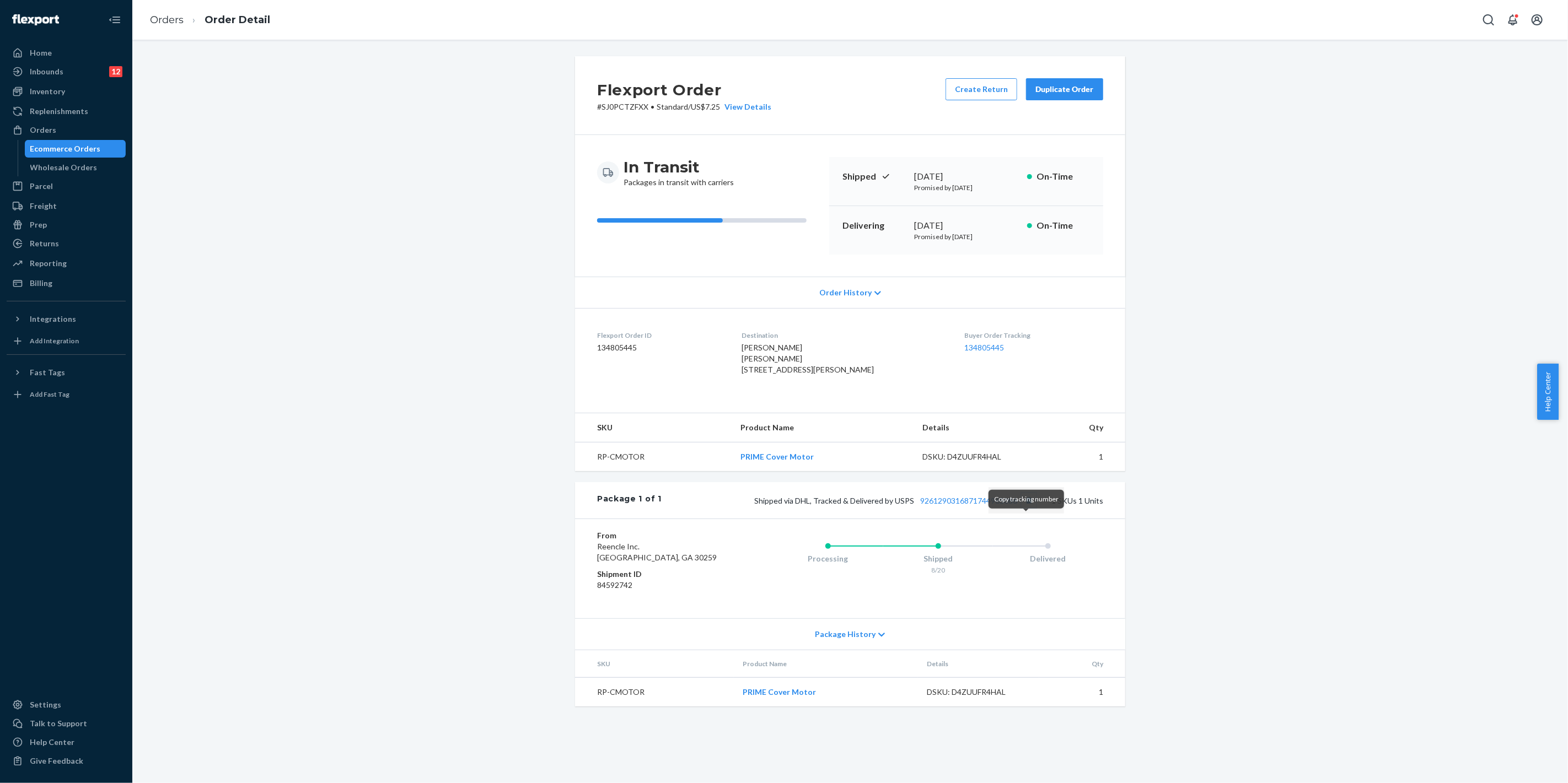
click at [1027, 507] on button "Copy tracking number" at bounding box center [1029, 501] width 15 height 15
click at [95, 136] on div "Orders" at bounding box center [66, 130] width 117 height 15
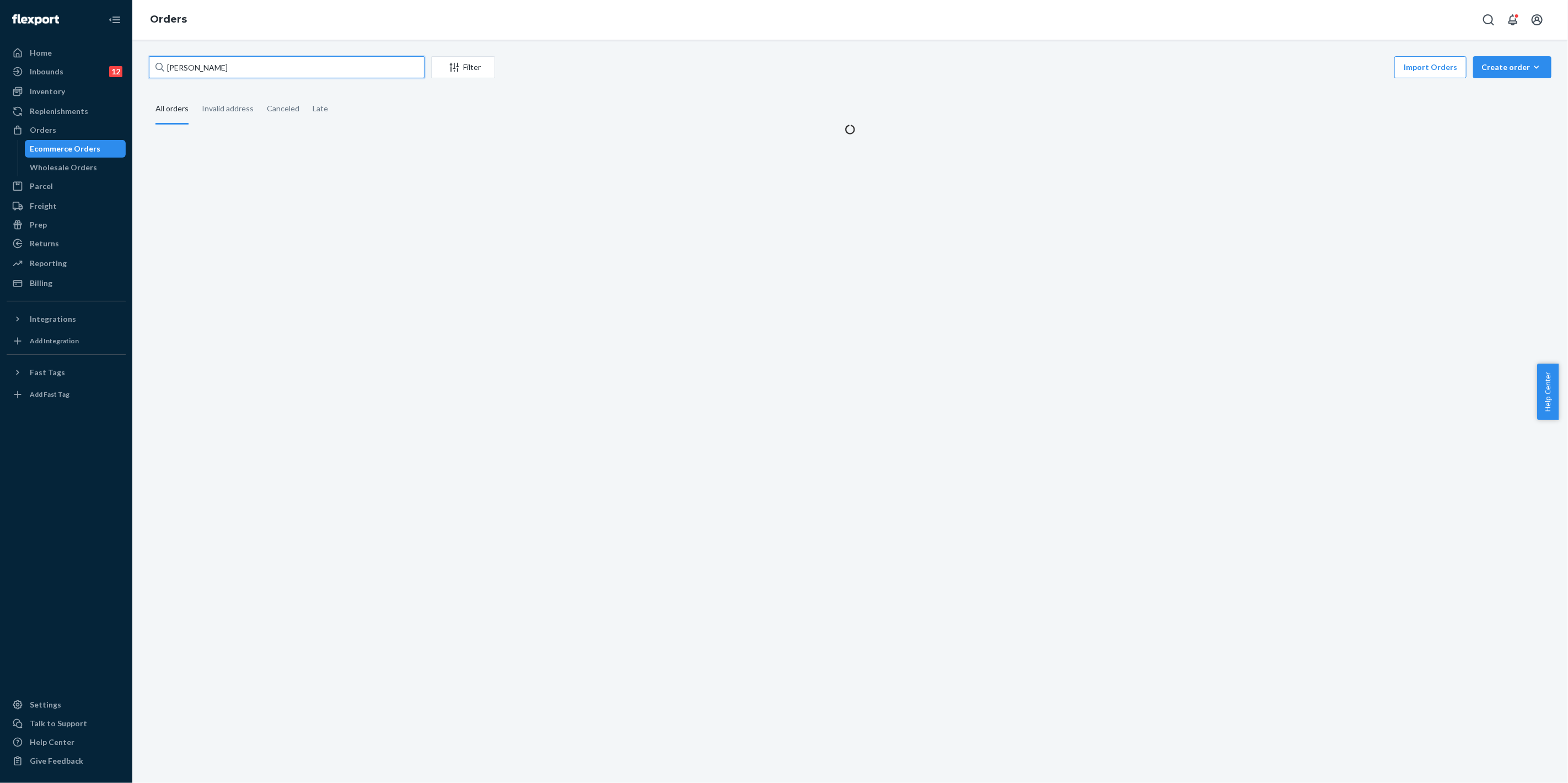
drag, startPoint x: 237, startPoint y: 64, endPoint x: 177, endPoint y: 68, distance: 60.1
click at [131, 63] on div "Home Inbounds 12 Shipping Plans Problems 12 Inventory Products Replenishments O…" at bounding box center [784, 391] width 1568 height 783
paste input "[PERSON_NAME]"
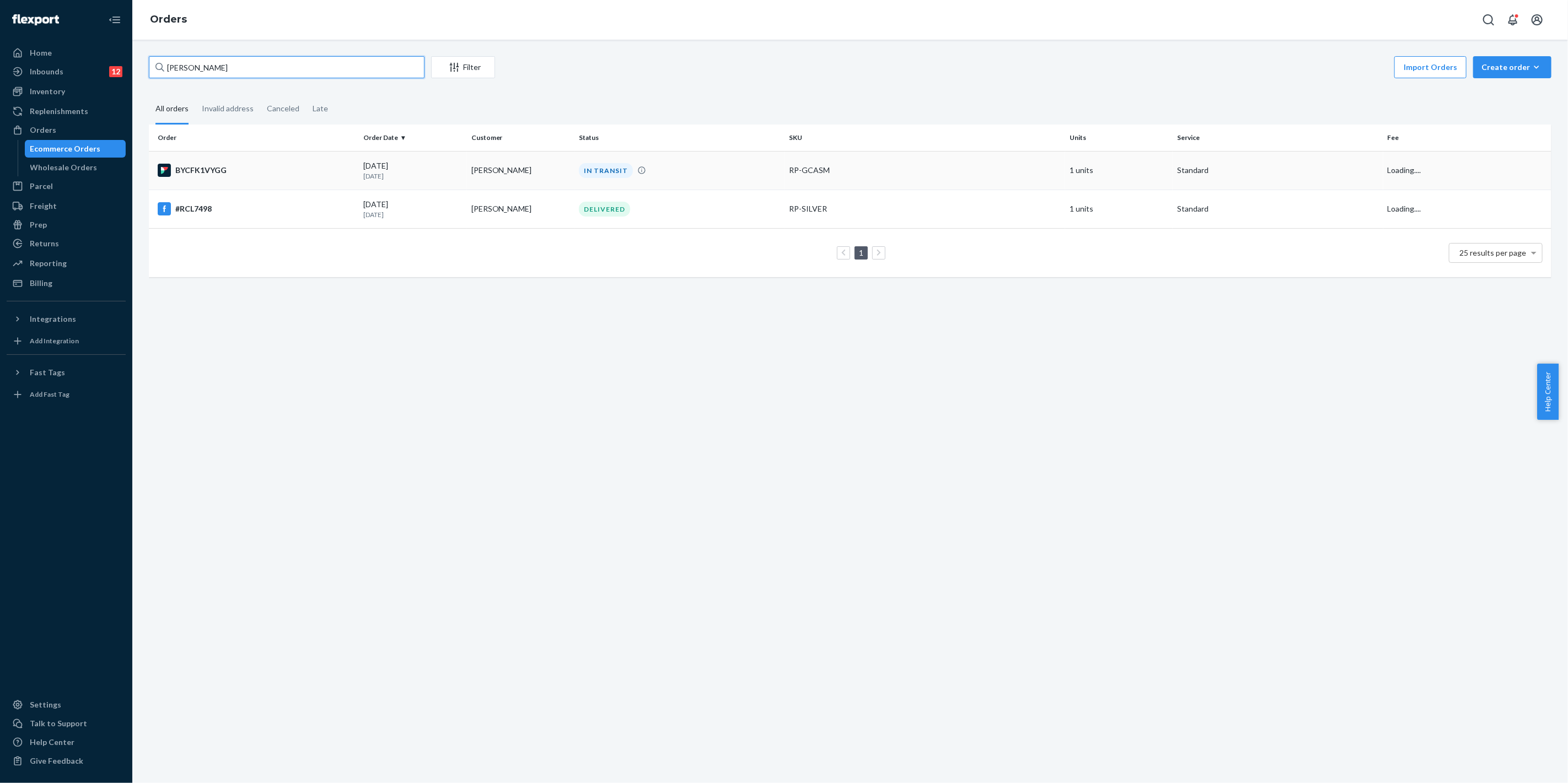
type input "[PERSON_NAME]"
click at [917, 172] on div "RP-GCASM" at bounding box center [925, 170] width 272 height 11
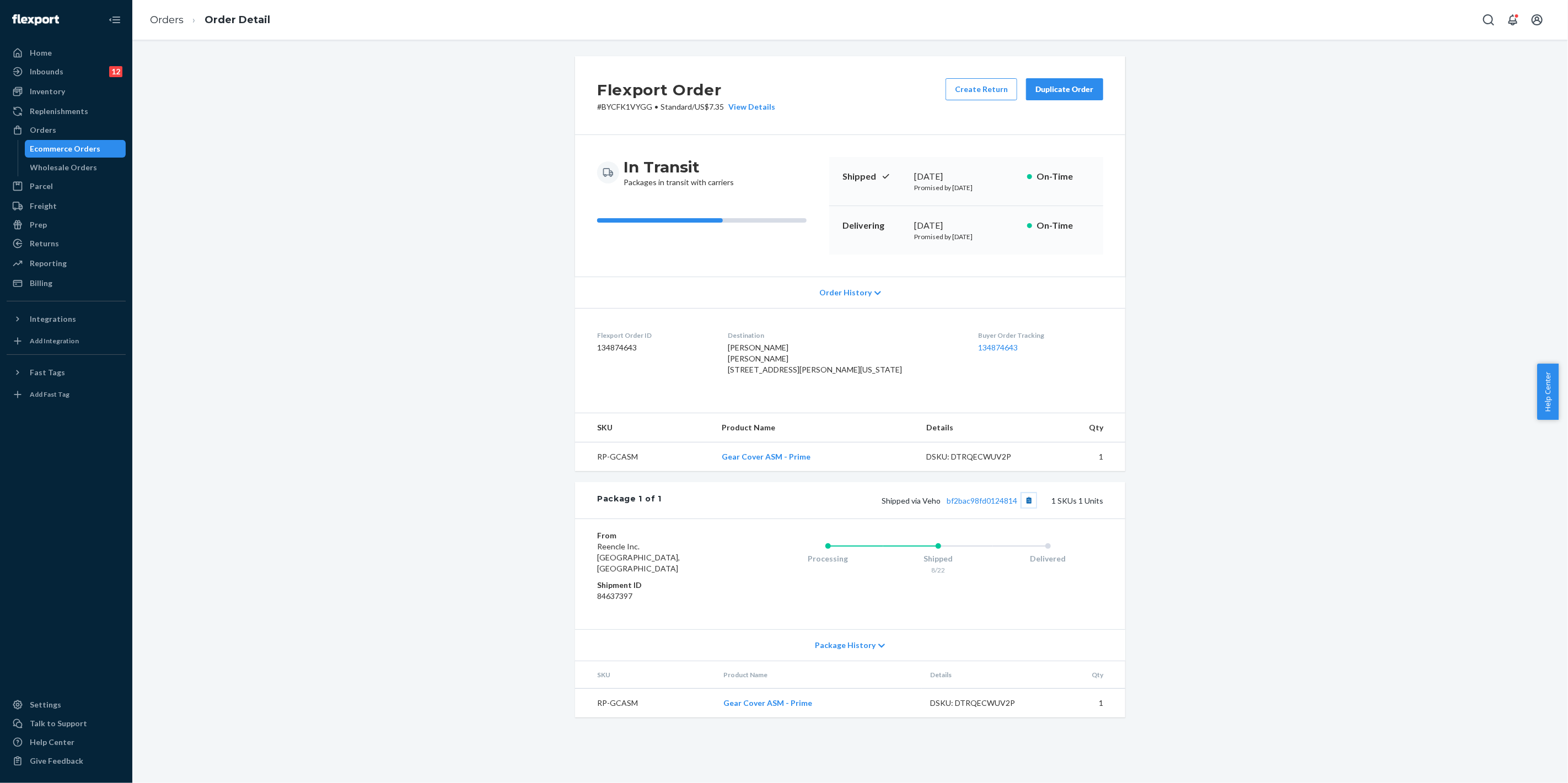
click at [1027, 507] on button "Copy tracking number" at bounding box center [1029, 501] width 15 height 15
